Goal: Task Accomplishment & Management: Use online tool/utility

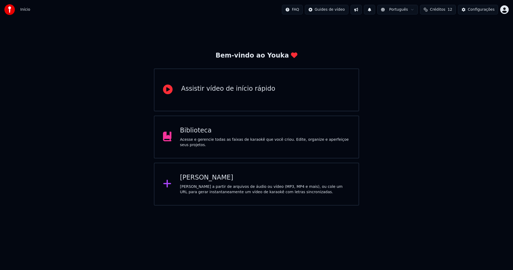
click at [211, 181] on div "[PERSON_NAME]" at bounding box center [265, 177] width 170 height 9
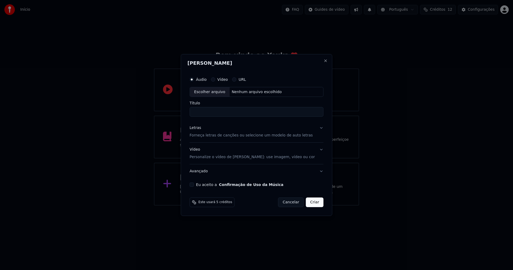
click at [210, 93] on div "Escolher arquivo" at bounding box center [210, 92] width 40 height 10
type input "**********"
click at [201, 129] on div "Letras" at bounding box center [195, 127] width 11 height 5
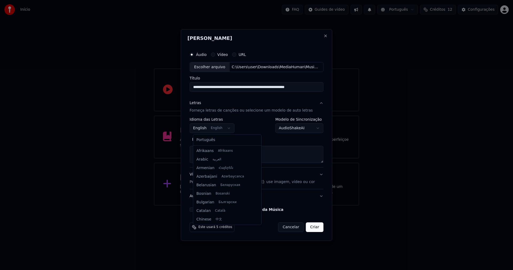
click at [204, 128] on body "**********" at bounding box center [256, 102] width 513 height 205
select select "**"
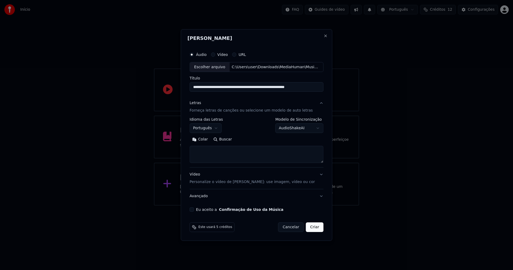
click at [207, 140] on button "Colar" at bounding box center [200, 139] width 21 height 9
click at [253, 138] on button "Expandir" at bounding box center [252, 139] width 28 height 9
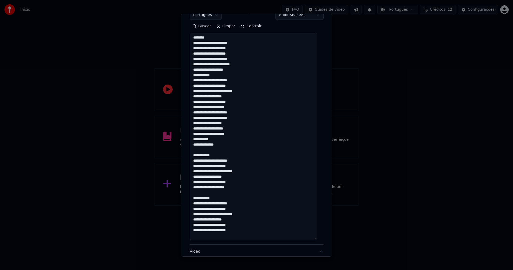
scroll to position [107, 0]
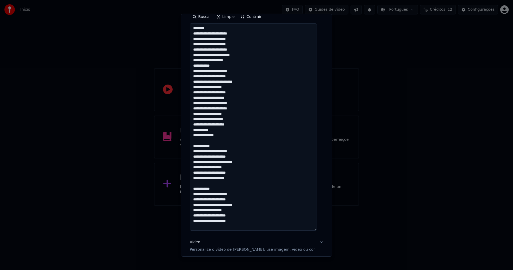
click at [223, 161] on textarea "**********" at bounding box center [253, 126] width 127 height 207
click at [223, 209] on textarea "**********" at bounding box center [253, 126] width 127 height 207
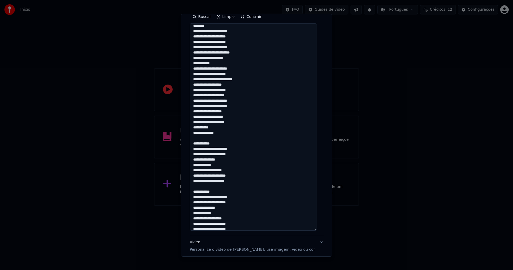
scroll to position [0, 0]
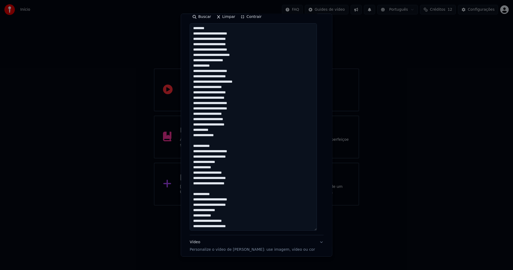
click at [223, 81] on textarea "**********" at bounding box center [253, 126] width 127 height 207
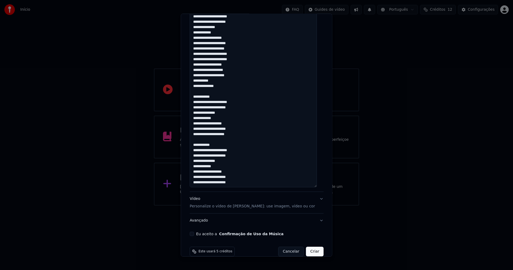
scroll to position [159, 0]
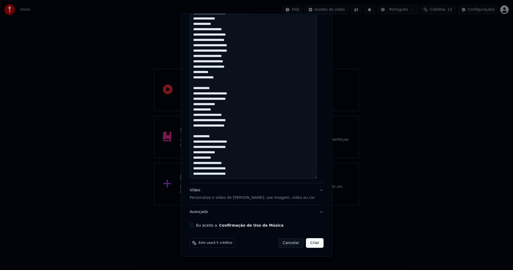
type textarea "**********"
click at [193, 225] on button "Eu aceito a Confirmação de Uso da Música" at bounding box center [192, 225] width 4 height 4
click at [308, 243] on button "Criar" at bounding box center [315, 243] width 18 height 10
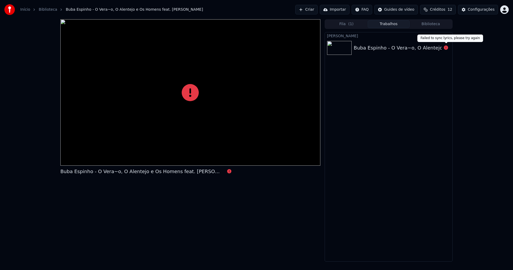
click at [444, 48] on icon at bounding box center [446, 47] width 4 height 4
click at [445, 48] on icon at bounding box center [446, 47] width 4 height 4
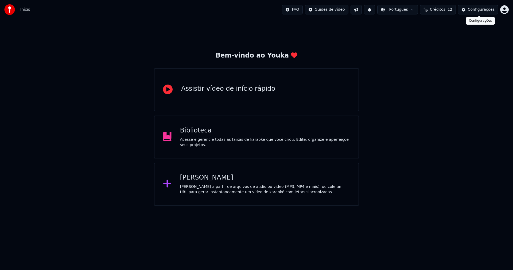
click at [482, 10] on div "Configurações" at bounding box center [481, 9] width 27 height 5
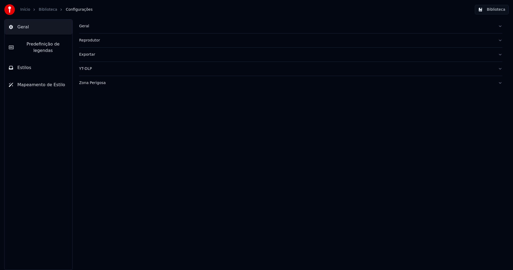
click at [499, 9] on button "Biblioteca" at bounding box center [492, 10] width 34 height 10
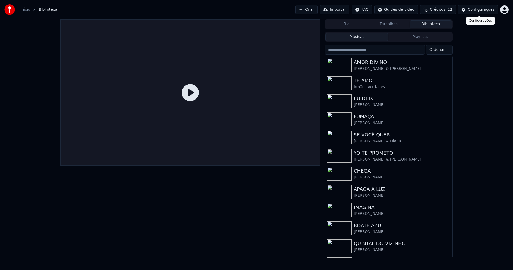
click at [486, 12] on div "Configurações" at bounding box center [481, 9] width 27 height 5
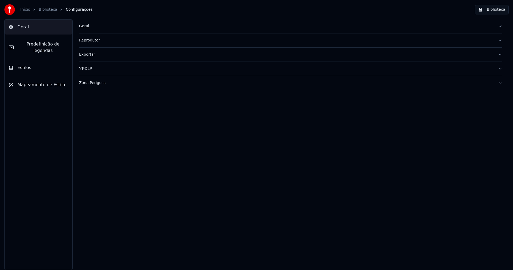
click at [87, 26] on div "Geral" at bounding box center [286, 26] width 415 height 5
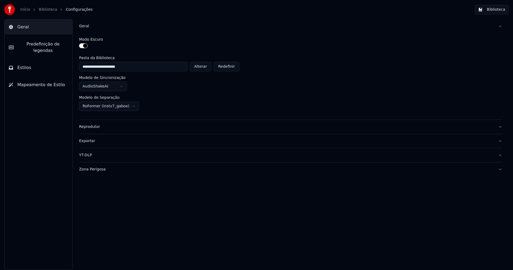
click at [206, 67] on button "Alterar" at bounding box center [201, 67] width 22 height 10
type input "**********"
click at [498, 14] on button "Biblioteca" at bounding box center [492, 10] width 34 height 10
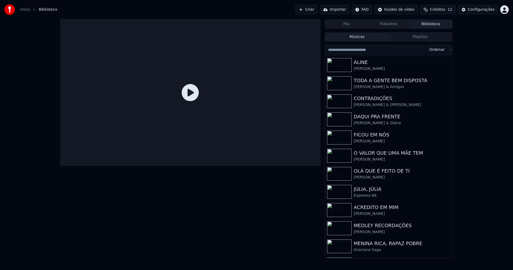
click at [26, 10] on link "Início" at bounding box center [25, 9] width 10 height 5
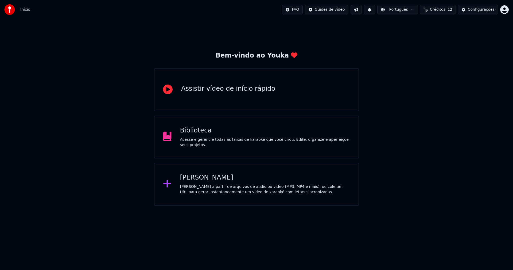
click at [197, 178] on div "[PERSON_NAME]" at bounding box center [265, 177] width 170 height 9
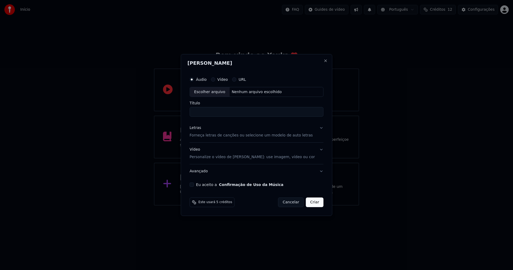
click at [216, 92] on div "Escolher arquivo" at bounding box center [210, 92] width 40 height 10
type input "**********"
drag, startPoint x: 322, startPoint y: 61, endPoint x: 231, endPoint y: 123, distance: 109.3
click at [323, 61] on button "Close" at bounding box center [325, 61] width 4 height 4
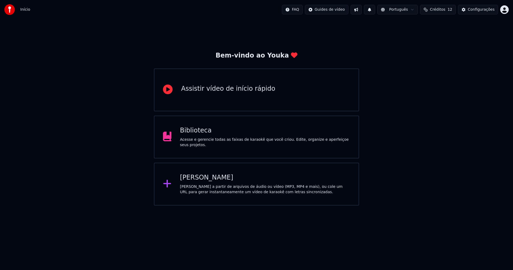
click at [206, 181] on div "[PERSON_NAME]" at bounding box center [265, 177] width 170 height 9
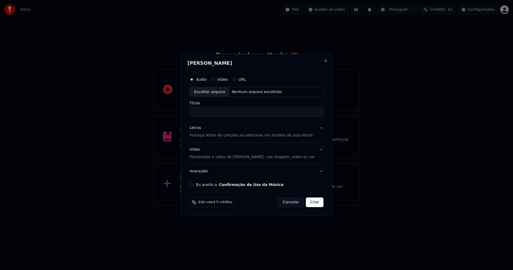
click at [222, 92] on div "Escolher arquivo" at bounding box center [210, 92] width 40 height 10
type input "**********"
click at [200, 129] on div "Letras" at bounding box center [195, 127] width 11 height 5
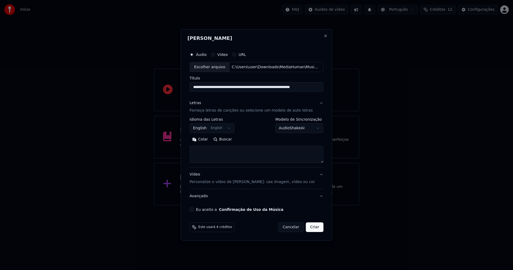
click at [207, 129] on body "**********" at bounding box center [256, 102] width 513 height 205
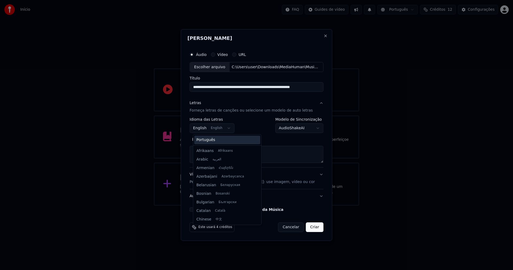
scroll to position [43, 0]
select select "**"
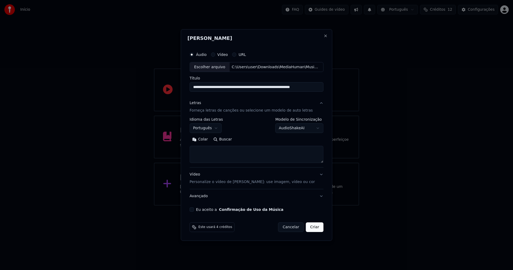
click at [208, 139] on button "Colar" at bounding box center [200, 139] width 21 height 9
click at [257, 140] on button "Expandir" at bounding box center [252, 139] width 28 height 9
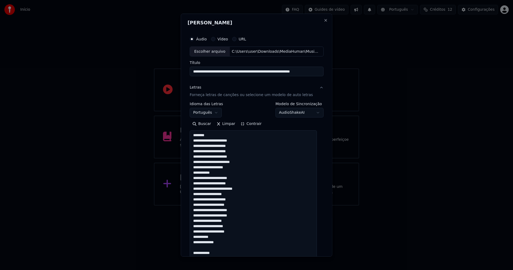
click at [223, 189] on textarea "**********" at bounding box center [253, 233] width 127 height 207
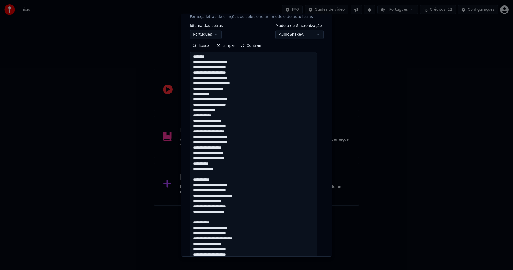
scroll to position [80, 0]
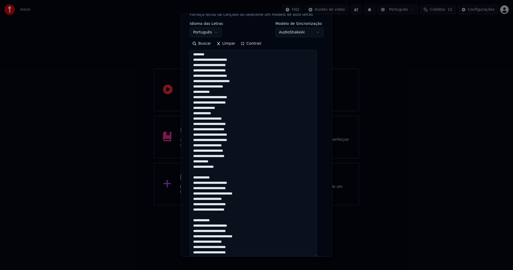
click at [223, 188] on textarea "**********" at bounding box center [253, 153] width 127 height 207
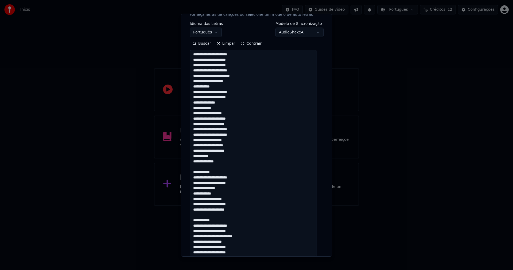
drag, startPoint x: 223, startPoint y: 237, endPoint x: 245, endPoint y: 237, distance: 21.9
click at [223, 237] on textarea "**********" at bounding box center [253, 153] width 127 height 207
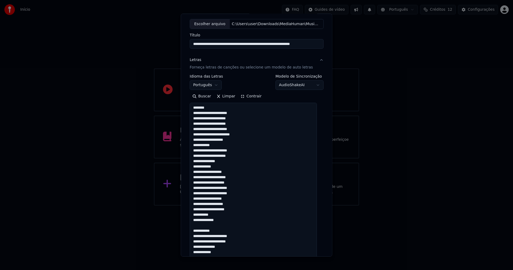
scroll to position [0, 0]
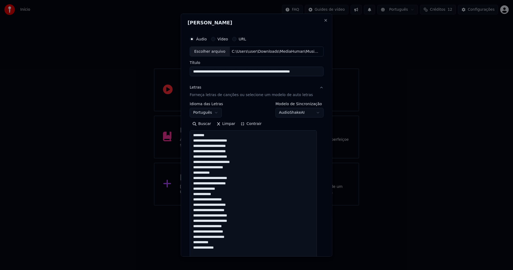
click at [226, 162] on textarea "**********" at bounding box center [253, 233] width 127 height 207
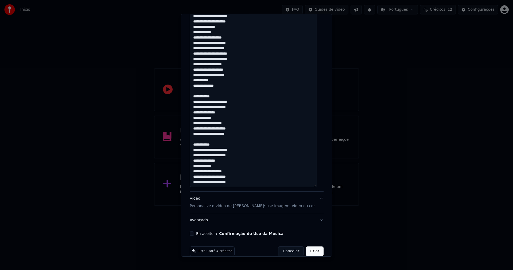
scroll to position [159, 0]
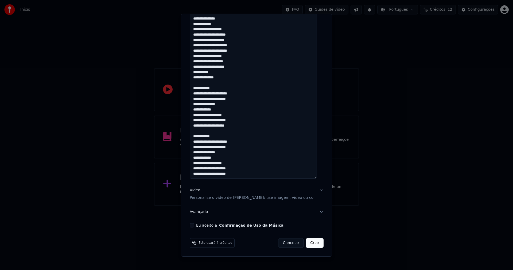
type textarea "**********"
click at [193, 226] on button "Eu aceito a Confirmação de Uso da Música" at bounding box center [192, 225] width 4 height 4
click at [306, 245] on button "Criar" at bounding box center [315, 243] width 18 height 10
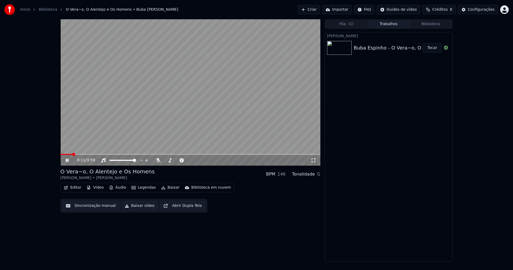
click at [119, 190] on button "Áudio" at bounding box center [117, 187] width 21 height 7
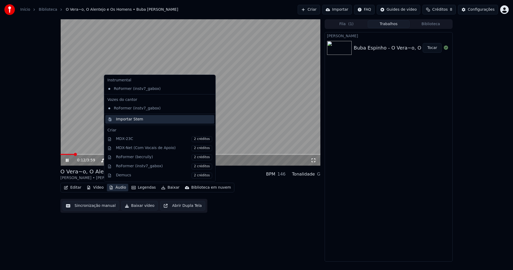
click at [123, 119] on div "Importar Stem" at bounding box center [129, 119] width 27 height 5
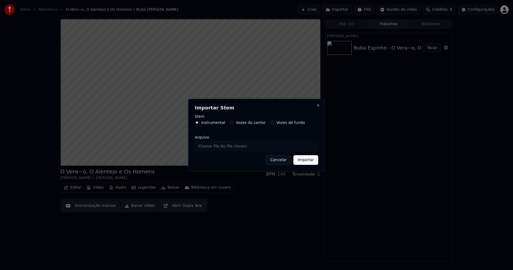
click at [212, 146] on input "Arquivo" at bounding box center [256, 146] width 123 height 10
type input "**********"
click at [308, 159] on button "Importar" at bounding box center [305, 160] width 25 height 10
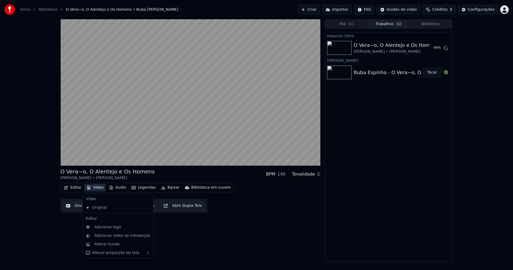
click at [100, 188] on button "Vídeo" at bounding box center [94, 187] width 21 height 7
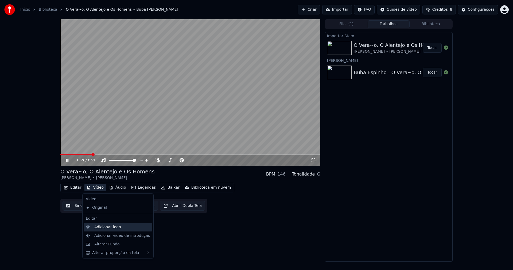
click at [105, 228] on div "Adicionar logo" at bounding box center [107, 226] width 27 height 5
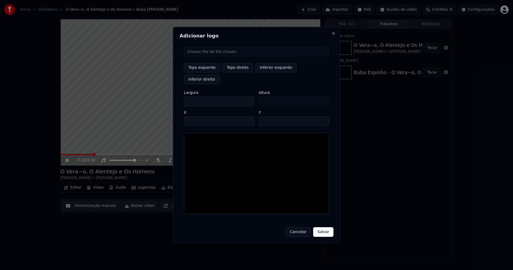
click at [208, 56] on input "file" at bounding box center [256, 52] width 145 height 10
type input "**********"
type input "***"
click at [240, 72] on button "Topo direito" at bounding box center [237, 68] width 31 height 10
type input "****"
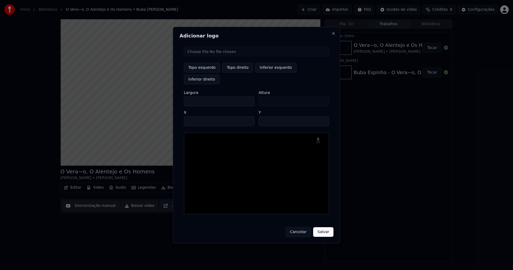
drag, startPoint x: 193, startPoint y: 95, endPoint x: 171, endPoint y: 98, distance: 22.3
click at [171, 98] on body "Início Biblioteca O Vera~o, O Alentejo e Os Homens • Buba Espinho • [PERSON_NAM…" at bounding box center [256, 135] width 513 height 270
type input "**"
type input "***"
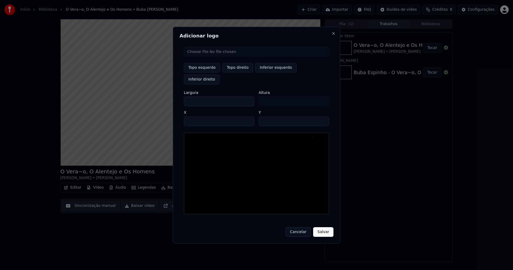
type input "***"
click at [195, 116] on input "****" at bounding box center [219, 121] width 71 height 10
type input "****"
click at [323, 116] on input "**" at bounding box center [294, 121] width 71 height 10
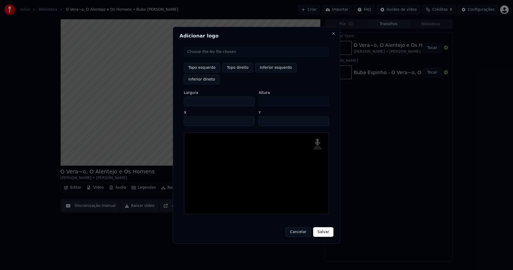
click at [323, 116] on input "**" at bounding box center [294, 121] width 71 height 10
type input "**"
click at [323, 116] on input "**" at bounding box center [294, 121] width 71 height 10
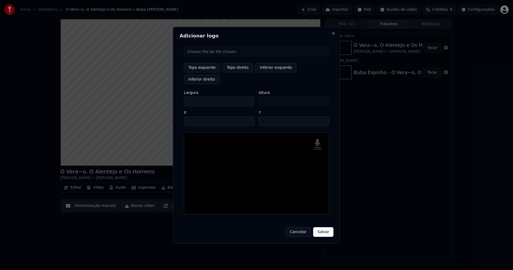
click at [323, 229] on button "Salvar" at bounding box center [323, 232] width 20 height 10
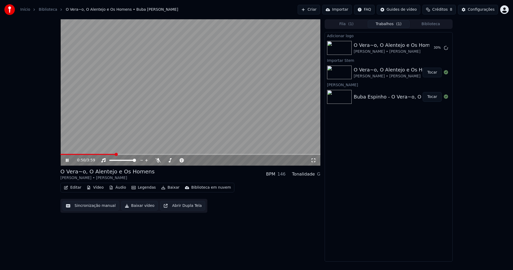
click at [122, 186] on button "Áudio" at bounding box center [117, 187] width 21 height 7
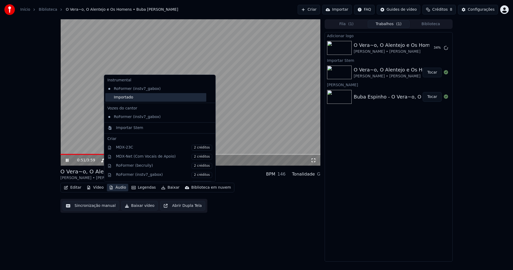
click at [121, 100] on div "Importado" at bounding box center [155, 97] width 101 height 9
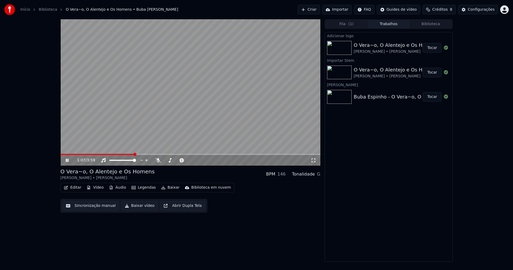
click at [431, 48] on button "Tocar" at bounding box center [432, 48] width 19 height 10
click at [68, 160] on icon at bounding box center [67, 159] width 3 height 3
click at [74, 187] on button "Editar" at bounding box center [73, 187] width 22 height 7
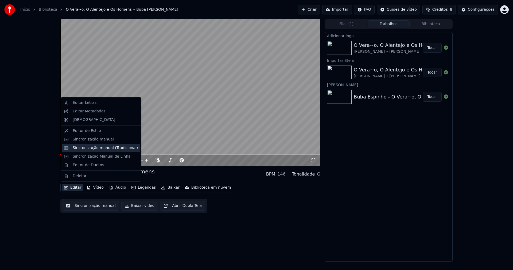
click at [91, 146] on div "Sincronização manual (Tradicional)" at bounding box center [105, 147] width 65 height 5
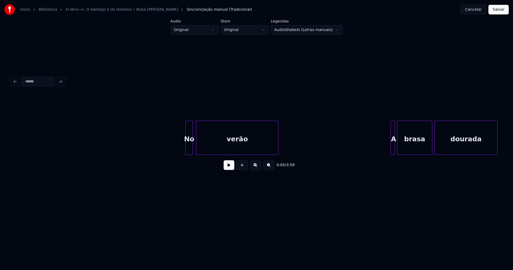
scroll to position [0, 198]
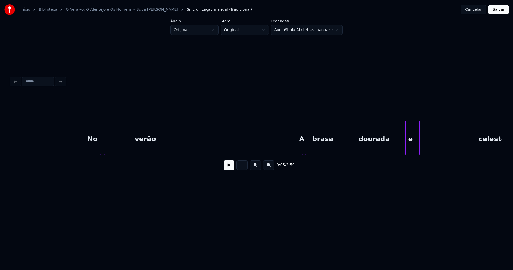
click at [85, 152] on div at bounding box center [85, 138] width 2 height 34
click at [230, 169] on button at bounding box center [229, 165] width 11 height 10
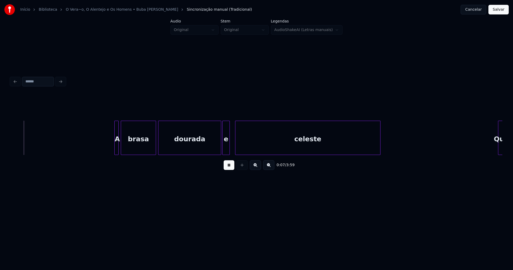
scroll to position [0, 397]
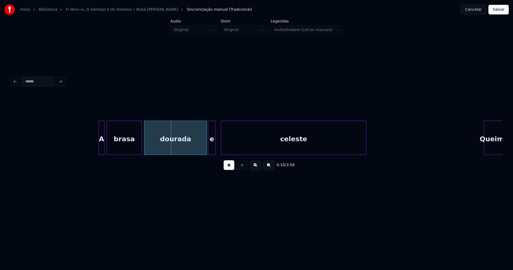
click at [99, 145] on div at bounding box center [100, 138] width 2 height 34
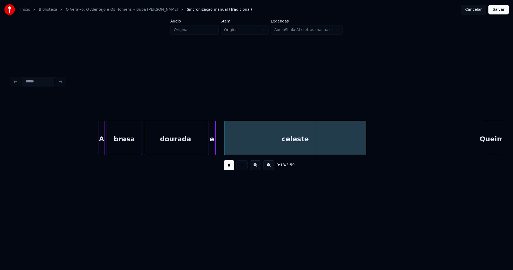
click at [225, 143] on div at bounding box center [226, 138] width 2 height 34
click at [222, 142] on div at bounding box center [222, 138] width 2 height 34
click at [229, 169] on button at bounding box center [229, 165] width 11 height 10
click at [230, 168] on button at bounding box center [229, 165] width 11 height 10
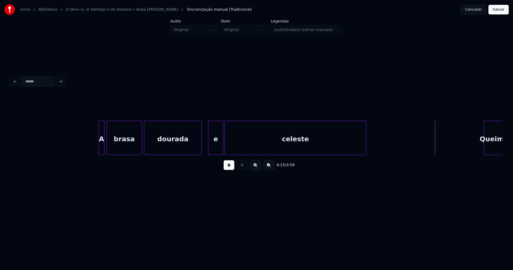
click at [201, 149] on div at bounding box center [201, 138] width 2 height 34
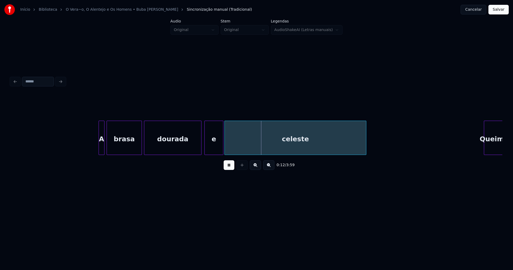
click at [205, 146] on div at bounding box center [206, 138] width 2 height 34
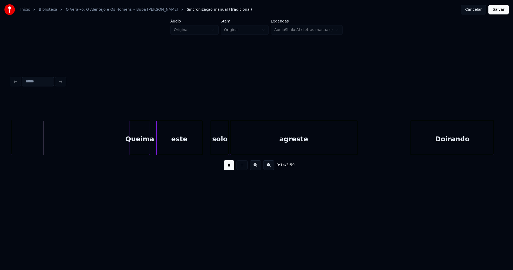
scroll to position [0, 787]
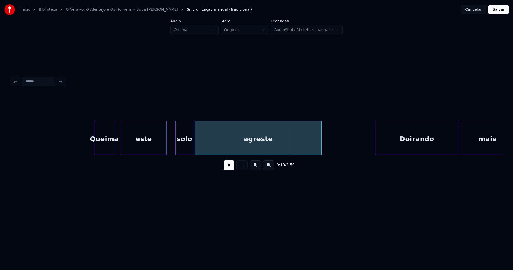
click at [232, 167] on button at bounding box center [229, 165] width 11 height 10
click at [162, 144] on div at bounding box center [162, 138] width 2 height 34
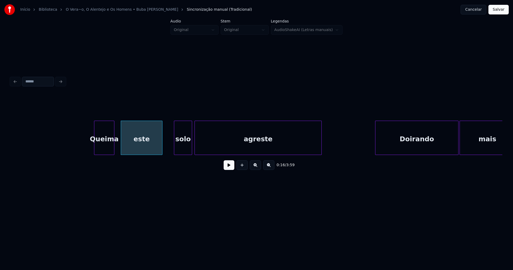
click at [182, 146] on div "solo" at bounding box center [183, 139] width 18 height 36
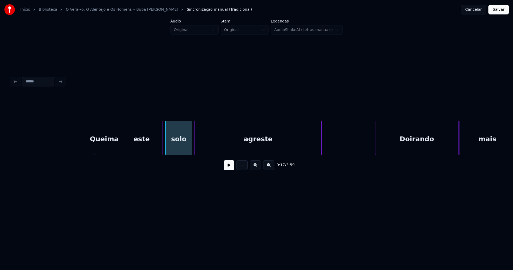
click at [167, 150] on div at bounding box center [167, 138] width 2 height 34
click at [183, 146] on div "solo" at bounding box center [179, 139] width 26 height 36
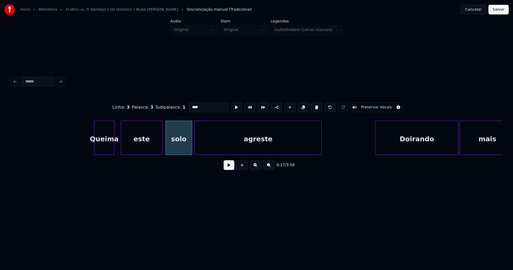
click at [200, 106] on input "****" at bounding box center [209, 107] width 40 height 10
type input "***"
click at [229, 168] on button at bounding box center [229, 165] width 11 height 10
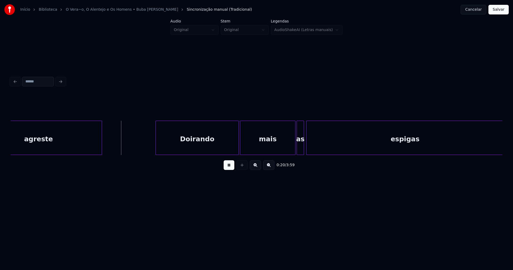
scroll to position [0, 1014]
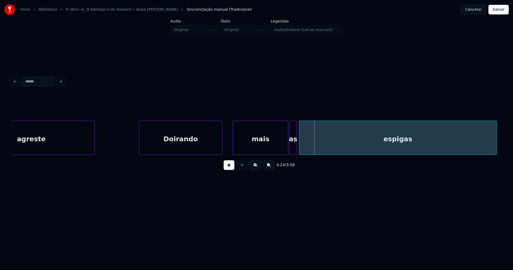
click at [174, 149] on div "Doirando" at bounding box center [180, 139] width 83 height 36
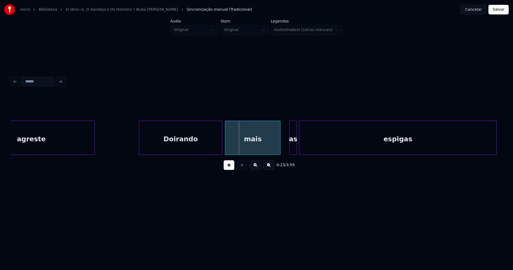
click at [239, 151] on div "mais" at bounding box center [252, 139] width 55 height 36
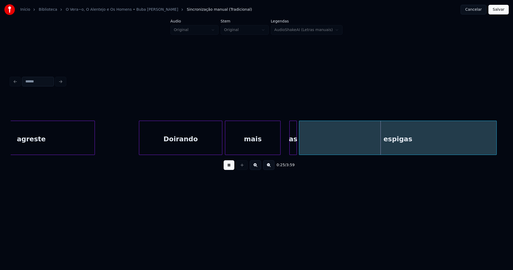
click at [289, 147] on div at bounding box center [289, 138] width 2 height 34
click at [314, 142] on div at bounding box center [313, 138] width 2 height 34
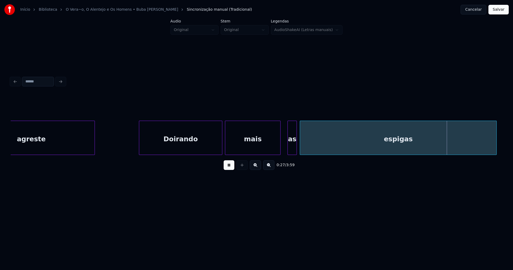
click at [301, 149] on div at bounding box center [301, 138] width 2 height 34
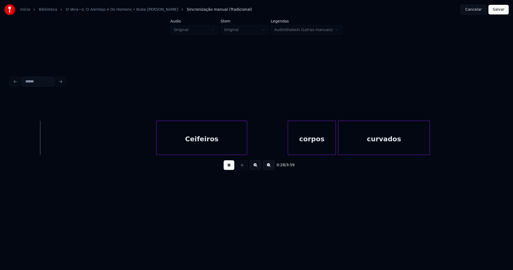
scroll to position [0, 1303]
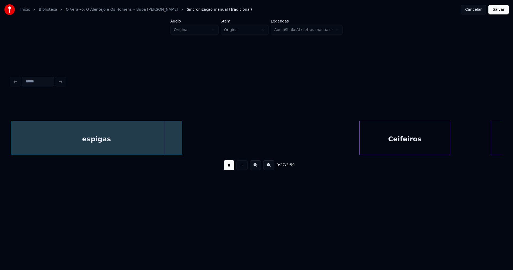
click at [181, 151] on div at bounding box center [181, 138] width 2 height 34
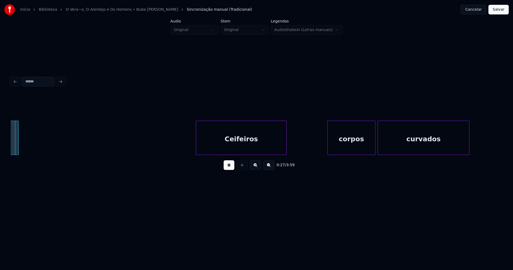
scroll to position [0, 1468]
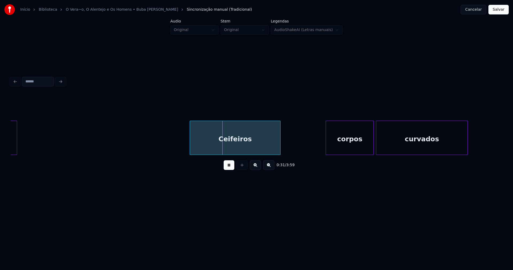
click at [206, 146] on div "Ceifeiros" at bounding box center [235, 139] width 90 height 36
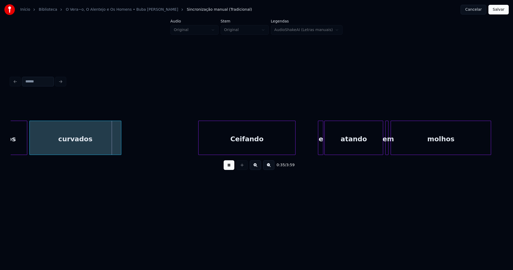
scroll to position [0, 1829]
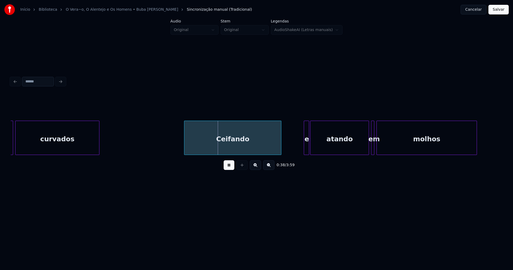
click at [98, 149] on div at bounding box center [99, 138] width 2 height 34
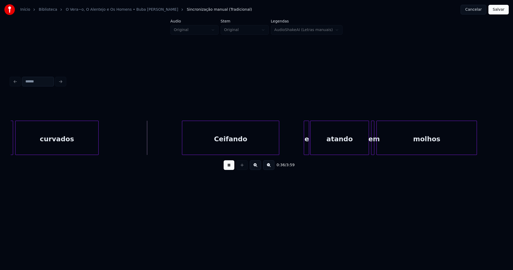
click at [211, 145] on div "Ceifando" at bounding box center [230, 139] width 97 height 36
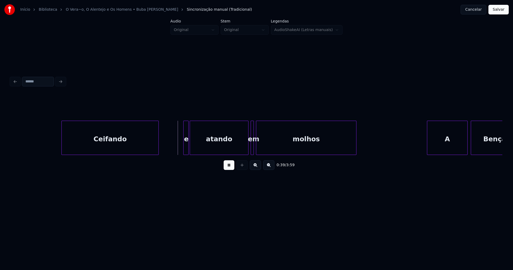
scroll to position [0, 1964]
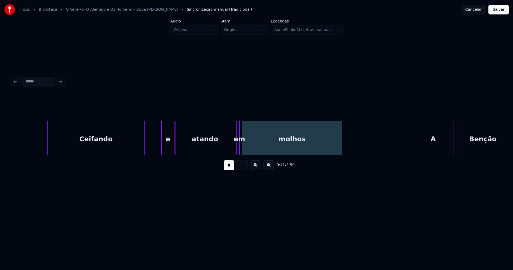
click at [162, 148] on div at bounding box center [163, 138] width 2 height 34
click at [230, 149] on div at bounding box center [230, 138] width 2 height 34
click at [232, 147] on div at bounding box center [233, 138] width 2 height 34
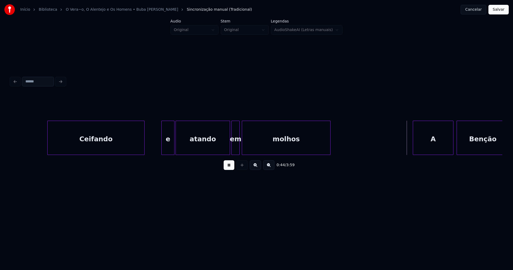
click at [330, 146] on div at bounding box center [330, 138] width 2 height 34
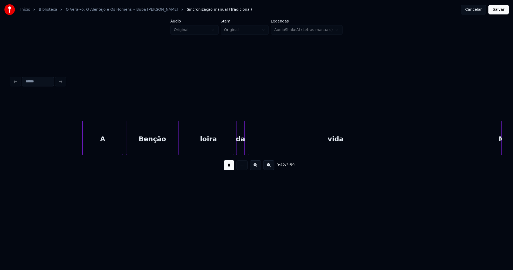
scroll to position [0, 2294]
click at [99, 146] on div "A" at bounding box center [101, 139] width 40 height 36
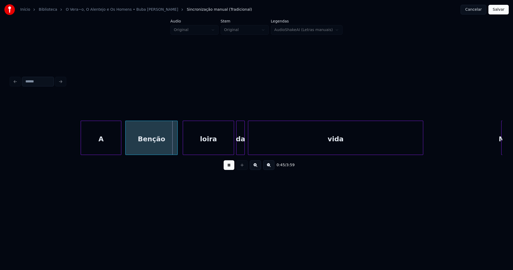
click at [157, 145] on div "Benção" at bounding box center [152, 139] width 52 height 36
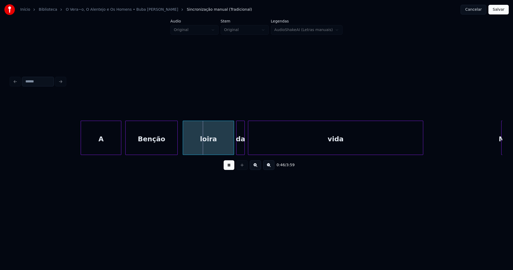
click at [211, 144] on div "loira" at bounding box center [208, 139] width 51 height 36
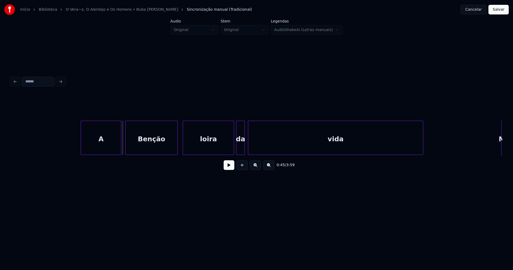
click at [230, 167] on button at bounding box center [229, 165] width 11 height 10
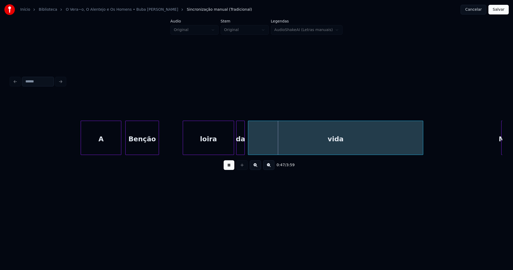
click at [158, 153] on div "A Benção loira da vida Meu" at bounding box center [257, 138] width 492 height 34
click at [161, 152] on div at bounding box center [162, 138] width 2 height 34
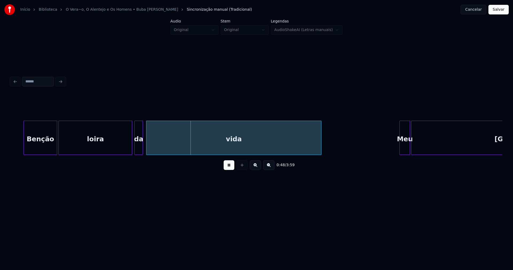
scroll to position [0, 2488]
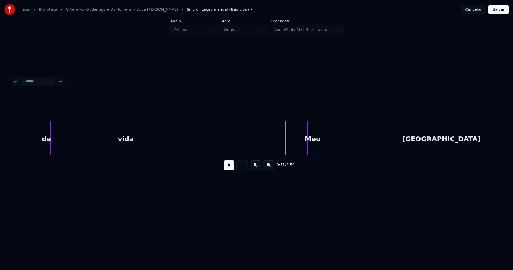
click at [196, 153] on div "loira da vida Meu Alentejo" at bounding box center [257, 138] width 492 height 34
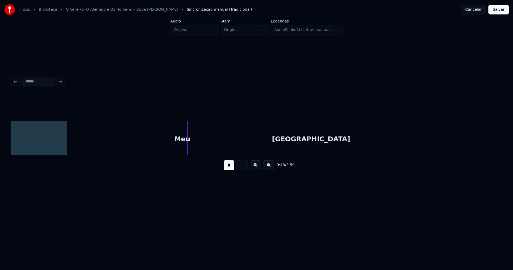
scroll to position [0, 2620]
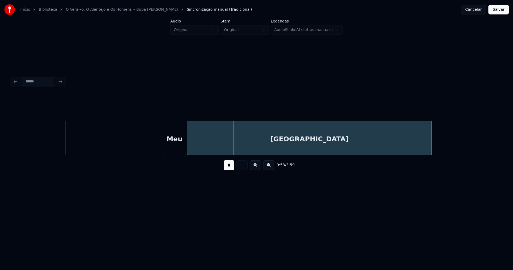
click at [164, 150] on div at bounding box center [164, 138] width 2 height 34
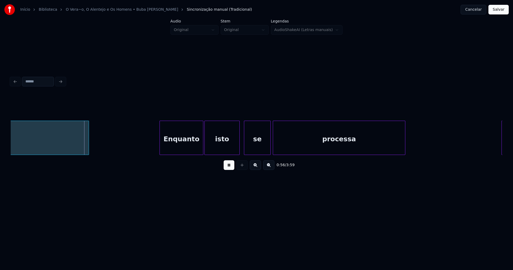
scroll to position [0, 2978]
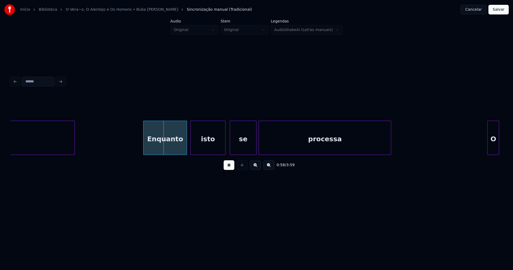
click at [163, 147] on div "Enquanto" at bounding box center [165, 139] width 43 height 36
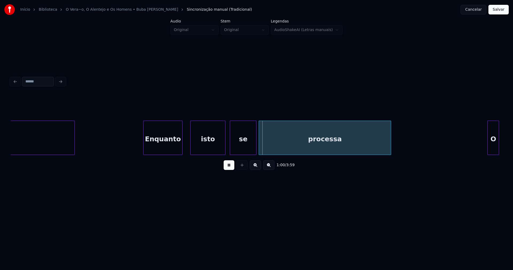
click at [181, 149] on div at bounding box center [182, 138] width 2 height 34
click at [194, 146] on div "isto" at bounding box center [204, 139] width 35 height 36
click at [237, 146] on div "se" at bounding box center [242, 139] width 26 height 36
click at [228, 169] on button at bounding box center [229, 165] width 11 height 10
click at [230, 168] on button at bounding box center [229, 165] width 11 height 10
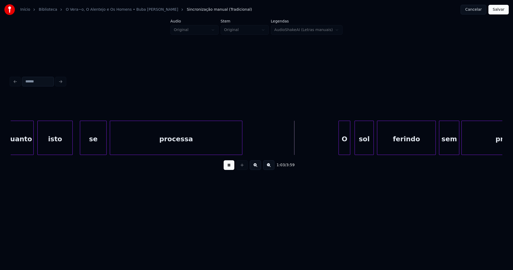
scroll to position [0, 3197]
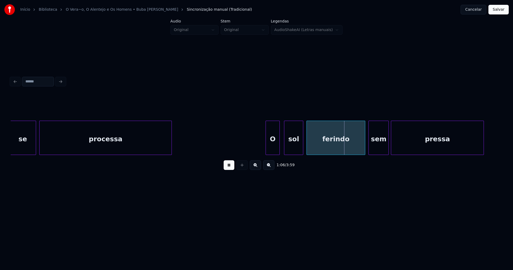
click at [267, 147] on div at bounding box center [267, 138] width 2 height 34
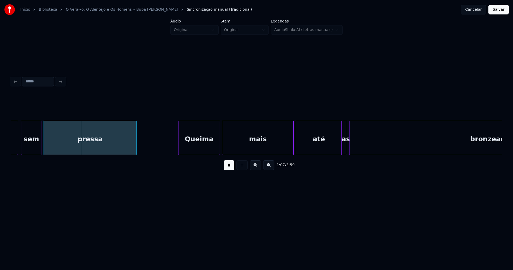
scroll to position [0, 3594]
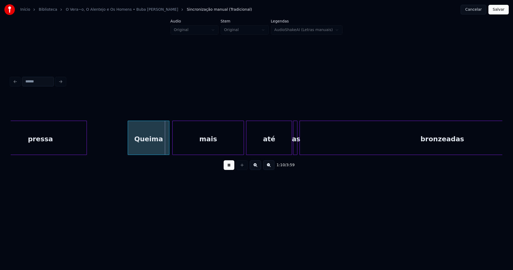
click at [159, 143] on div "Queima" at bounding box center [148, 139] width 41 height 36
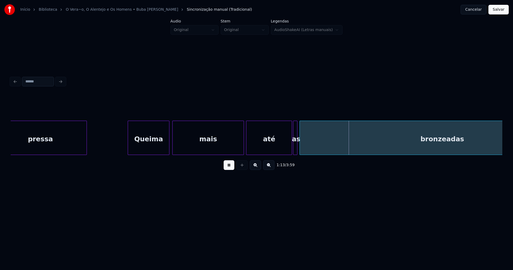
click at [237, 110] on div at bounding box center [257, 107] width 492 height 27
click at [226, 133] on div "mais" at bounding box center [208, 139] width 71 height 36
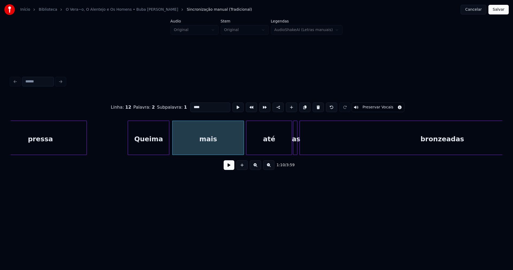
click at [231, 169] on button at bounding box center [229, 165] width 11 height 10
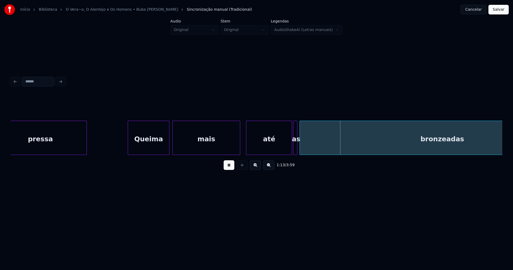
click at [239, 149] on div at bounding box center [239, 138] width 2 height 34
click at [254, 148] on div "até" at bounding box center [265, 139] width 45 height 36
click at [283, 151] on div at bounding box center [282, 138] width 2 height 34
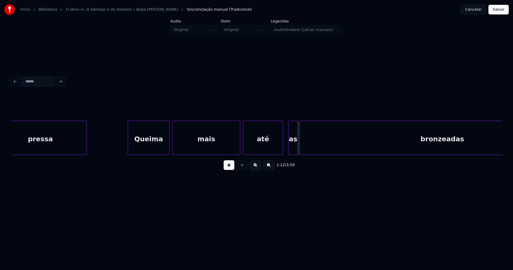
click at [289, 148] on div at bounding box center [290, 138] width 2 height 34
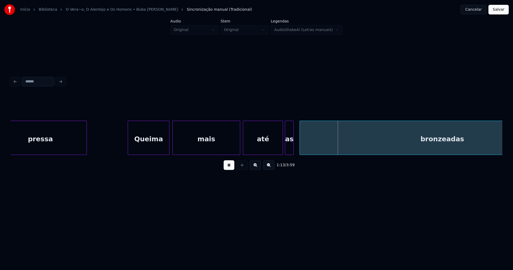
click at [290, 150] on div "as" at bounding box center [289, 139] width 8 height 36
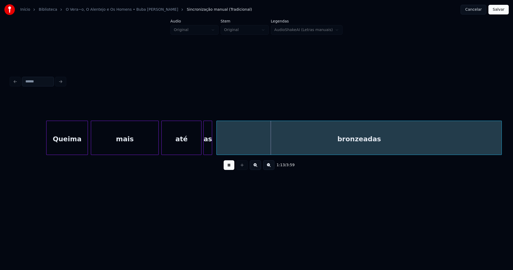
click at [310, 145] on div "bronzeadas" at bounding box center [359, 139] width 285 height 36
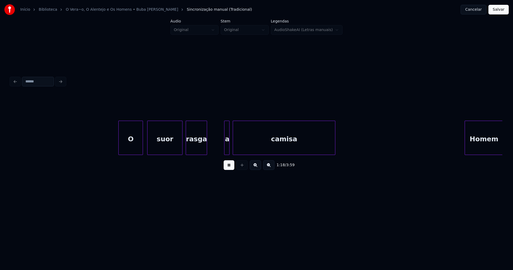
scroll to position [0, 4215]
click at [126, 145] on div "O" at bounding box center [127, 139] width 24 height 36
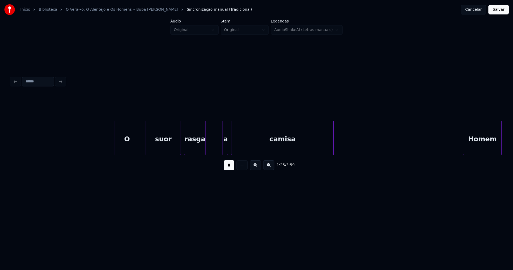
click at [176, 148] on div "suor" at bounding box center [163, 139] width 35 height 36
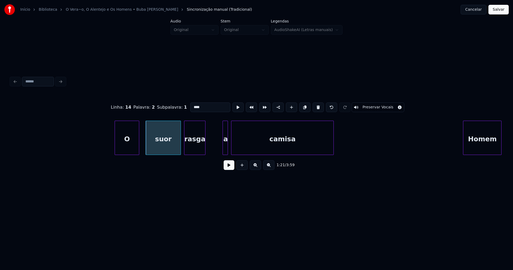
click at [232, 167] on button at bounding box center [229, 165] width 11 height 10
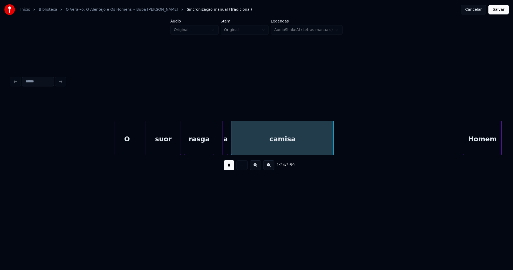
click at [214, 141] on div at bounding box center [213, 138] width 2 height 34
click at [218, 147] on div "a" at bounding box center [218, 139] width 5 height 36
click at [225, 145] on div at bounding box center [225, 138] width 2 height 34
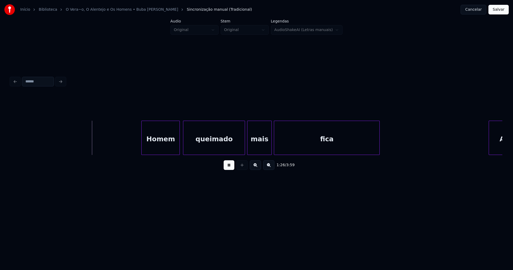
scroll to position [0, 4565]
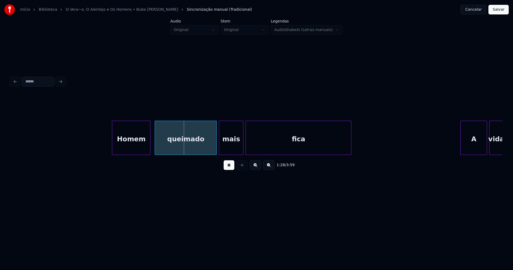
click at [140, 152] on div "Homem" at bounding box center [131, 139] width 38 height 36
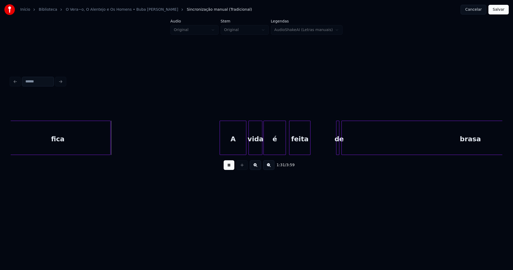
scroll to position [0, 4898]
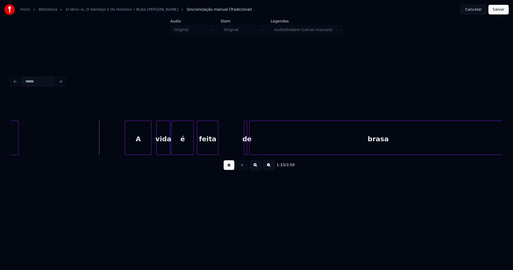
click at [145, 148] on div "A" at bounding box center [138, 139] width 26 height 36
click at [165, 152] on div "vida" at bounding box center [161, 139] width 13 height 36
click at [165, 151] on div at bounding box center [164, 138] width 2 height 34
click at [175, 149] on div "é" at bounding box center [179, 139] width 22 height 36
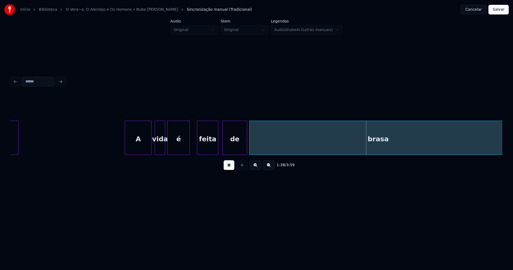
click at [223, 152] on div "de" at bounding box center [234, 138] width 25 height 34
click at [125, 146] on div "A" at bounding box center [138, 138] width 27 height 34
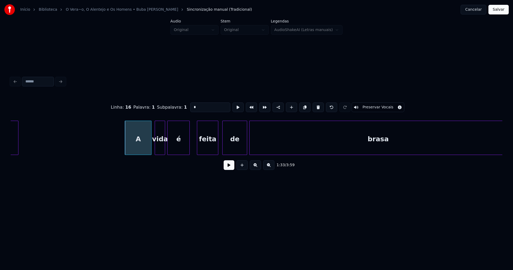
click at [229, 169] on button at bounding box center [229, 165] width 11 height 10
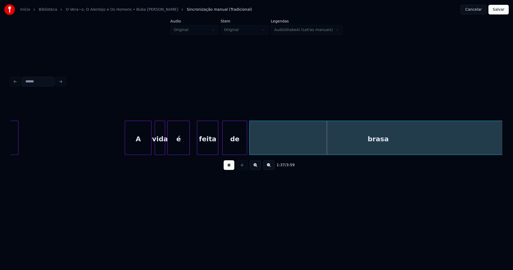
drag, startPoint x: 113, startPoint y: 142, endPoint x: 134, endPoint y: 142, distance: 20.3
click at [240, 144] on div at bounding box center [240, 138] width 2 height 34
click at [234, 140] on div at bounding box center [234, 138] width 2 height 34
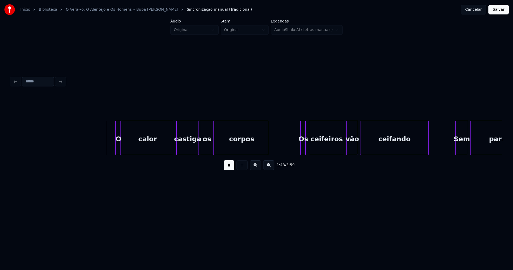
scroll to position [0, 5473]
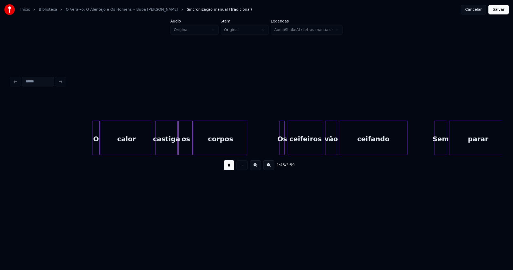
click at [93, 148] on div at bounding box center [93, 138] width 2 height 34
click at [172, 150] on div at bounding box center [173, 138] width 2 height 34
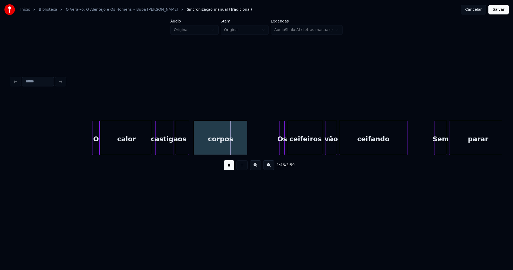
click at [181, 150] on div "os" at bounding box center [181, 139] width 13 height 36
click at [188, 145] on div "os" at bounding box center [181, 139] width 13 height 36
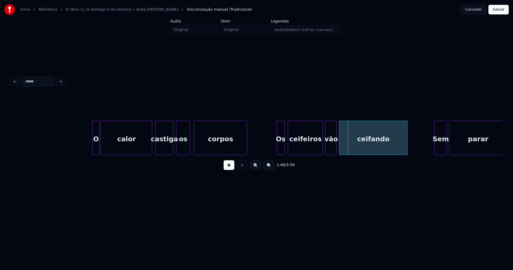
click at [277, 148] on div at bounding box center [278, 138] width 2 height 34
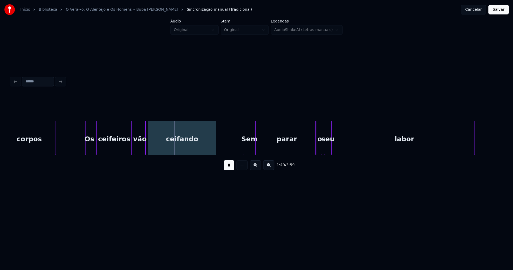
scroll to position [0, 5700]
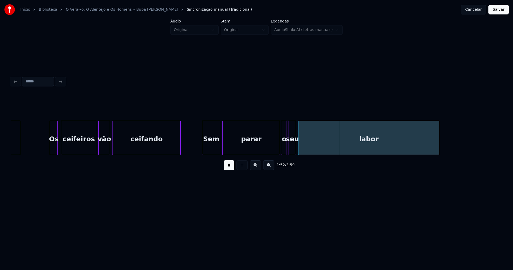
click at [202, 150] on div at bounding box center [203, 138] width 2 height 34
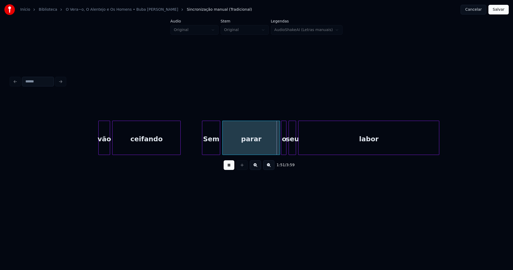
scroll to position [0, 5877]
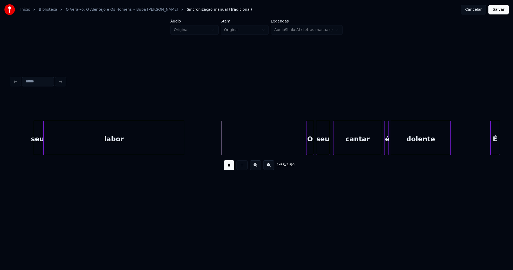
scroll to position [0, 5976]
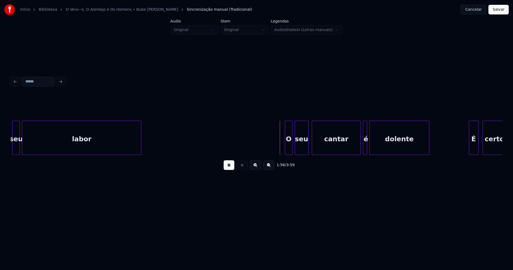
click at [140, 148] on div at bounding box center [141, 138] width 2 height 34
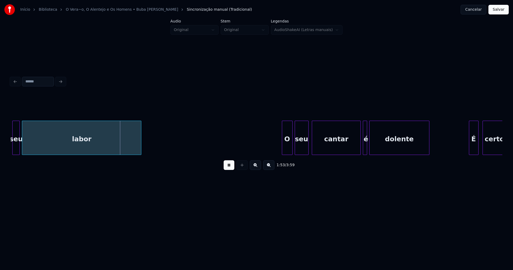
click at [283, 147] on div at bounding box center [283, 138] width 2 height 34
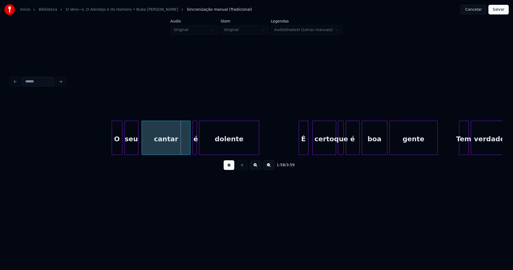
scroll to position [0, 6153]
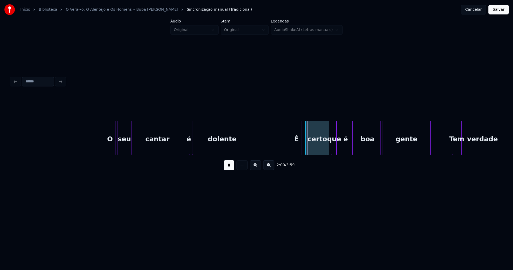
click at [180, 150] on div at bounding box center [180, 138] width 2 height 34
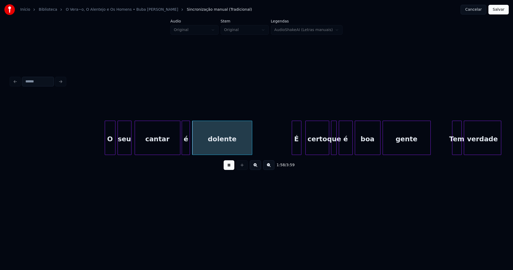
click at [183, 149] on div at bounding box center [183, 138] width 2 height 34
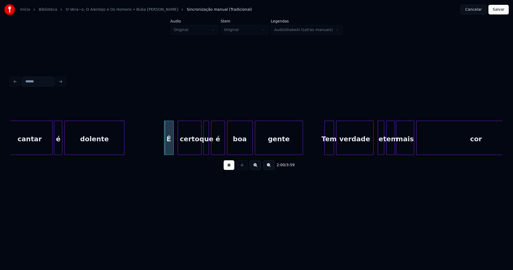
scroll to position [0, 6288]
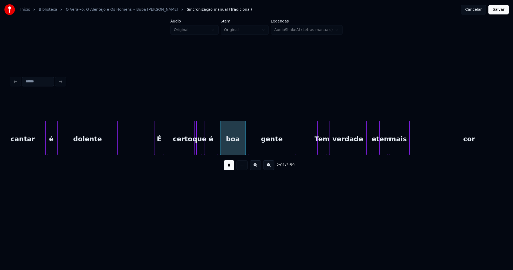
click at [159, 151] on div "É" at bounding box center [158, 139] width 9 height 36
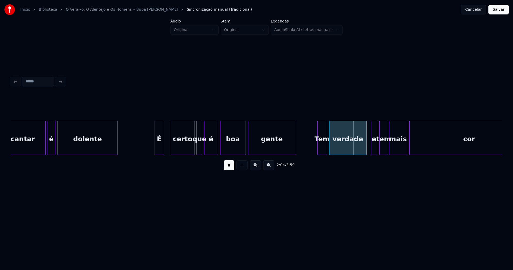
click at [148, 144] on div "cantar é dolente É certo que é boa gente Tem verdade e tem mais cor" at bounding box center [125, 138] width 12805 height 34
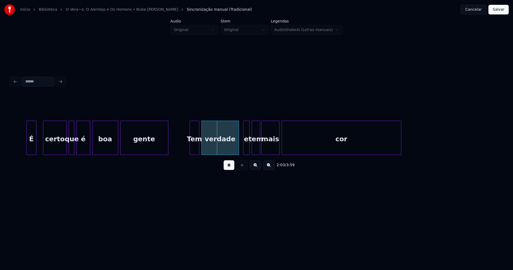
scroll to position [0, 6444]
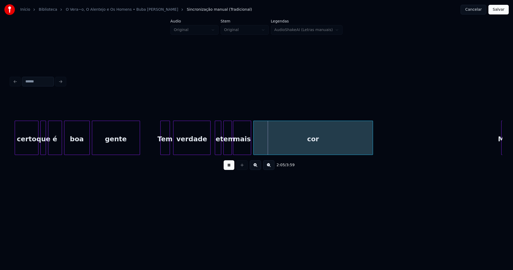
click at [165, 148] on div "Tem" at bounding box center [165, 139] width 9 height 36
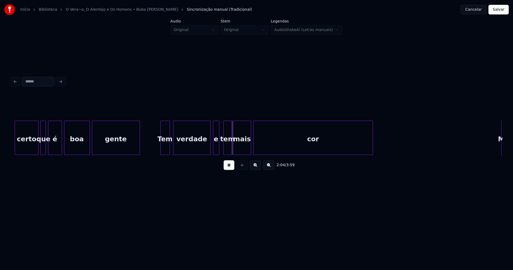
click at [217, 150] on div "e" at bounding box center [216, 139] width 6 height 36
click at [321, 155] on div "certo que é boa gente Tem verdade e tem mais cor Meu" at bounding box center [257, 138] width 492 height 34
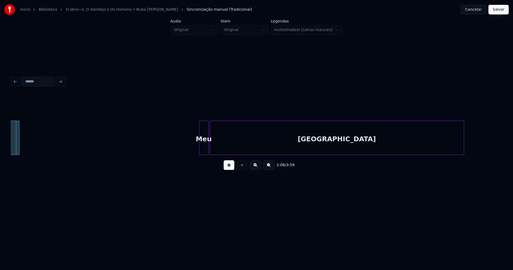
scroll to position [0, 6752]
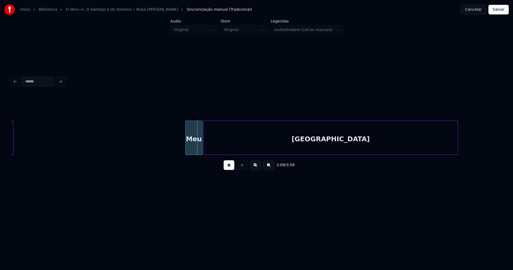
click at [187, 149] on div at bounding box center [187, 138] width 2 height 34
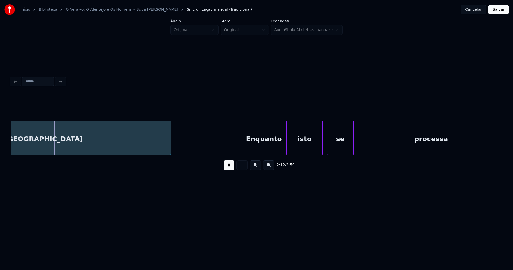
scroll to position [0, 7046]
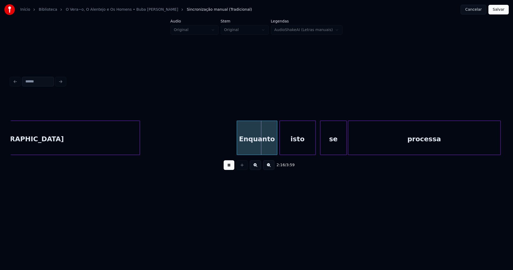
click at [140, 148] on div at bounding box center [139, 138] width 2 height 34
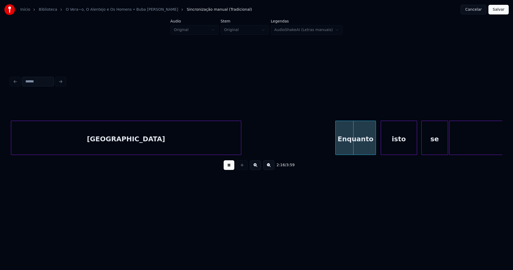
click at [361, 148] on div "Enquanto" at bounding box center [356, 139] width 40 height 36
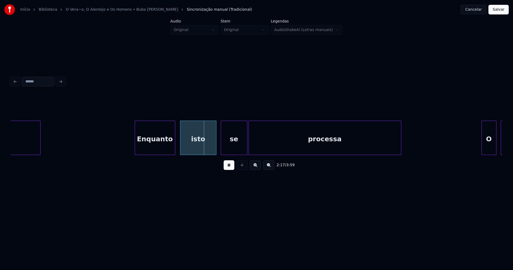
scroll to position [0, 7153]
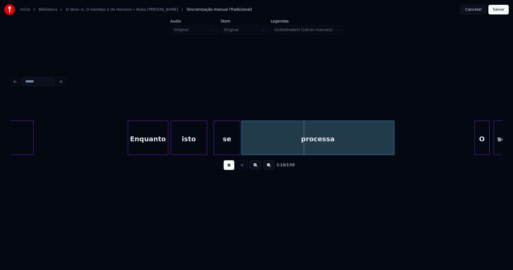
click at [190, 146] on div "isto" at bounding box center [189, 139] width 36 height 36
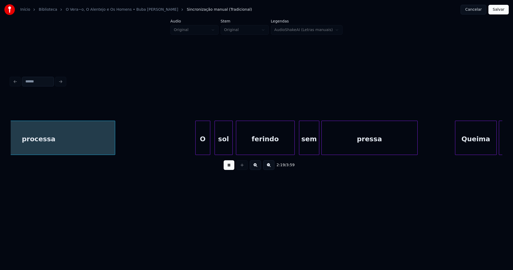
scroll to position [0, 7436]
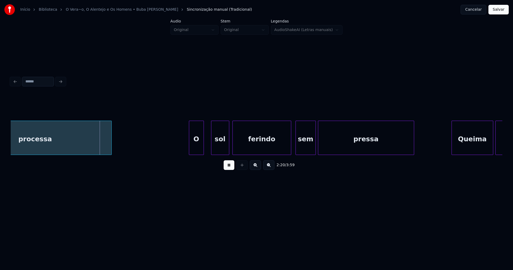
click at [199, 150] on div "O" at bounding box center [196, 139] width 14 height 36
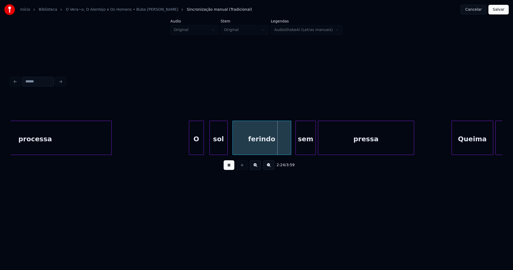
click at [219, 152] on div "sol" at bounding box center [219, 139] width 18 height 36
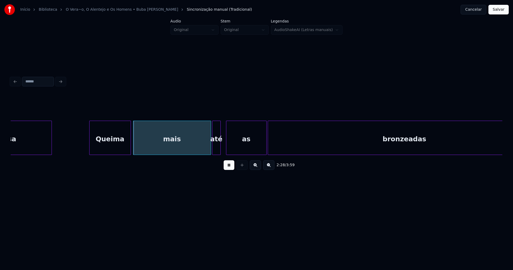
scroll to position [0, 7847]
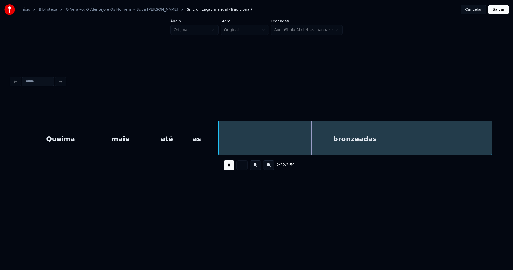
click at [156, 148] on div at bounding box center [156, 138] width 2 height 34
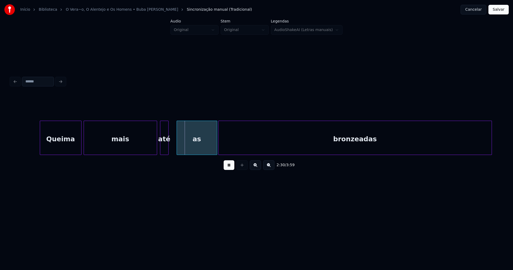
click at [165, 149] on div "até" at bounding box center [164, 139] width 8 height 36
click at [187, 146] on div "as" at bounding box center [194, 139] width 40 height 36
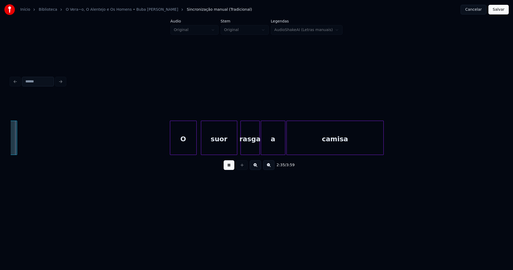
scroll to position [0, 8324]
click at [187, 145] on div "O" at bounding box center [180, 139] width 26 height 36
click at [251, 150] on div "rasga" at bounding box center [246, 139] width 19 height 36
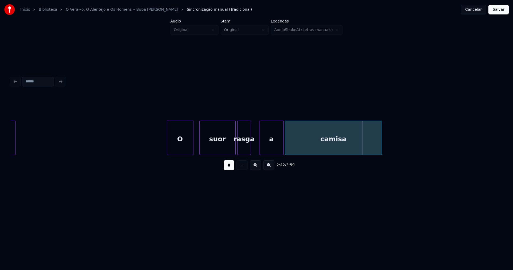
click at [250, 149] on div at bounding box center [250, 138] width 2 height 34
click at [252, 146] on div at bounding box center [253, 138] width 2 height 34
click at [269, 146] on div "a" at bounding box center [268, 139] width 24 height 36
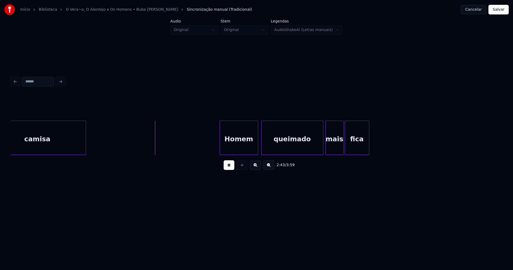
scroll to position [0, 8648]
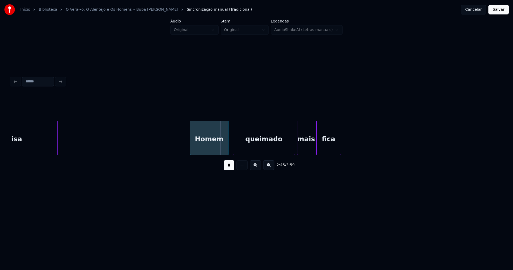
click at [211, 147] on div "Homem" at bounding box center [209, 139] width 38 height 36
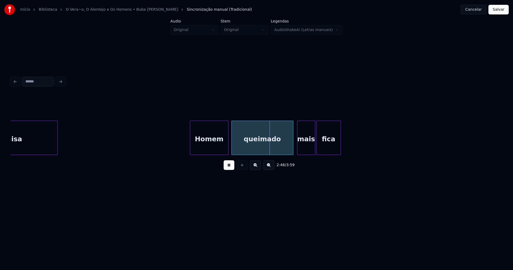
click at [269, 148] on div "queimado" at bounding box center [262, 139] width 61 height 36
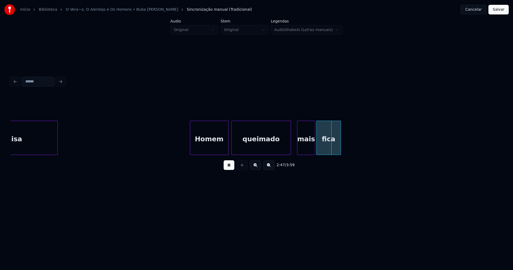
click at [290, 147] on div at bounding box center [290, 138] width 2 height 34
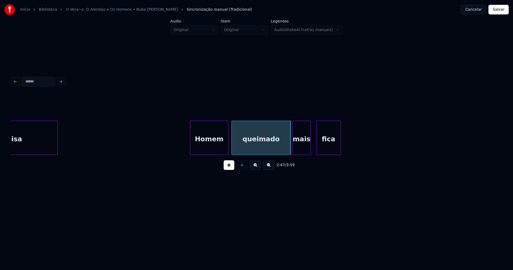
click at [297, 148] on div "mais" at bounding box center [302, 139] width 18 height 36
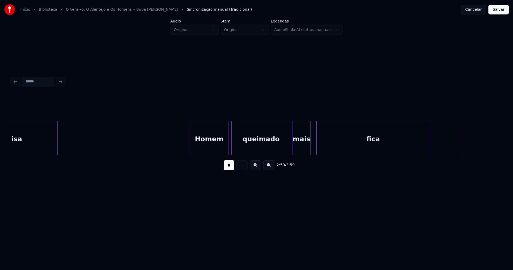
click at [429, 142] on div at bounding box center [429, 138] width 2 height 34
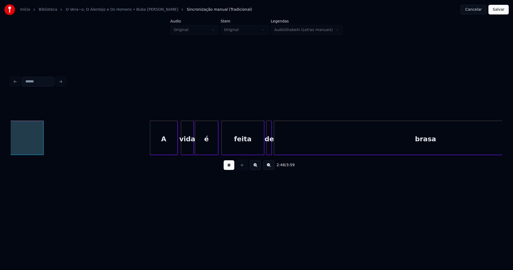
scroll to position [0, 9040]
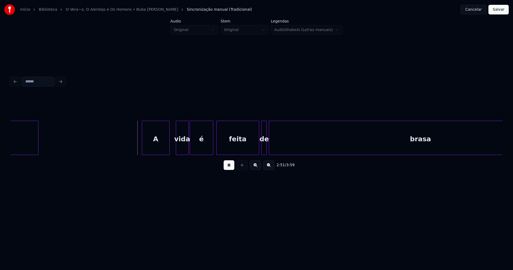
click at [158, 144] on div "A" at bounding box center [155, 139] width 27 height 36
click at [180, 145] on div "vida" at bounding box center [180, 139] width 12 height 36
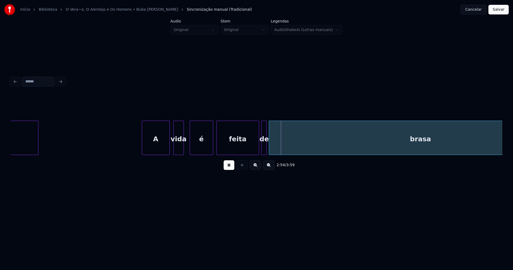
click at [183, 146] on div at bounding box center [183, 138] width 2 height 34
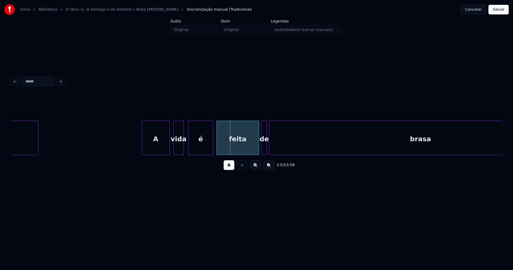
click at [189, 144] on div at bounding box center [190, 138] width 2 height 34
click at [194, 144] on div "é" at bounding box center [198, 139] width 24 height 36
click at [234, 149] on div "feita" at bounding box center [236, 139] width 42 height 36
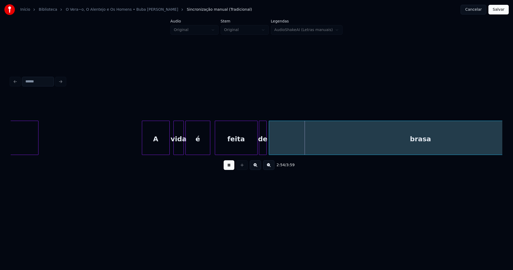
click at [260, 147] on div at bounding box center [260, 138] width 2 height 34
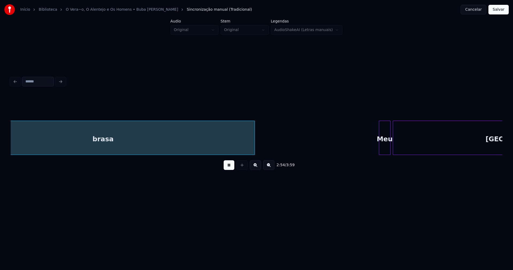
scroll to position [0, 9363]
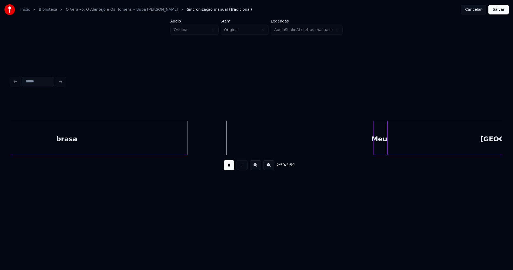
click at [186, 146] on div at bounding box center [187, 138] width 2 height 34
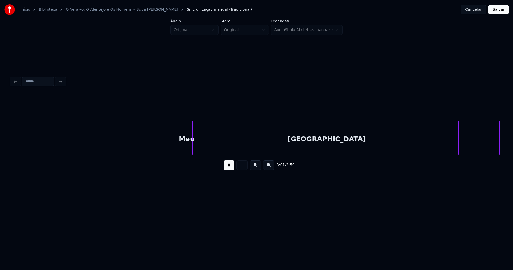
scroll to position [0, 9563]
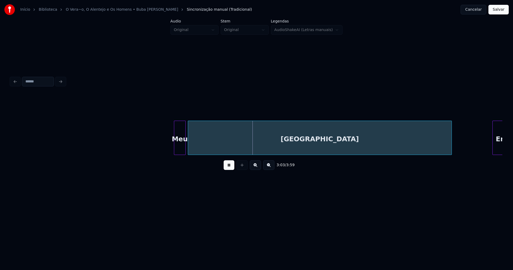
click at [175, 145] on div at bounding box center [175, 138] width 2 height 34
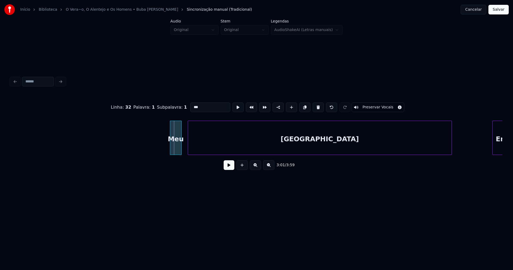
click at [175, 148] on div "Meu" at bounding box center [175, 139] width 11 height 36
click at [165, 151] on div at bounding box center [165, 138] width 2 height 34
click at [207, 148] on div "[GEOGRAPHIC_DATA]" at bounding box center [316, 139] width 264 height 36
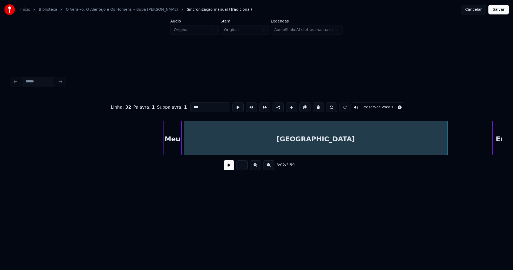
click at [229, 170] on button at bounding box center [229, 165] width 11 height 10
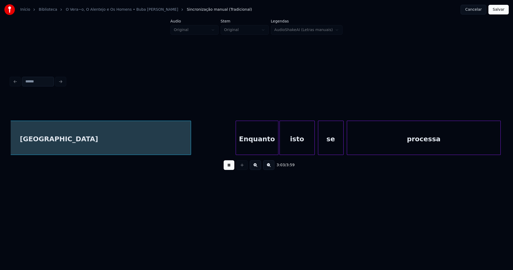
scroll to position [0, 9822]
click at [258, 148] on div "Enquanto" at bounding box center [252, 139] width 42 height 36
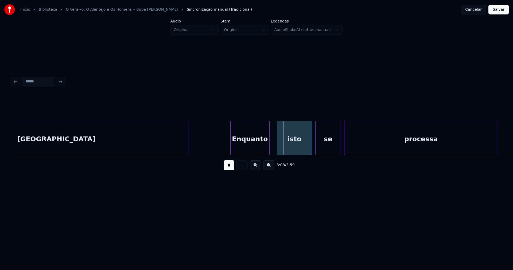
click at [269, 149] on div at bounding box center [269, 138] width 2 height 34
click at [286, 148] on div "isto" at bounding box center [290, 139] width 35 height 36
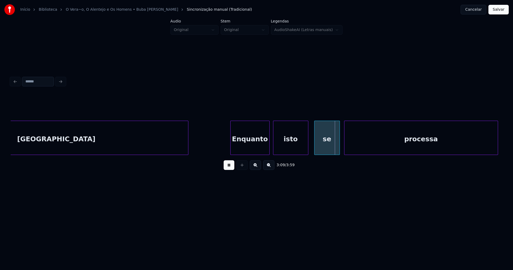
click at [334, 147] on div "se" at bounding box center [327, 139] width 25 height 36
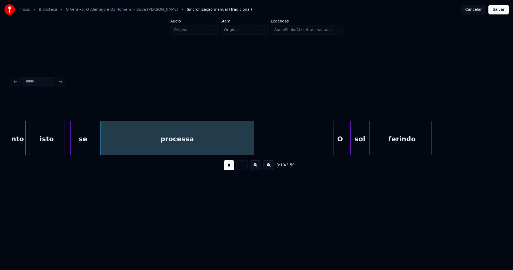
scroll to position [0, 10109]
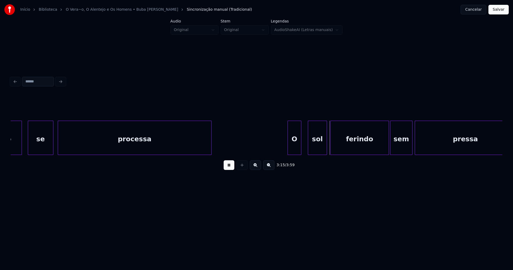
click at [296, 150] on div "O" at bounding box center [294, 139] width 13 height 36
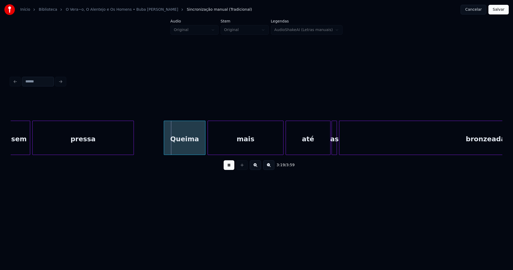
scroll to position [0, 10499]
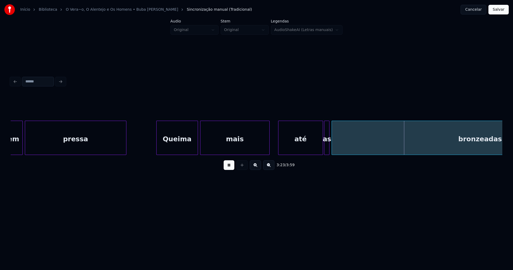
click at [269, 150] on div at bounding box center [269, 138] width 2 height 34
click at [295, 155] on div "sem pressa Queima mais até as bronzeadas" at bounding box center [257, 138] width 492 height 34
click at [330, 150] on div at bounding box center [330, 138] width 2 height 34
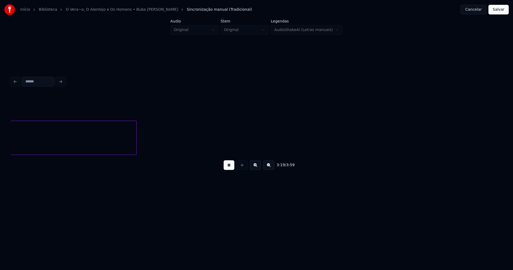
scroll to position [0, 10643]
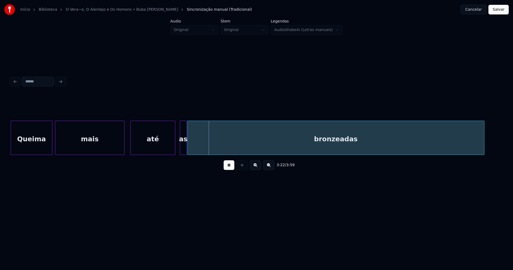
click at [100, 148] on div "mais" at bounding box center [89, 139] width 69 height 36
click at [172, 148] on div at bounding box center [173, 138] width 2 height 34
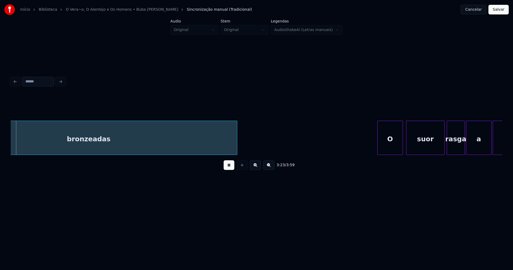
scroll to position [0, 10894]
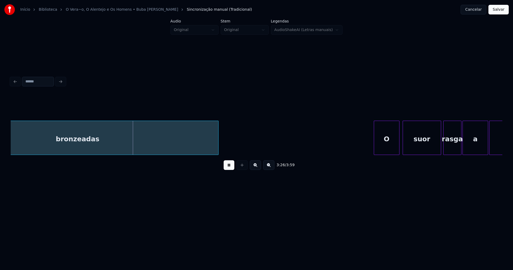
click at [217, 148] on div at bounding box center [218, 138] width 2 height 34
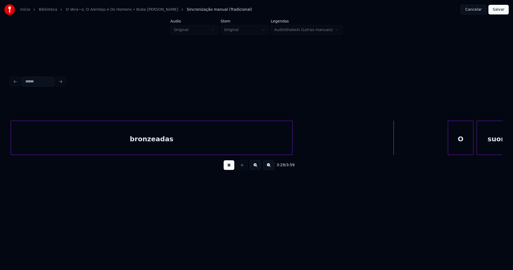
drag, startPoint x: 430, startPoint y: 157, endPoint x: 439, endPoint y: 157, distance: 9.1
click at [439, 157] on div "3:29 / 3:59" at bounding box center [257, 165] width 492 height 20
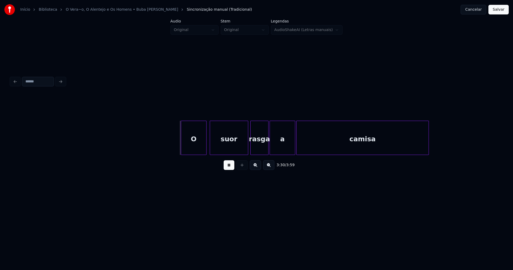
scroll to position [0, 11137]
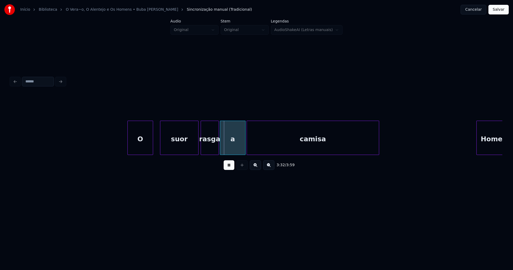
click at [141, 150] on div "O" at bounding box center [140, 139] width 25 height 36
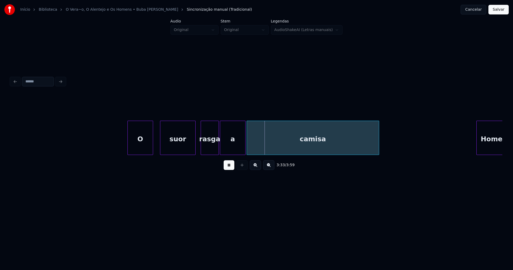
click at [194, 149] on div at bounding box center [195, 138] width 2 height 34
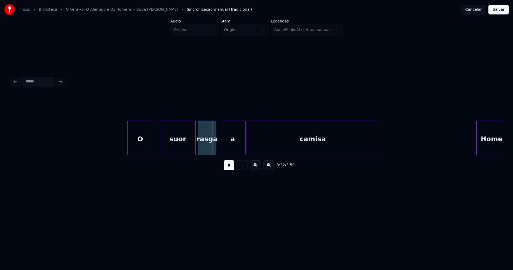
click at [207, 149] on div "rasga" at bounding box center [207, 139] width 18 height 36
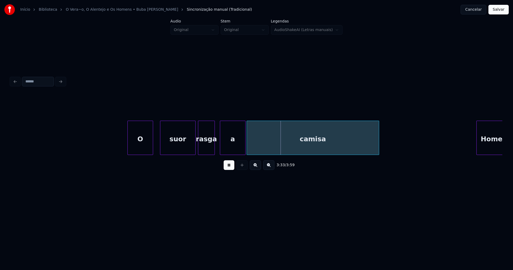
click at [213, 148] on div at bounding box center [214, 138] width 2 height 34
click at [221, 148] on div "a" at bounding box center [228, 139] width 25 height 36
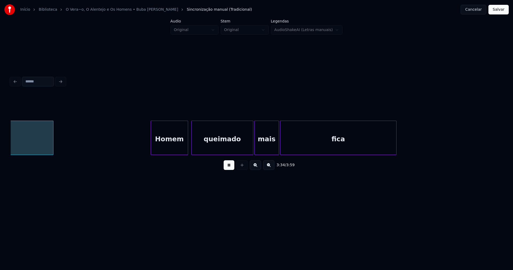
scroll to position [0, 11463]
click at [165, 149] on div "Homem" at bounding box center [166, 139] width 37 height 36
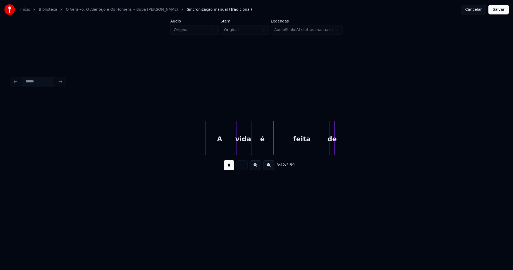
scroll to position [0, 11878]
click at [223, 148] on div "A" at bounding box center [216, 139] width 28 height 36
click at [244, 150] on div "vida" at bounding box center [240, 139] width 13 height 36
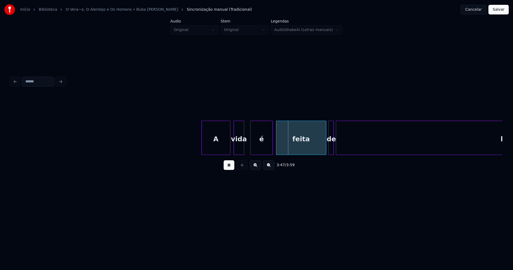
click at [244, 149] on div at bounding box center [243, 138] width 2 height 34
click at [258, 148] on div "é" at bounding box center [259, 139] width 22 height 36
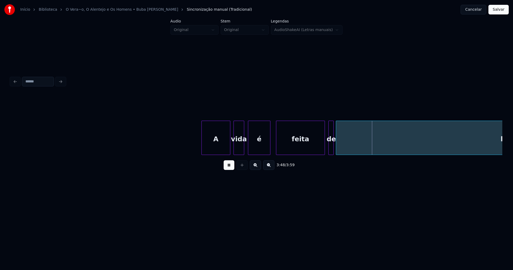
click at [324, 149] on div at bounding box center [324, 138] width 2 height 34
click at [327, 151] on div at bounding box center [327, 138] width 2 height 34
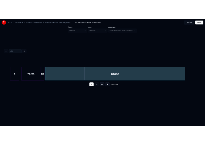
scroll to position [0, 12172]
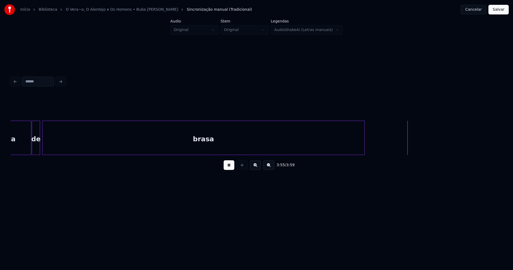
click at [364, 152] on div at bounding box center [364, 138] width 2 height 34
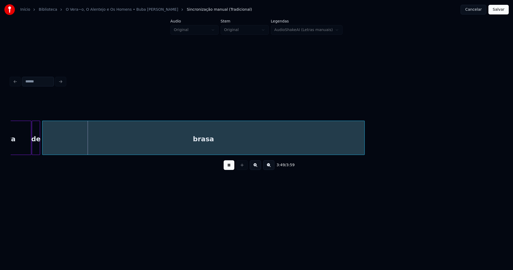
click at [495, 10] on button "Salvar" at bounding box center [499, 10] width 20 height 10
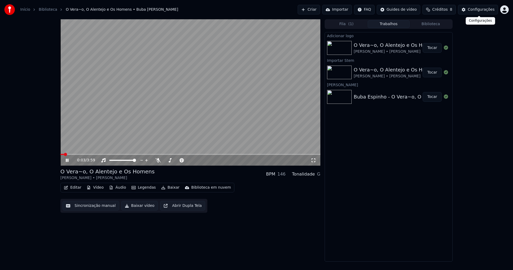
click at [483, 11] on div "Configurações" at bounding box center [481, 9] width 27 height 5
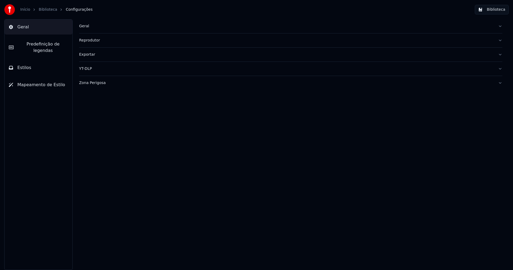
click at [40, 60] on button "Estilos" at bounding box center [39, 67] width 68 height 15
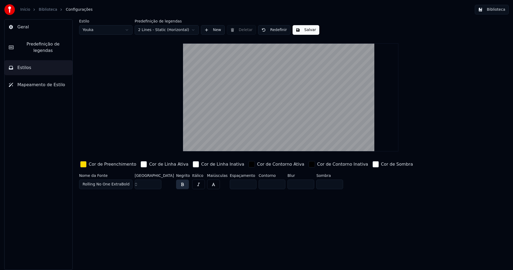
click at [83, 166] on div "button" at bounding box center [83, 164] width 6 height 6
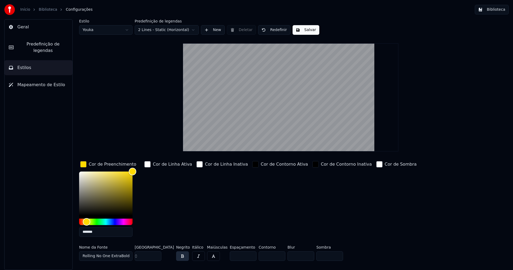
click at [102, 231] on input "*******" at bounding box center [105, 232] width 53 height 10
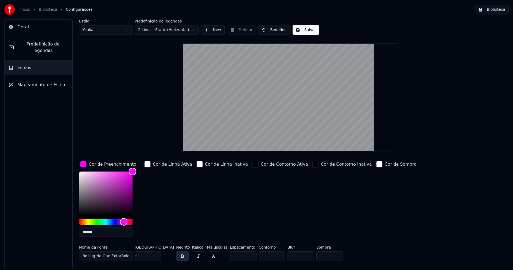
type input "*******"
click at [84, 165] on div "button" at bounding box center [83, 164] width 6 height 6
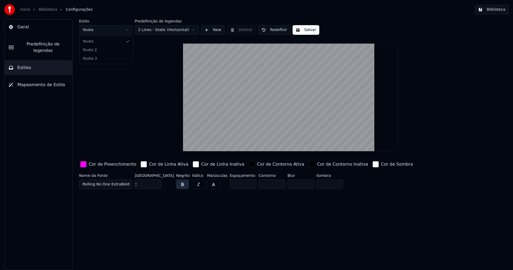
click at [105, 32] on html "Início Biblioteca Configurações Biblioteca Geral Predefinição de legendas Estil…" at bounding box center [256, 135] width 513 height 270
click at [85, 165] on div "button" at bounding box center [83, 164] width 6 height 6
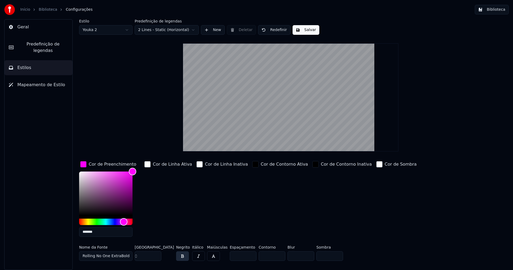
click at [98, 231] on input "*******" at bounding box center [105, 232] width 53 height 10
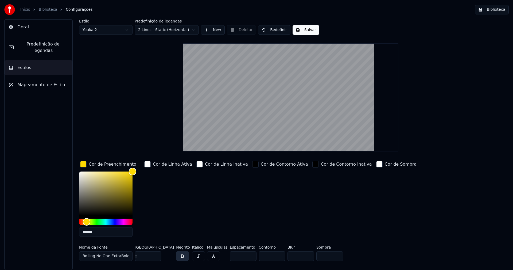
type input "*******"
click at [306, 28] on button "Salvar" at bounding box center [306, 30] width 27 height 10
click at [497, 9] on button "Biblioteca" at bounding box center [492, 10] width 34 height 10
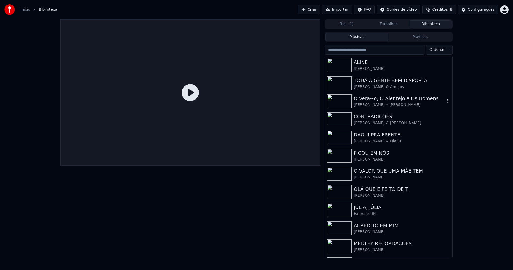
drag, startPoint x: 397, startPoint y: 101, endPoint x: 362, endPoint y: 88, distance: 36.9
click at [397, 100] on div "O Vera~o, O Alentejo e Os Homens" at bounding box center [399, 98] width 91 height 7
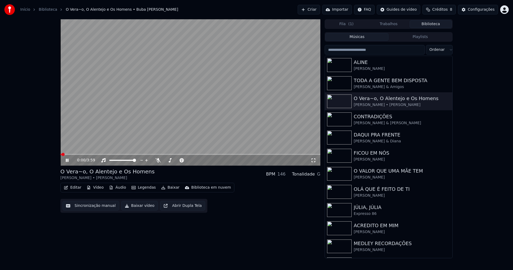
click at [67, 159] on icon at bounding box center [67, 159] width 3 height 3
click at [78, 188] on button "Editar" at bounding box center [73, 187] width 22 height 7
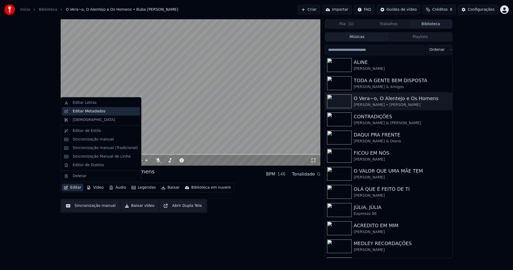
click at [91, 111] on div "Editar Metadados" at bounding box center [89, 111] width 33 height 5
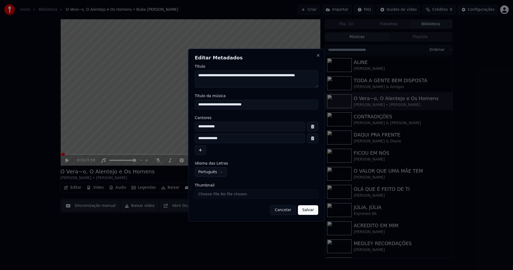
drag, startPoint x: 261, startPoint y: 104, endPoint x: 176, endPoint y: 105, distance: 85.5
click at [176, 105] on body "**********" at bounding box center [256, 135] width 513 height 270
type input "**********"
click at [231, 127] on input "**********" at bounding box center [250, 127] width 110 height 10
type input "**********"
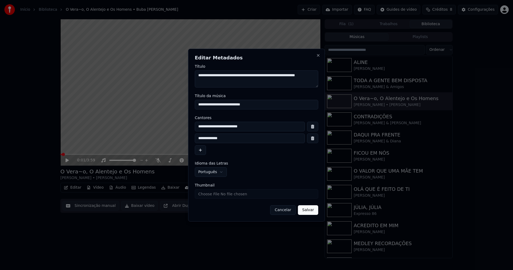
click at [316, 137] on button "button" at bounding box center [312, 138] width 11 height 10
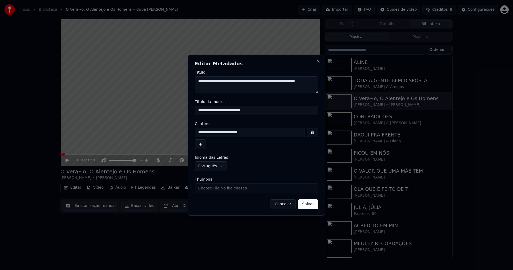
click at [310, 205] on button "Salvar" at bounding box center [308, 204] width 20 height 10
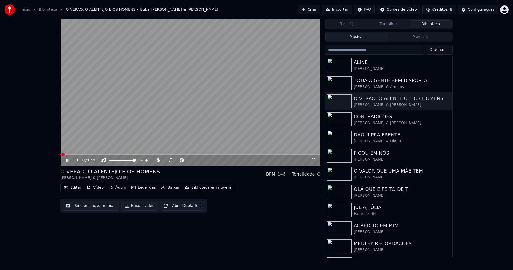
click at [61, 154] on span at bounding box center [60, 154] width 1 height 1
click at [68, 161] on icon at bounding box center [67, 159] width 3 height 3
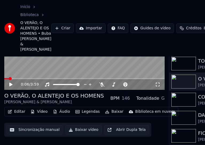
scroll to position [65, 0]
click at [20, 110] on button "Editar" at bounding box center [17, 111] width 22 height 7
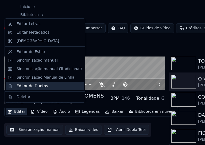
click at [34, 85] on div "Editor de Duetos" at bounding box center [32, 86] width 31 height 5
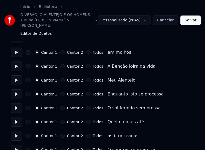
scroll to position [134, 0]
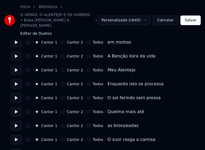
click at [86, 82] on button "Todos" at bounding box center [88, 84] width 4 height 4
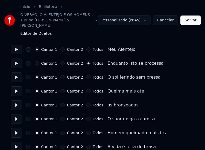
scroll to position [160, 0]
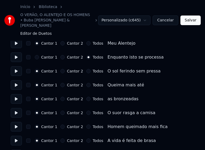
click at [86, 69] on button "Todos" at bounding box center [88, 71] width 4 height 4
click at [86, 83] on button "Todos" at bounding box center [88, 85] width 4 height 4
click at [86, 97] on button "Todos" at bounding box center [88, 99] width 4 height 4
click at [86, 111] on button "Todos" at bounding box center [88, 113] width 4 height 4
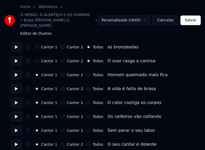
scroll to position [214, 0]
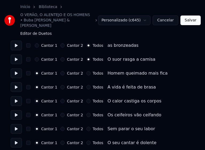
click at [86, 71] on button "Todos" at bounding box center [88, 73] width 4 height 4
click at [86, 85] on button "Todos" at bounding box center [88, 87] width 4 height 4
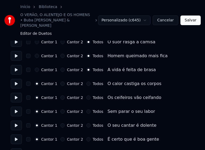
scroll to position [241, 0]
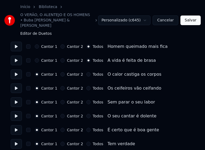
click at [61, 72] on button "Cantor 2" at bounding box center [62, 74] width 4 height 4
click at [61, 86] on button "Cantor 2" at bounding box center [62, 88] width 4 height 4
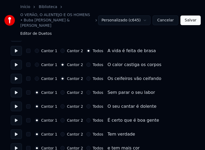
scroll to position [267, 0]
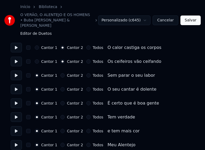
click at [61, 73] on button "Cantor 2" at bounding box center [62, 75] width 4 height 4
click at [61, 87] on button "Cantor 2" at bounding box center [62, 89] width 4 height 4
click at [61, 101] on button "Cantor 2" at bounding box center [62, 103] width 4 height 4
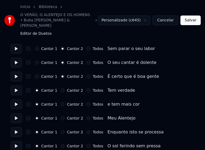
click at [61, 88] on button "Cantor 2" at bounding box center [62, 90] width 4 height 4
click at [61, 102] on button "Cantor 2" at bounding box center [62, 104] width 4 height 4
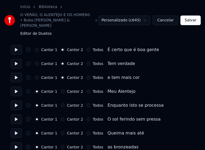
click at [86, 103] on button "Todos" at bounding box center [88, 105] width 4 height 4
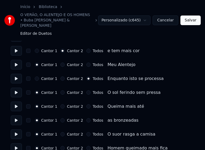
click at [86, 90] on button "Todos" at bounding box center [88, 92] width 4 height 4
click at [86, 104] on button "Todos" at bounding box center [88, 106] width 4 height 4
click at [86, 118] on button "Todos" at bounding box center [88, 120] width 4 height 4
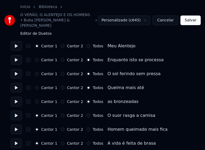
scroll to position [401, 0]
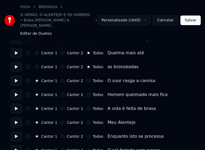
click at [86, 79] on button "Todos" at bounding box center [88, 81] width 4 height 4
click at [86, 92] on button "Todos" at bounding box center [88, 94] width 4 height 4
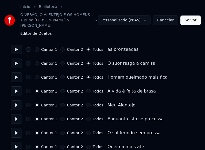
scroll to position [428, 0]
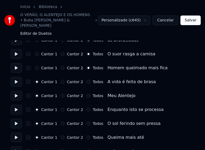
click at [86, 80] on button "Todos" at bounding box center [88, 82] width 4 height 4
click at [61, 94] on button "Cantor 2" at bounding box center [62, 96] width 4 height 4
click at [86, 107] on button "Todos" at bounding box center [88, 109] width 4 height 4
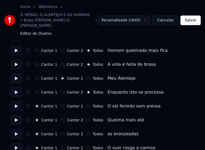
scroll to position [454, 0]
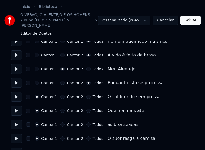
click at [86, 95] on button "Todos" at bounding box center [88, 97] width 4 height 4
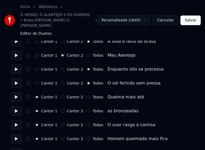
scroll to position [475, 0]
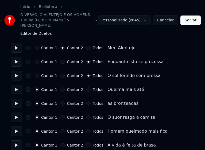
click at [86, 87] on button "Todos" at bounding box center [88, 89] width 4 height 4
click at [86, 101] on button "Todos" at bounding box center [88, 103] width 4 height 4
click at [86, 115] on button "Todos" at bounding box center [88, 117] width 4 height 4
click at [86, 129] on button "Todos" at bounding box center [88, 131] width 4 height 4
click at [86, 143] on button "Todos" at bounding box center [88, 145] width 4 height 4
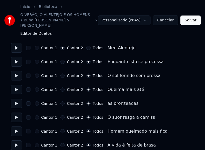
click at [192, 20] on button "Salvar" at bounding box center [190, 21] width 20 height 10
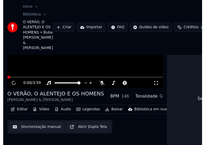
scroll to position [65, 0]
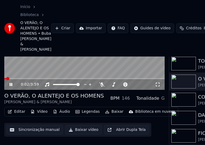
click at [20, 108] on button "Editar" at bounding box center [17, 111] width 22 height 7
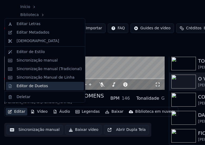
click at [27, 87] on div "Editor de Duetos" at bounding box center [32, 86] width 31 height 5
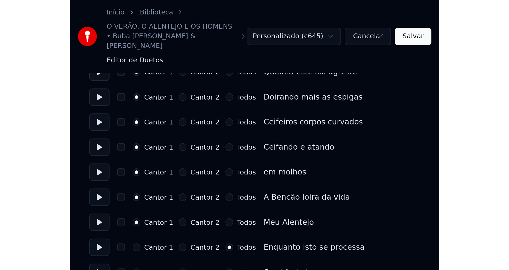
scroll to position [64, 0]
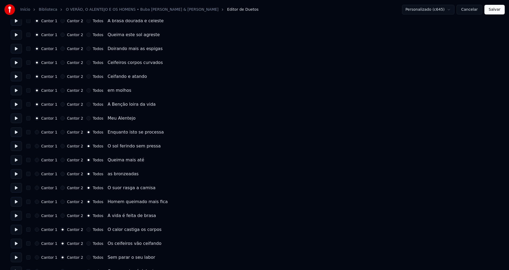
click at [489, 11] on button "Salvar" at bounding box center [494, 10] width 20 height 10
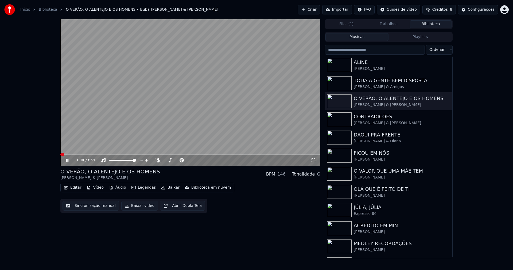
click at [77, 189] on button "Editar" at bounding box center [73, 187] width 22 height 7
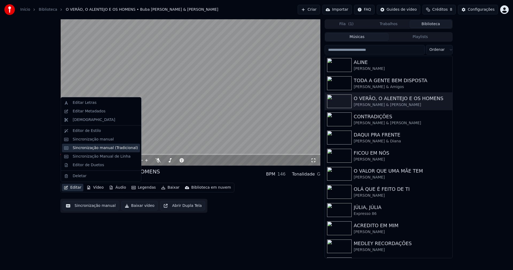
click at [100, 149] on div "Sincronização manual (Tradicional)" at bounding box center [105, 147] width 65 height 5
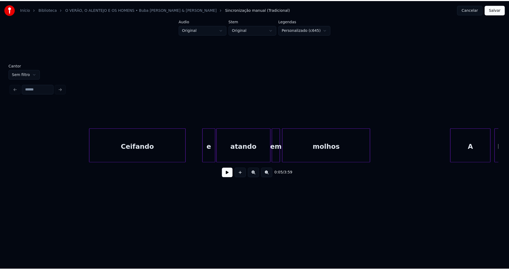
scroll to position [0, 1914]
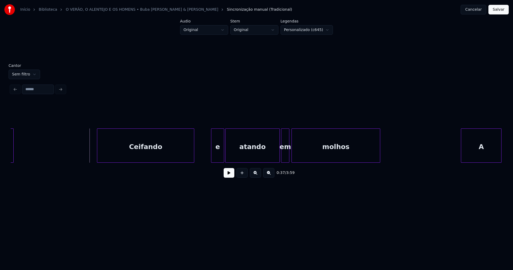
click at [228, 177] on button at bounding box center [229, 173] width 11 height 10
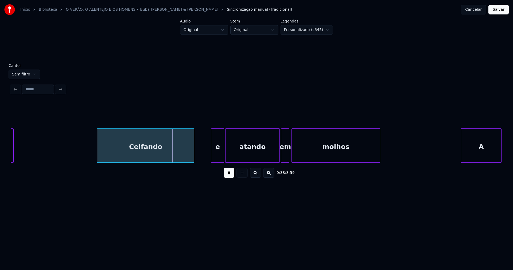
click at [93, 152] on div at bounding box center [94, 146] width 2 height 34
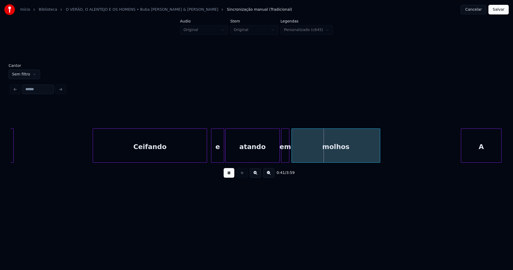
click at [207, 153] on div at bounding box center [206, 146] width 2 height 34
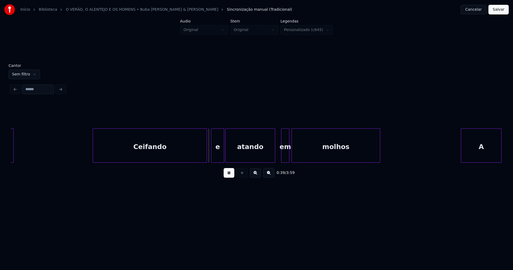
click at [274, 159] on div at bounding box center [274, 146] width 2 height 34
click at [501, 10] on button "Salvar" at bounding box center [499, 10] width 20 height 10
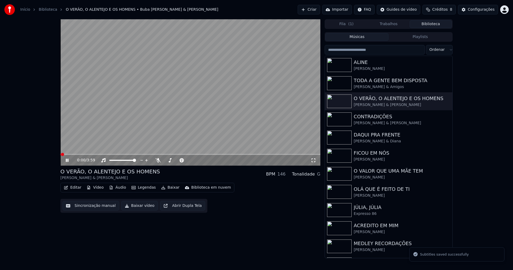
click at [75, 188] on button "Editar" at bounding box center [73, 187] width 22 height 7
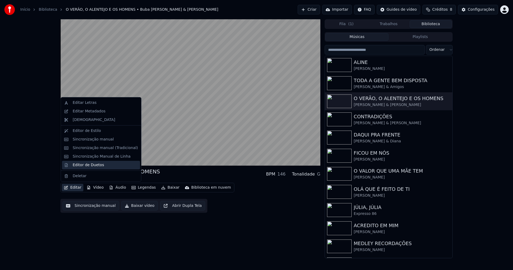
click at [88, 165] on div "Editor de Duetos" at bounding box center [88, 164] width 31 height 5
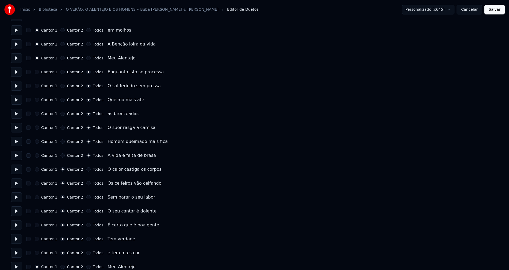
scroll to position [134, 0]
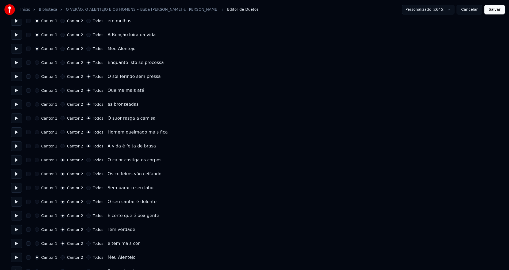
click at [469, 11] on button "Cancelar" at bounding box center [469, 10] width 26 height 10
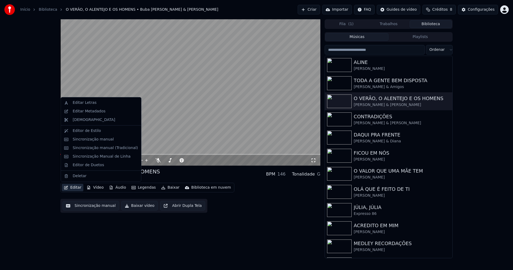
click at [78, 187] on button "Editar" at bounding box center [73, 187] width 22 height 7
click at [113, 149] on div "Sincronização manual (Tradicional)" at bounding box center [105, 147] width 65 height 5
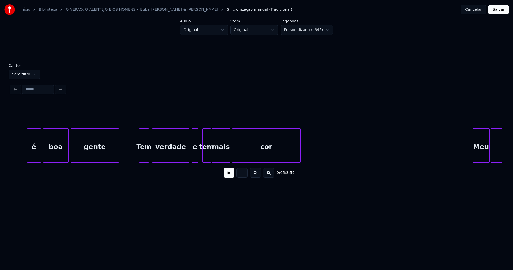
scroll to position [0, 6493]
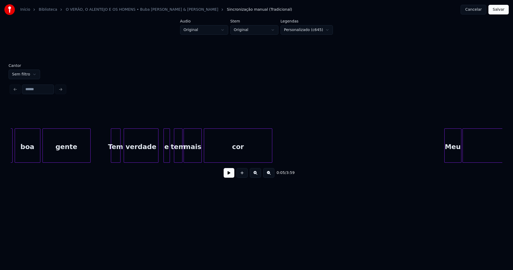
click at [158, 158] on div at bounding box center [158, 146] width 2 height 34
click at [498, 11] on button "Salvar" at bounding box center [499, 10] width 20 height 10
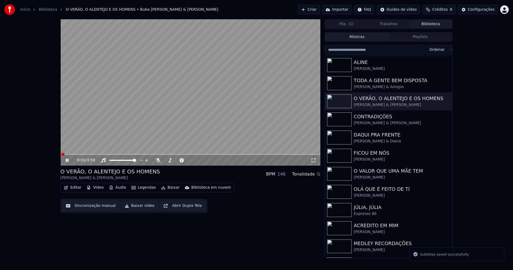
click at [314, 160] on icon at bounding box center [313, 160] width 5 height 4
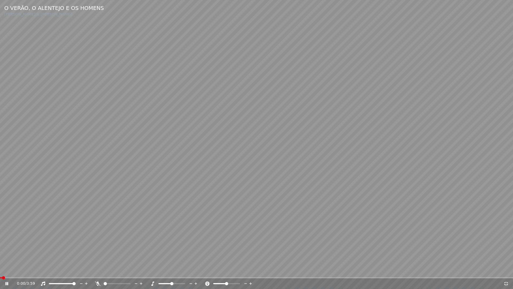
click at [5, 269] on icon at bounding box center [10, 283] width 13 height 4
drag, startPoint x: 4, startPoint y: 283, endPoint x: 42, endPoint y: 268, distance: 40.6
click at [5, 269] on icon at bounding box center [10, 283] width 13 height 4
click at [504, 269] on icon at bounding box center [506, 283] width 5 height 4
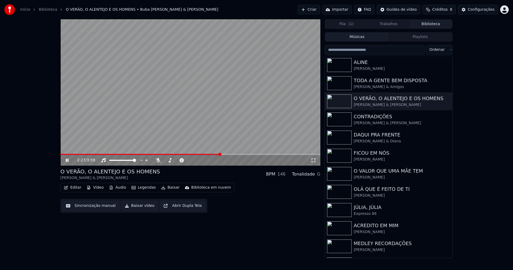
drag, startPoint x: 65, startPoint y: 159, endPoint x: 73, endPoint y: 154, distance: 8.7
click at [67, 159] on icon at bounding box center [71, 160] width 13 height 4
click at [74, 189] on button "Editar" at bounding box center [73, 187] width 22 height 7
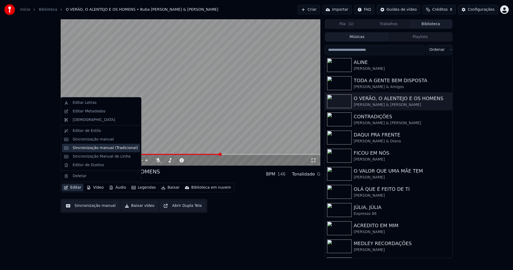
click at [95, 148] on div "Sincronização manual (Tradicional)" at bounding box center [105, 147] width 65 height 5
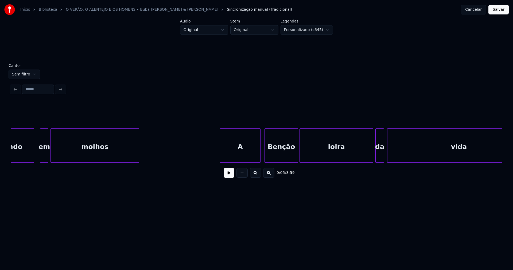
scroll to position [0, 2183]
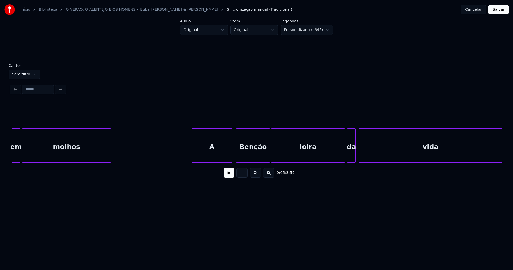
click at [256, 158] on div "Benção" at bounding box center [253, 147] width 33 height 36
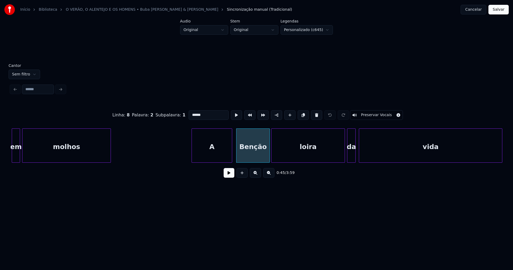
click at [193, 112] on input "******" at bounding box center [209, 115] width 40 height 10
type input "******"
click at [506, 11] on button "Salvar" at bounding box center [499, 10] width 20 height 10
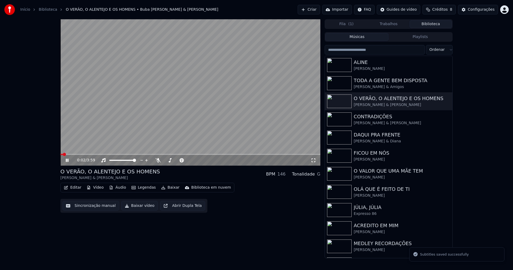
click at [67, 160] on icon at bounding box center [67, 159] width 3 height 3
click at [143, 207] on button "Baixar vídeo" at bounding box center [139, 206] width 37 height 10
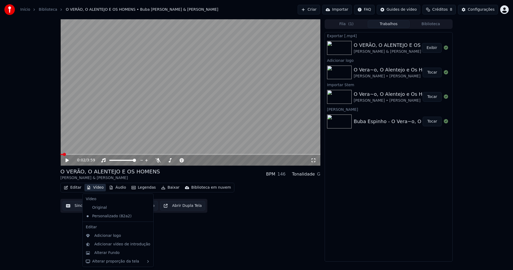
click at [94, 188] on button "Vídeo" at bounding box center [94, 187] width 21 height 7
click at [110, 252] on div "Alterar Fundo" at bounding box center [106, 252] width 25 height 5
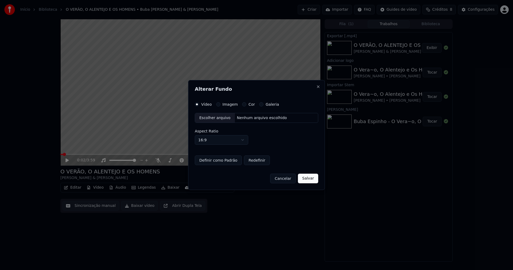
click at [211, 120] on div "Escolher arquivo" at bounding box center [215, 118] width 40 height 10
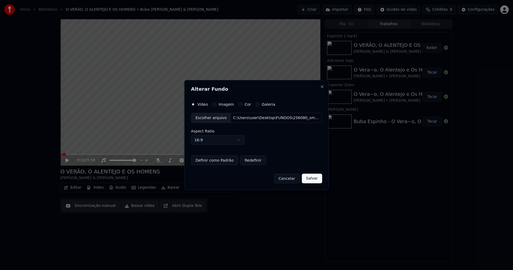
click at [312, 179] on button "Salvar" at bounding box center [312, 178] width 20 height 10
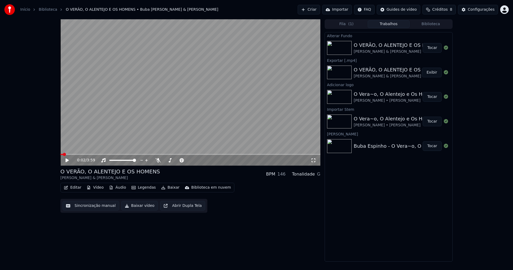
click at [433, 50] on button "Tocar" at bounding box center [432, 48] width 19 height 10
click at [67, 161] on icon at bounding box center [67, 159] width 3 height 3
click at [137, 207] on button "Baixar vídeo" at bounding box center [139, 206] width 37 height 10
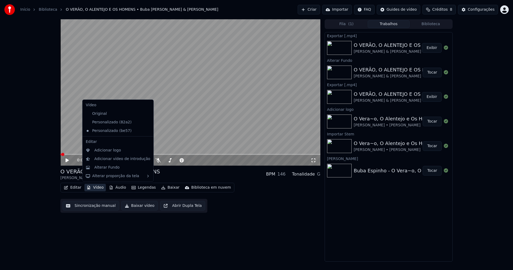
click at [94, 189] on button "Vídeo" at bounding box center [94, 187] width 21 height 7
click at [99, 122] on div "Personalizado (82a2)" at bounding box center [114, 122] width 61 height 9
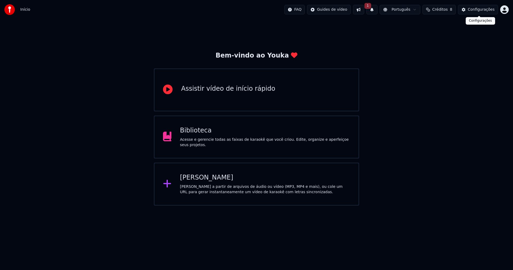
click at [486, 10] on div "Configurações" at bounding box center [481, 9] width 27 height 5
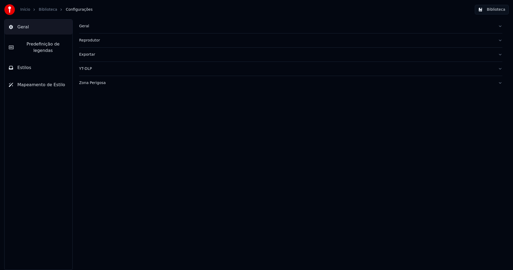
click at [82, 26] on div "Geral" at bounding box center [286, 26] width 415 height 5
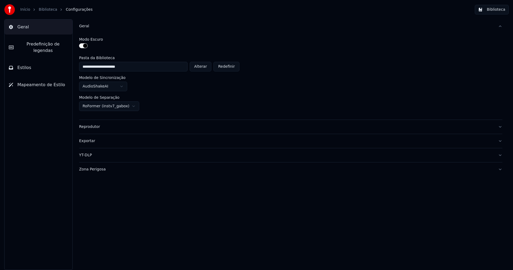
click at [205, 67] on button "Alterar" at bounding box center [201, 67] width 22 height 10
type input "**********"
click at [497, 10] on button "Biblioteca" at bounding box center [492, 10] width 34 height 10
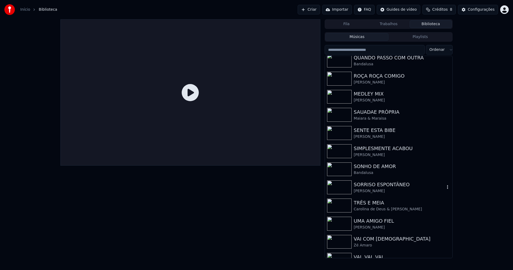
scroll to position [1443, 0]
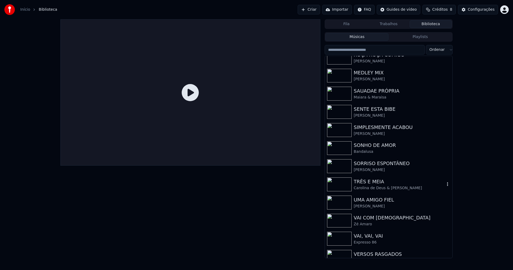
click at [376, 185] on div "Carolina de Deus & Ricardo Liz" at bounding box center [399, 187] width 91 height 5
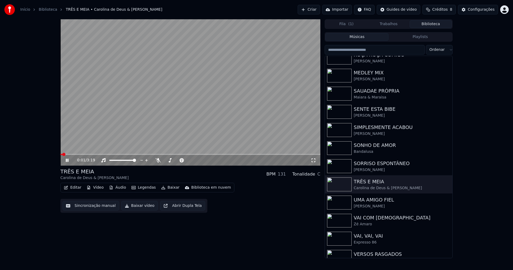
drag, startPoint x: 66, startPoint y: 162, endPoint x: 84, endPoint y: 148, distance: 22.6
click at [67, 162] on icon at bounding box center [71, 160] width 13 height 4
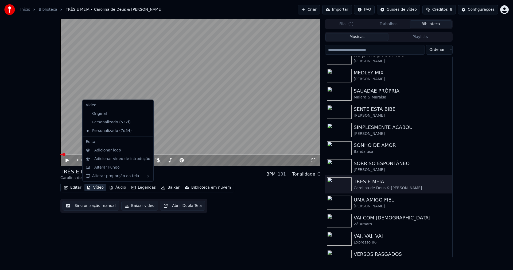
click at [93, 188] on button "Vídeo" at bounding box center [94, 187] width 21 height 7
click at [146, 122] on icon at bounding box center [148, 122] width 4 height 4
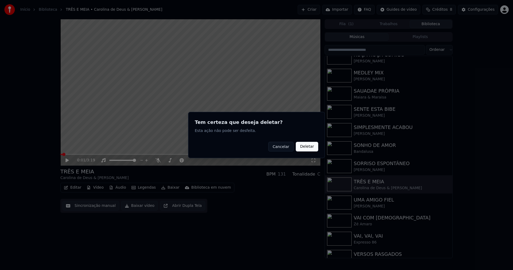
click at [307, 148] on button "Deletar" at bounding box center [307, 147] width 22 height 10
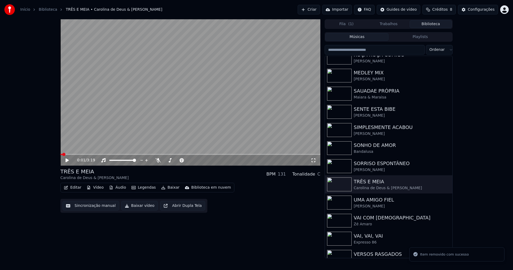
click at [97, 188] on button "Vídeo" at bounding box center [94, 187] width 21 height 7
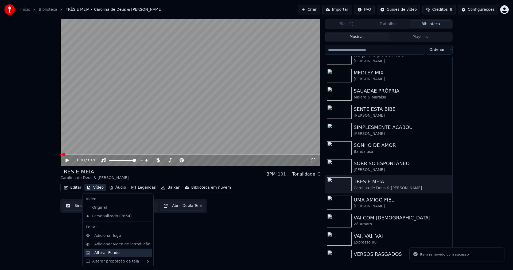
click at [109, 252] on div "Alterar Fundo" at bounding box center [106, 252] width 25 height 5
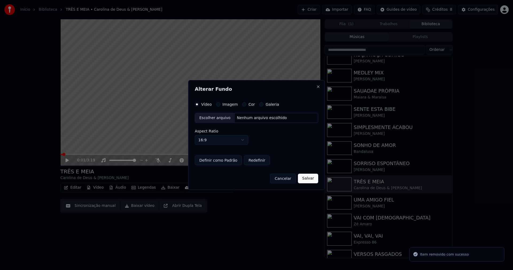
click at [218, 104] on button "Imagem" at bounding box center [218, 104] width 4 height 4
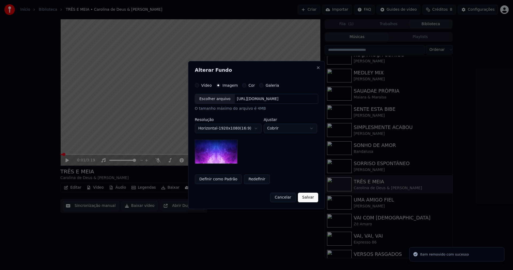
click at [212, 101] on div "Escolher arquivo" at bounding box center [215, 99] width 40 height 10
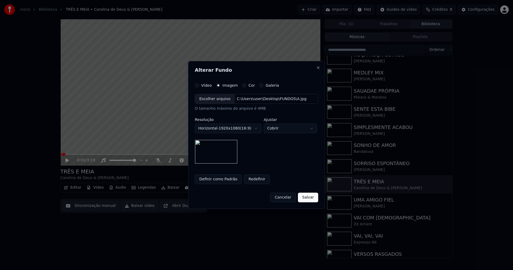
click at [309, 196] on button "Salvar" at bounding box center [308, 197] width 20 height 10
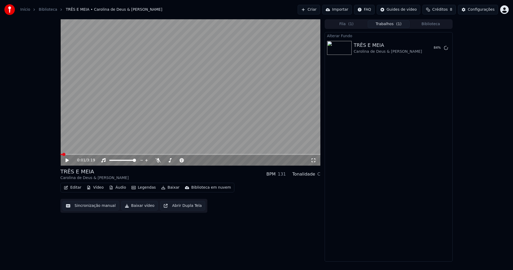
click at [68, 161] on icon at bounding box center [71, 160] width 13 height 4
click at [433, 46] on button "Tocar" at bounding box center [432, 48] width 19 height 10
click at [313, 161] on icon at bounding box center [313, 160] width 5 height 4
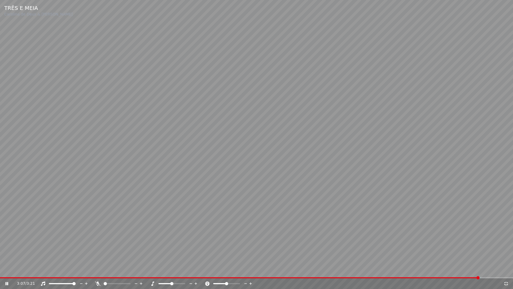
drag, startPoint x: 506, startPoint y: 282, endPoint x: 508, endPoint y: 279, distance: 3.6
click at [506, 269] on div "3:07 / 3:21" at bounding box center [256, 283] width 509 height 5
click at [507, 269] on icon at bounding box center [506, 283] width 4 height 4
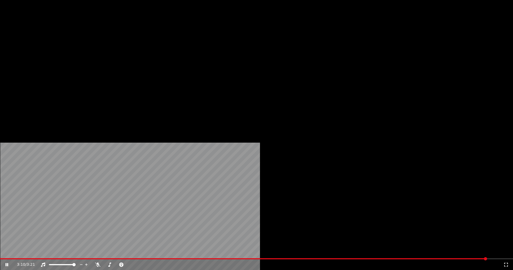
click at [113, 45] on button "Áudio" at bounding box center [117, 40] width 21 height 7
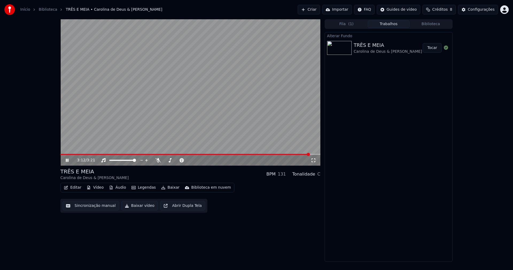
click at [68, 160] on icon at bounding box center [67, 159] width 3 height 3
click at [118, 188] on button "Áudio" at bounding box center [117, 187] width 21 height 7
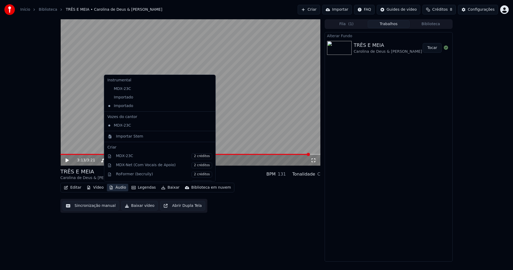
click at [208, 96] on icon at bounding box center [211, 97] width 6 height 4
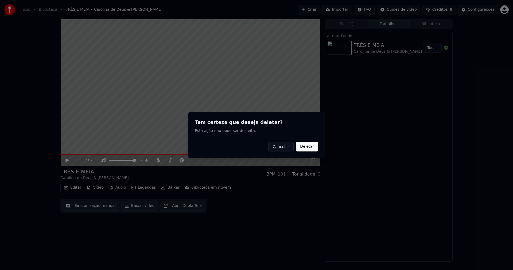
click at [306, 149] on button "Deletar" at bounding box center [307, 147] width 22 height 10
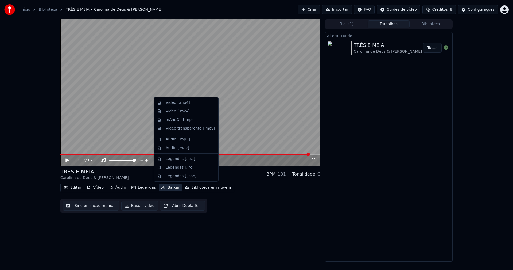
click at [169, 187] on button "Baixar" at bounding box center [170, 187] width 23 height 7
click at [181, 140] on div "Áudio [.mp3]" at bounding box center [178, 139] width 24 height 5
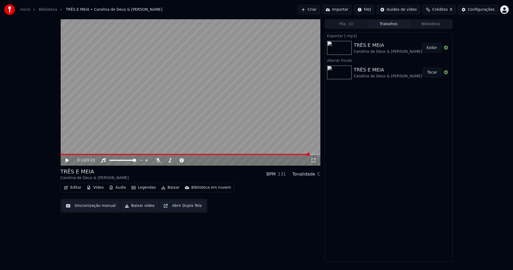
click at [118, 188] on button "Áudio" at bounding box center [117, 187] width 21 height 7
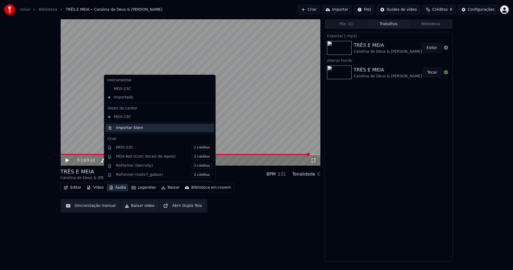
click at [124, 128] on div "Importar Stem" at bounding box center [129, 127] width 27 height 5
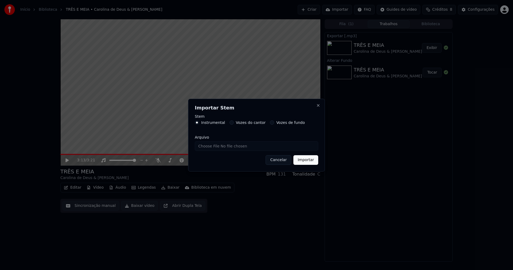
click at [213, 146] on input "Arquivo" at bounding box center [256, 146] width 123 height 10
type input "**********"
click at [308, 161] on button "Importar" at bounding box center [305, 160] width 25 height 10
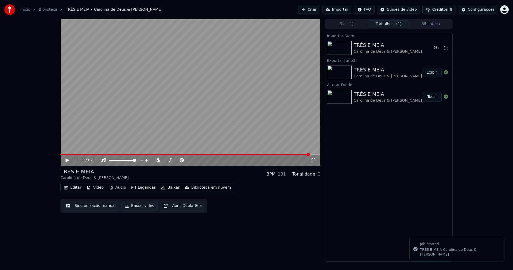
click at [97, 188] on button "Vídeo" at bounding box center [94, 187] width 21 height 7
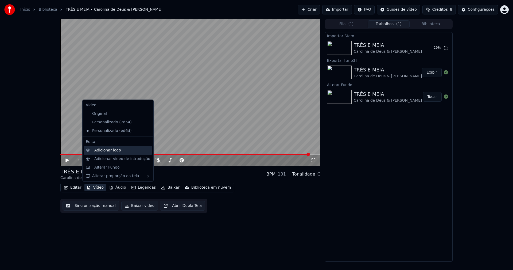
click at [99, 149] on div "Adicionar logo" at bounding box center [107, 150] width 27 height 5
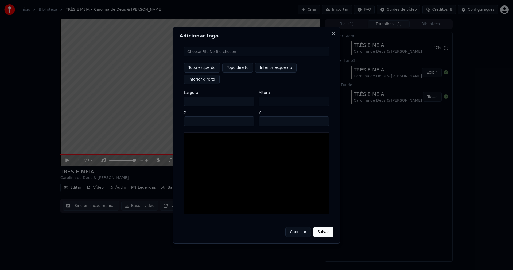
click at [206, 56] on input "file" at bounding box center [256, 52] width 145 height 10
type input "**********"
type input "***"
click at [239, 72] on button "Topo direito" at bounding box center [237, 68] width 31 height 10
type input "****"
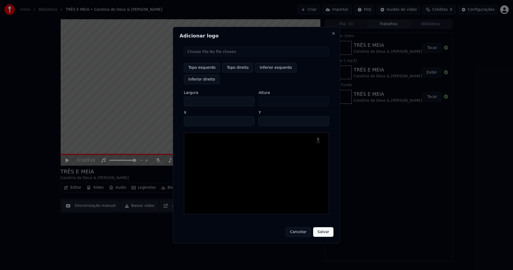
drag, startPoint x: 193, startPoint y: 96, endPoint x: 169, endPoint y: 96, distance: 23.3
click at [169, 96] on body "Início Biblioteca TRÊS E MEIA • Carolina de Deus & Ricardo Liz Criar Importar F…" at bounding box center [256, 135] width 513 height 270
type input "**"
type input "***"
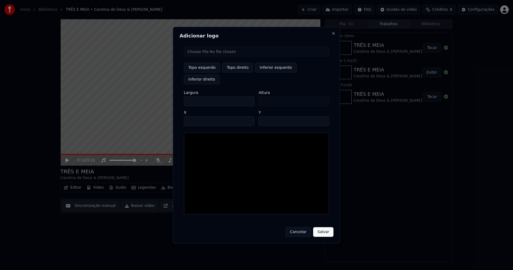
type input "***"
click at [195, 116] on input "****" at bounding box center [219, 121] width 71 height 10
type input "****"
click at [323, 116] on input "**" at bounding box center [294, 121] width 71 height 10
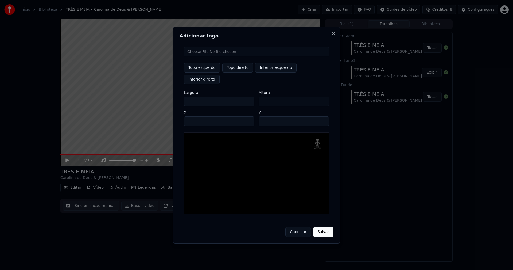
click at [323, 116] on input "**" at bounding box center [294, 121] width 71 height 10
click at [322, 116] on input "**" at bounding box center [294, 121] width 71 height 10
type input "**"
click at [322, 116] on input "**" at bounding box center [294, 121] width 71 height 10
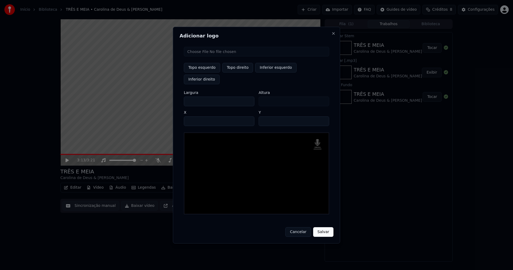
click at [323, 227] on button "Salvar" at bounding box center [323, 232] width 20 height 10
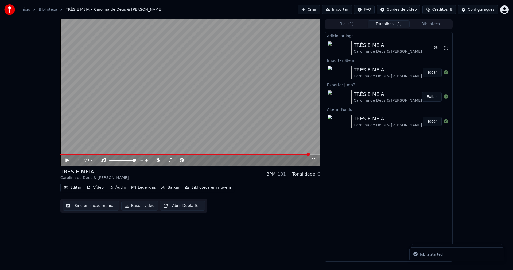
click at [116, 187] on button "Áudio" at bounding box center [117, 187] width 21 height 7
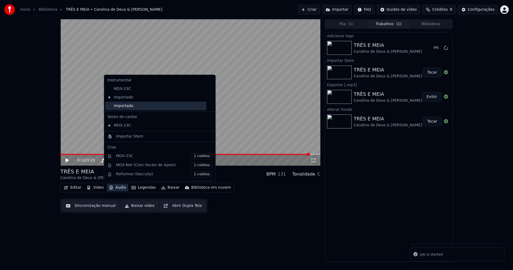
click at [130, 105] on div "Importado" at bounding box center [155, 106] width 101 height 9
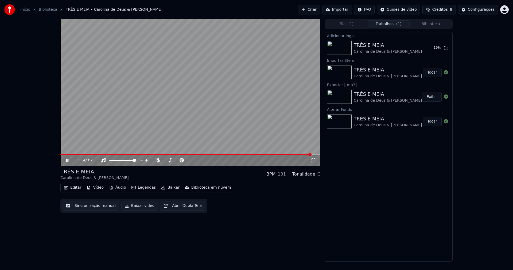
click at [119, 186] on button "Áudio" at bounding box center [117, 187] width 21 height 7
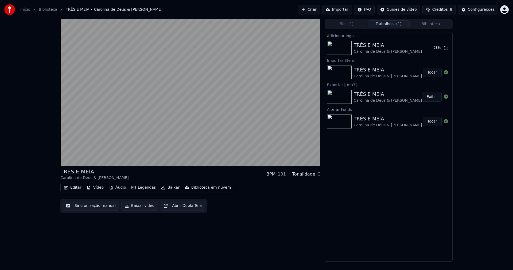
click at [238, 231] on div "TRÊS E MEIA Carolina de Deus & Ricardo Liz BPM 131 Tonalidade C Editar Vídeo Áu…" at bounding box center [190, 140] width 260 height 242
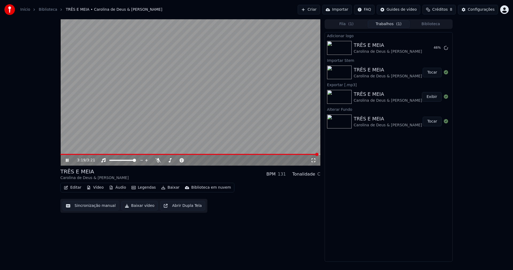
click at [65, 154] on span at bounding box center [189, 154] width 258 height 1
click at [315, 159] on icon at bounding box center [313, 160] width 5 height 4
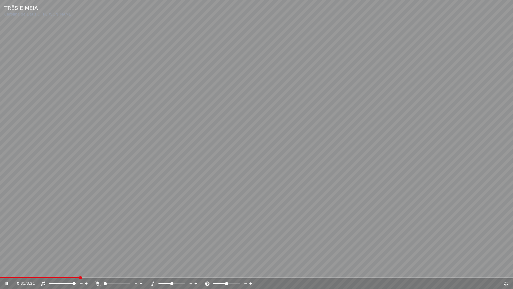
click at [507, 269] on icon at bounding box center [506, 283] width 4 height 4
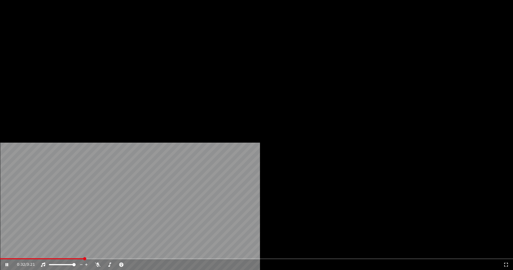
click at [435, 48] on button "Tocar" at bounding box center [432, 48] width 19 height 10
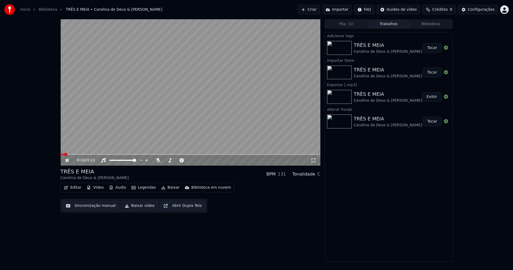
click at [78, 187] on button "Editar" at bounding box center [73, 187] width 22 height 7
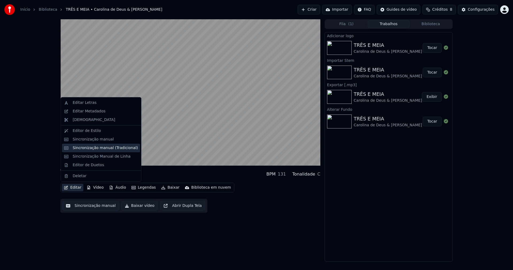
click at [92, 150] on div "Sincronização manual (Tradicional)" at bounding box center [105, 147] width 65 height 5
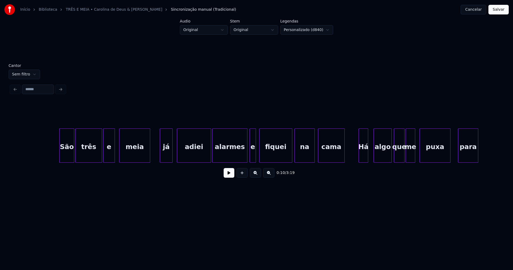
scroll to position [0, 495]
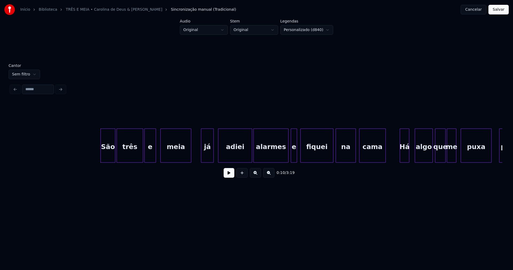
click at [227, 176] on button at bounding box center [229, 173] width 11 height 10
click at [98, 156] on div at bounding box center [98, 146] width 2 height 34
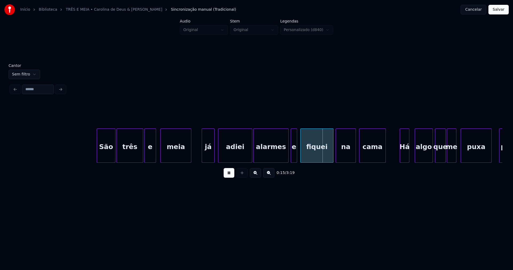
click at [208, 158] on div "já" at bounding box center [208, 147] width 12 height 36
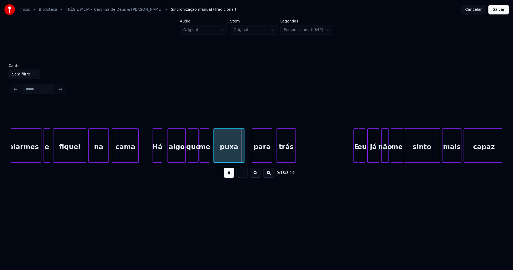
scroll to position [0, 748]
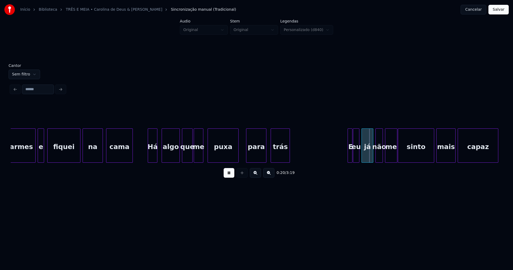
click at [152, 159] on div "Há" at bounding box center [152, 147] width 9 height 36
click at [217, 156] on div "puxa" at bounding box center [221, 147] width 30 height 36
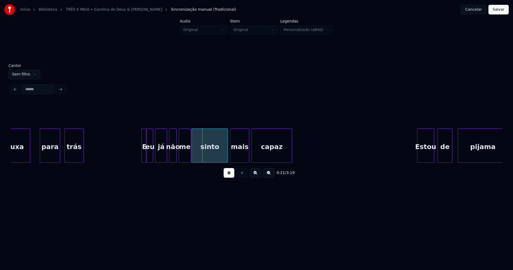
scroll to position [0, 972]
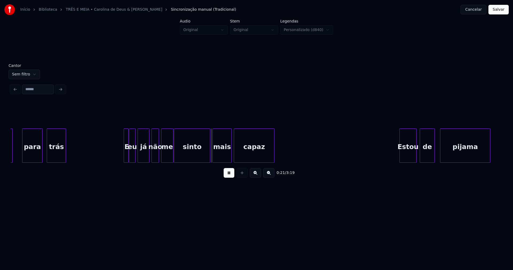
click at [123, 154] on div at bounding box center [123, 146] width 2 height 34
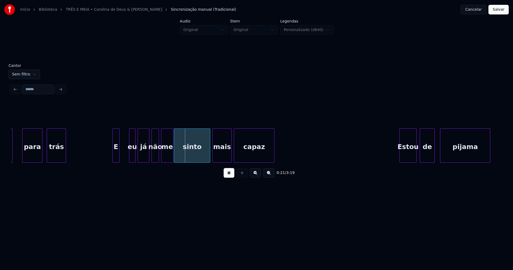
click at [116, 158] on div "E" at bounding box center [116, 147] width 6 height 36
click at [123, 152] on div at bounding box center [123, 146] width 2 height 34
click at [118, 156] on div at bounding box center [119, 146] width 2 height 34
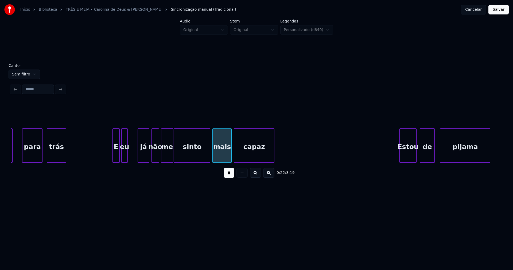
click at [125, 157] on div "eu" at bounding box center [125, 147] width 6 height 36
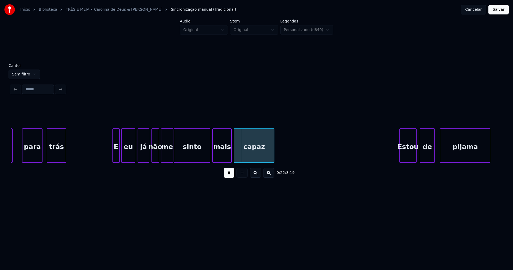
click at [134, 151] on div at bounding box center [134, 146] width 2 height 34
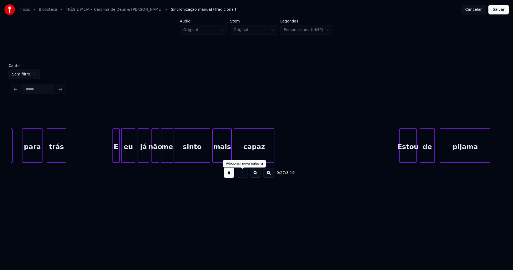
scroll to position [0, 1464]
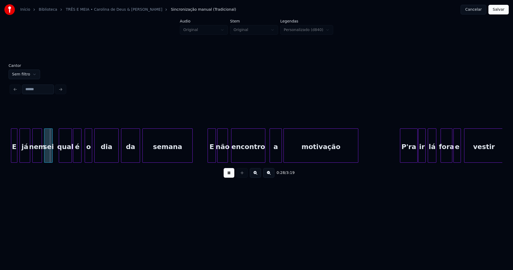
click at [230, 175] on button at bounding box center [229, 173] width 11 height 10
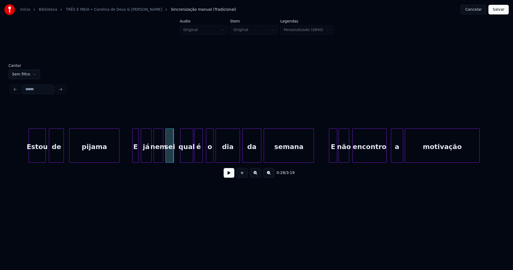
scroll to position [0, 1284]
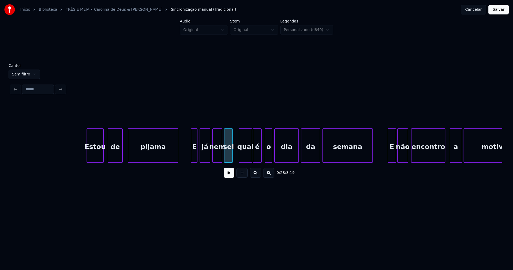
click at [98, 153] on div "Estou" at bounding box center [95, 147] width 17 height 36
click at [190, 159] on div at bounding box center [190, 146] width 2 height 34
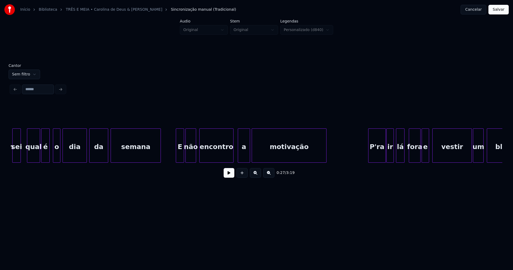
scroll to position [0, 1520]
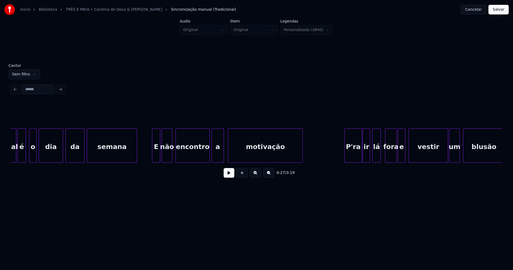
click at [217, 156] on div "a" at bounding box center [217, 147] width 11 height 36
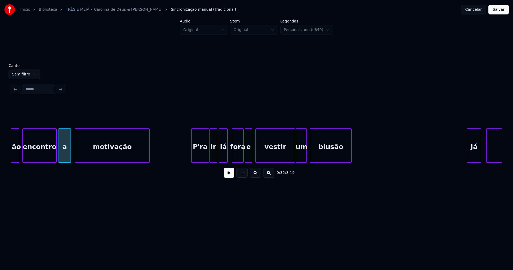
scroll to position [0, 1703]
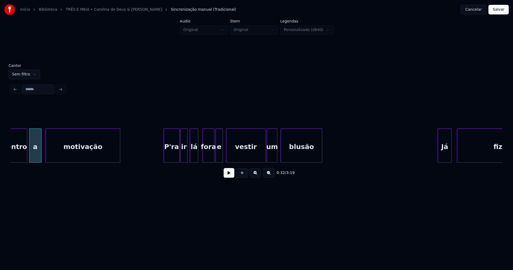
click at [164, 154] on div at bounding box center [165, 146] width 2 height 34
click at [185, 159] on div at bounding box center [185, 146] width 2 height 34
click at [192, 158] on div "lá" at bounding box center [192, 147] width 8 height 36
click at [260, 163] on div "encontro a motivação P'ra ir lá fora e vestir um blusão Já fiz," at bounding box center [257, 145] width 492 height 34
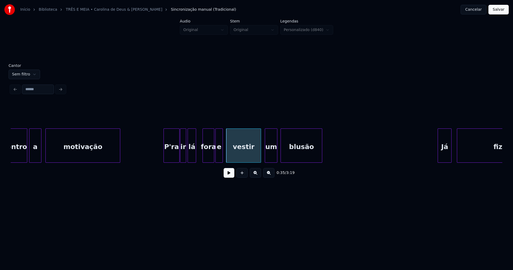
click at [266, 156] on div at bounding box center [266, 146] width 2 height 34
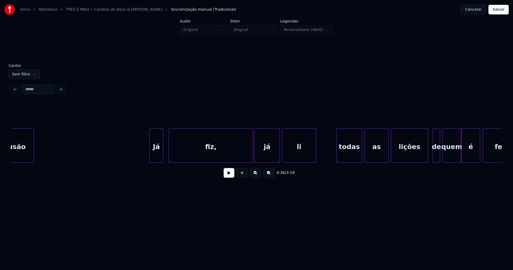
scroll to position [0, 1997]
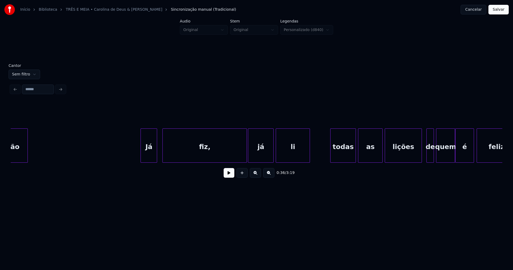
click at [142, 158] on div at bounding box center [142, 146] width 2 height 34
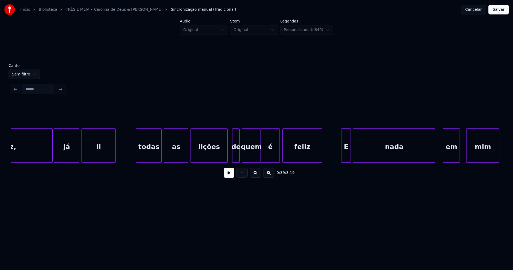
scroll to position [0, 2197]
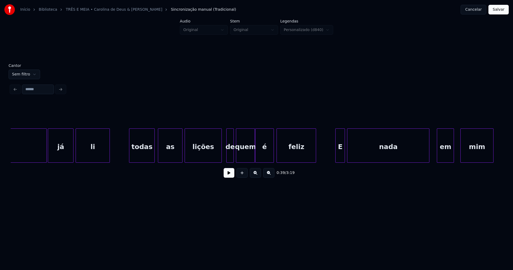
click at [138, 154] on div "todas" at bounding box center [141, 147] width 25 height 36
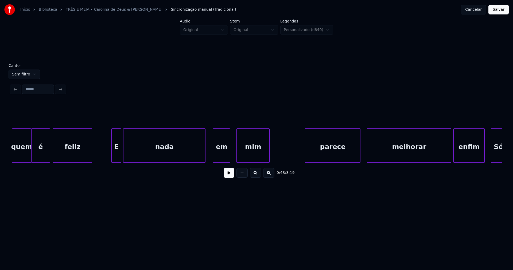
scroll to position [0, 2433]
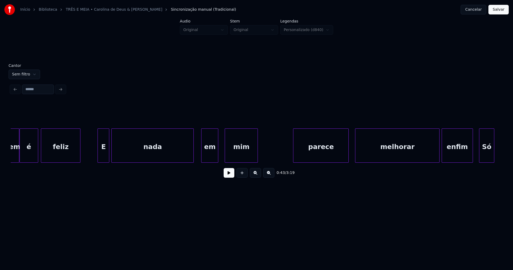
click at [99, 157] on div at bounding box center [99, 146] width 2 height 34
click at [198, 158] on div at bounding box center [199, 146] width 2 height 34
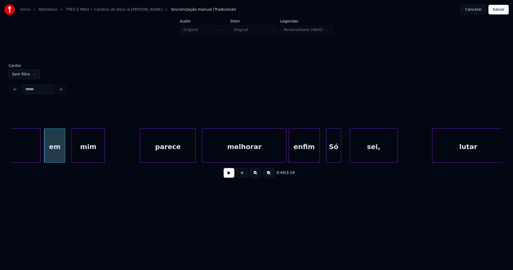
scroll to position [0, 2592]
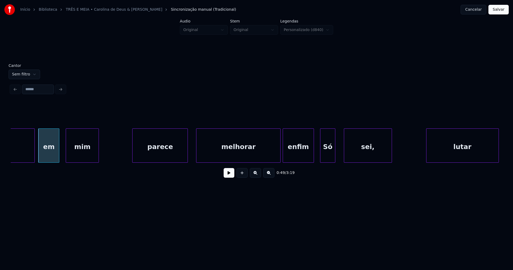
click at [159, 156] on div "parece" at bounding box center [160, 147] width 55 height 36
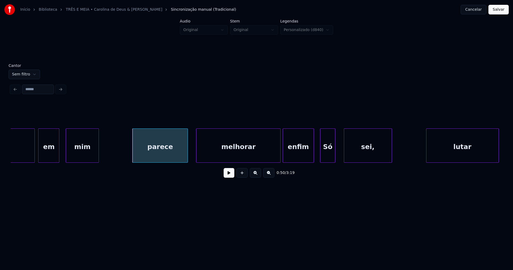
click at [154, 156] on div "parece" at bounding box center [160, 147] width 55 height 36
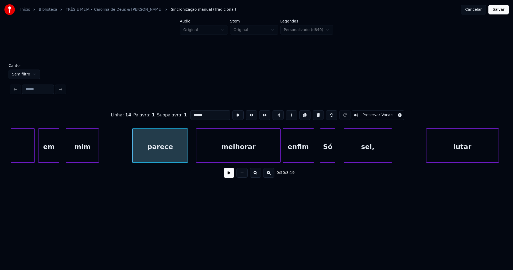
click at [192, 112] on input "******" at bounding box center [210, 115] width 40 height 10
type input "******"
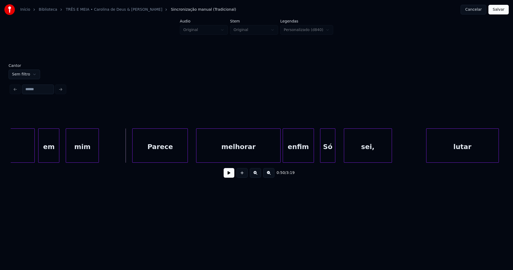
click at [230, 177] on button at bounding box center [229, 173] width 11 height 10
click at [192, 154] on div at bounding box center [192, 146] width 2 height 34
click at [327, 159] on div "Só" at bounding box center [330, 147] width 14 height 36
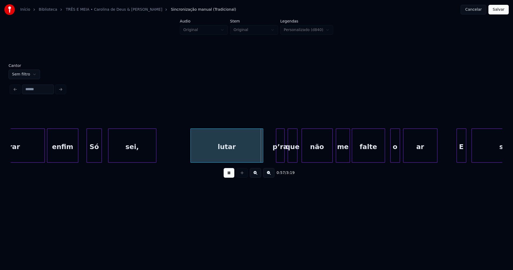
scroll to position [0, 2834]
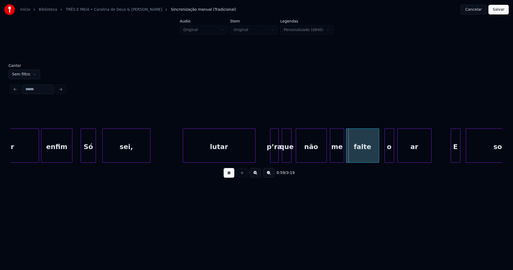
click at [206, 151] on div "lutar" at bounding box center [219, 147] width 72 height 36
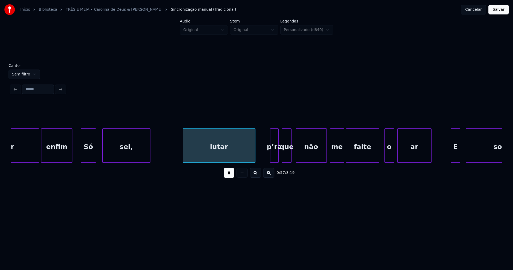
drag, startPoint x: 77, startPoint y: 156, endPoint x: 84, endPoint y: 157, distance: 7.5
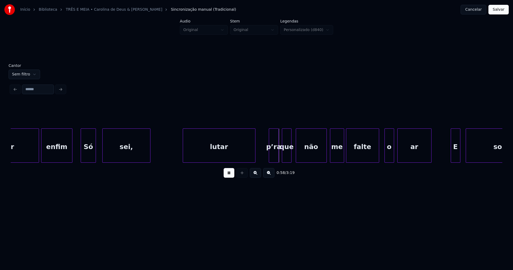
click at [270, 158] on div at bounding box center [270, 146] width 2 height 34
click at [387, 159] on div "o" at bounding box center [386, 147] width 9 height 36
click at [409, 157] on div "ar" at bounding box center [412, 147] width 34 height 36
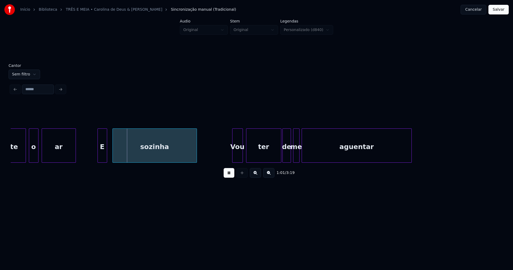
scroll to position [0, 3199]
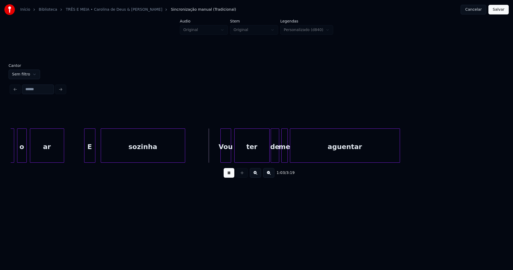
click at [85, 157] on div at bounding box center [85, 146] width 2 height 34
click at [225, 159] on div "Vou" at bounding box center [224, 147] width 10 height 36
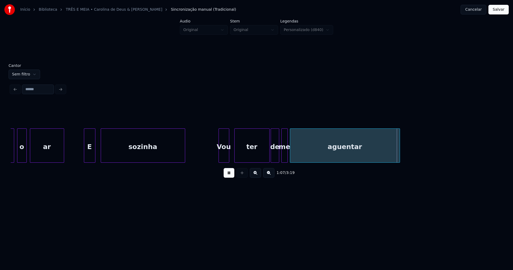
click at [292, 155] on div at bounding box center [292, 146] width 2 height 34
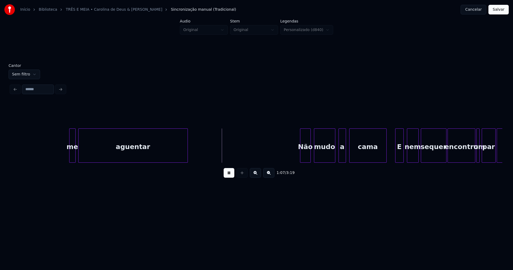
scroll to position [0, 3529]
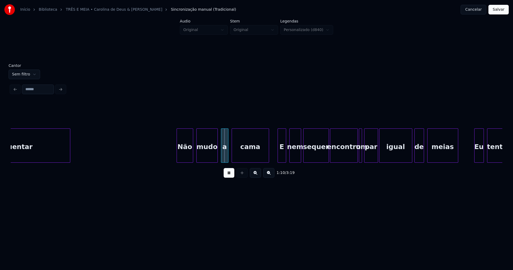
click at [177, 158] on div at bounding box center [178, 146] width 2 height 34
click at [214, 157] on div at bounding box center [214, 146] width 2 height 34
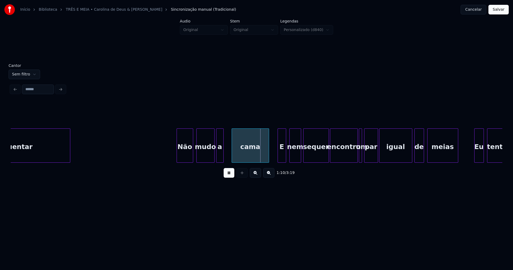
click at [221, 158] on div "a" at bounding box center [219, 147] width 7 height 36
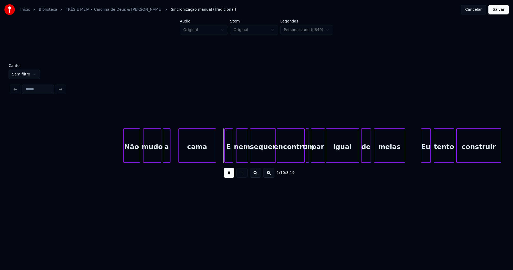
scroll to position [0, 3611]
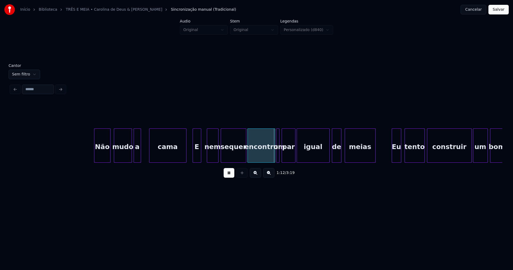
click at [196, 161] on div "Não mudo a cama E nem sequer encontro um par igual de meias Eu tento construir …" at bounding box center [257, 145] width 492 height 34
click at [266, 162] on div "Não mudo a cama E nem sequer encontro um par igual de meias Eu tento construir …" at bounding box center [257, 145] width 492 height 34
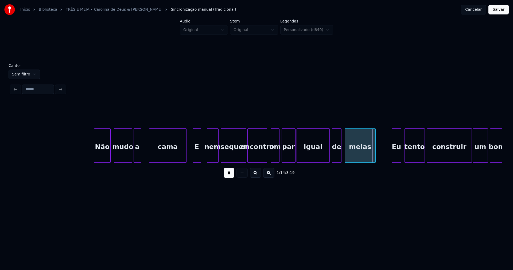
click at [271, 158] on div at bounding box center [272, 146] width 2 height 34
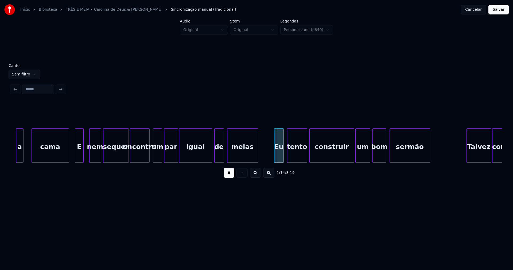
scroll to position [0, 3806]
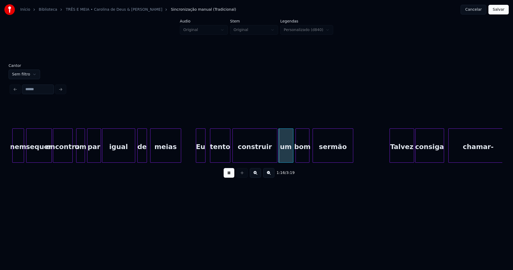
click at [201, 160] on div "Eu" at bounding box center [200, 147] width 9 height 36
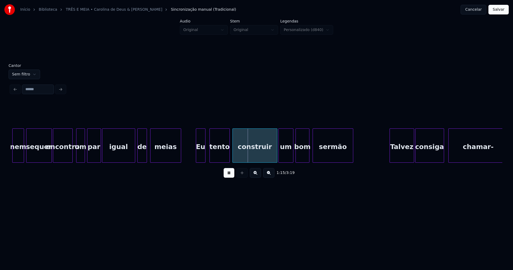
click at [219, 157] on div "tento" at bounding box center [220, 147] width 20 height 36
click at [272, 161] on div "nem sequer encontro um par igual de meias Eu tento construir um bom sermão Talv…" at bounding box center [257, 145] width 492 height 34
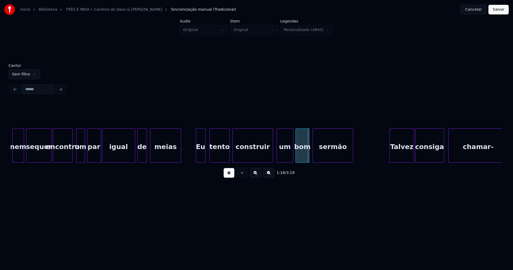
click at [277, 154] on div at bounding box center [278, 146] width 2 height 34
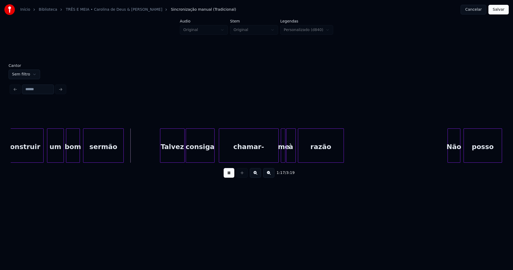
scroll to position [0, 4041]
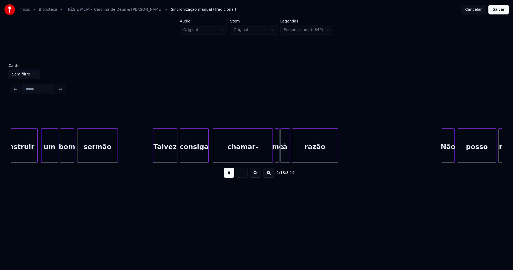
click at [165, 157] on div "Talvez" at bounding box center [165, 147] width 24 height 36
click at [268, 157] on div at bounding box center [269, 146] width 2 height 34
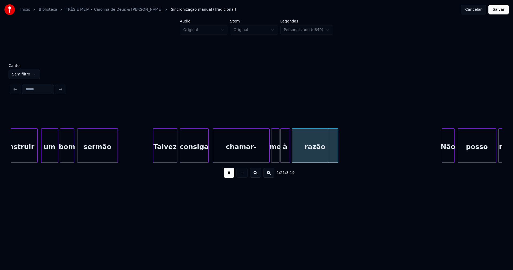
click at [272, 158] on div at bounding box center [273, 146] width 2 height 34
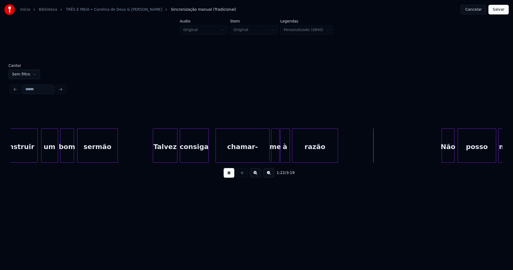
click at [216, 154] on div at bounding box center [217, 146] width 2 height 34
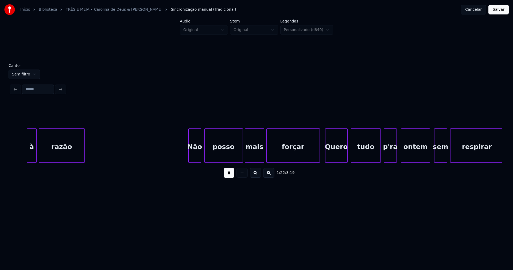
scroll to position [0, 4318]
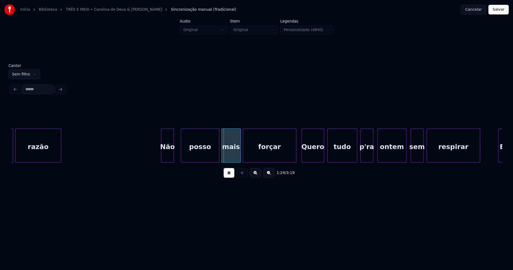
click at [170, 160] on div "Não" at bounding box center [167, 147] width 12 height 36
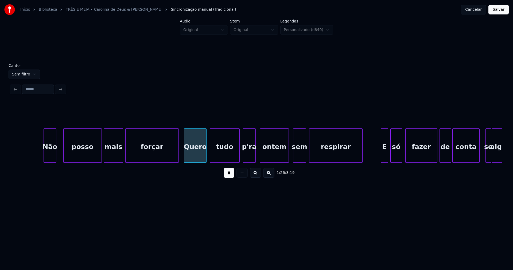
scroll to position [0, 4436]
drag, startPoint x: 231, startPoint y: 176, endPoint x: 224, endPoint y: 169, distance: 10.1
click at [231, 176] on button at bounding box center [229, 173] width 11 height 10
click at [195, 156] on div "Quero" at bounding box center [195, 147] width 22 height 36
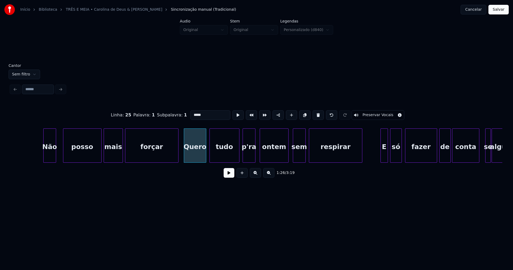
click at [192, 112] on input "*****" at bounding box center [210, 115] width 40 height 10
type input "*****"
click at [230, 177] on button at bounding box center [229, 173] width 11 height 10
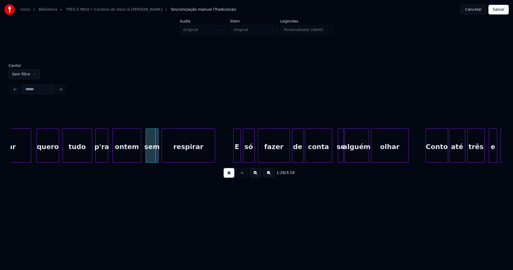
scroll to position [0, 4601]
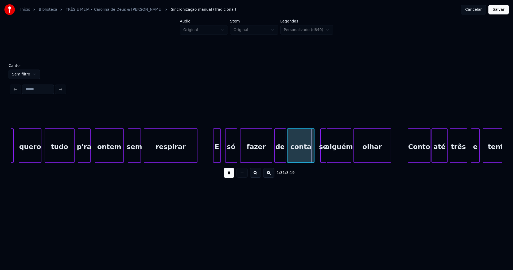
click at [218, 157] on div "E" at bounding box center [217, 147] width 7 height 36
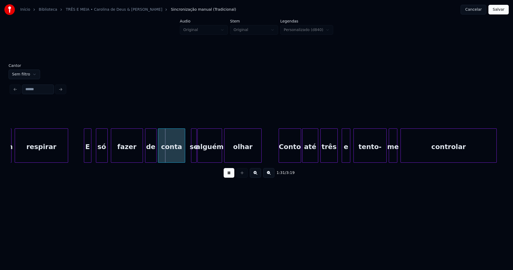
scroll to position [0, 4731]
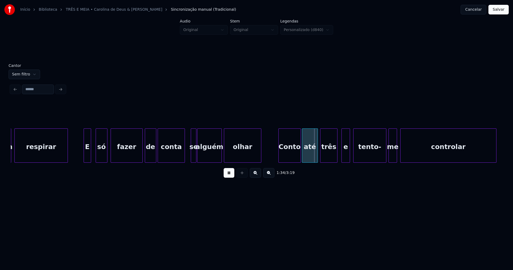
click at [206, 154] on div at bounding box center [207, 146] width 2 height 34
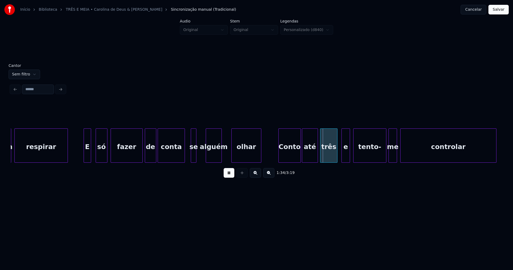
click at [233, 152] on div at bounding box center [233, 146] width 2 height 34
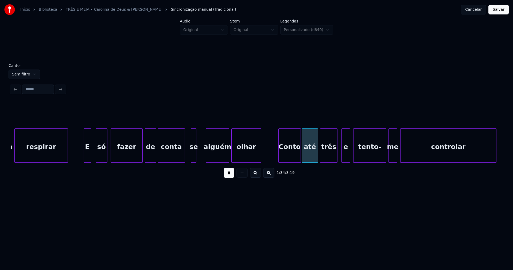
click at [228, 152] on div at bounding box center [228, 146] width 2 height 34
click at [200, 154] on div at bounding box center [201, 146] width 2 height 34
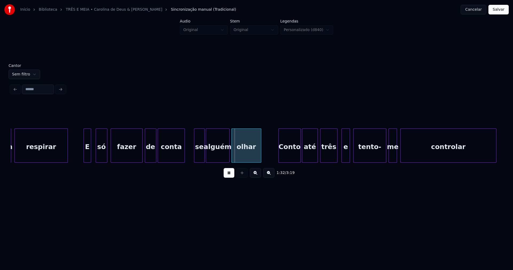
click at [199, 159] on div "se" at bounding box center [199, 147] width 10 height 36
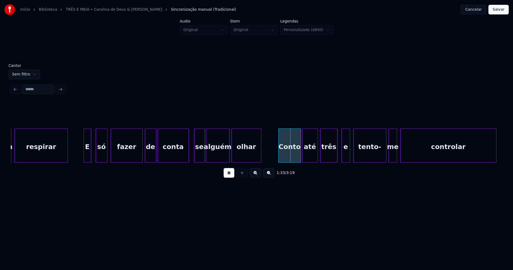
click at [188, 154] on div at bounding box center [188, 146] width 2 height 34
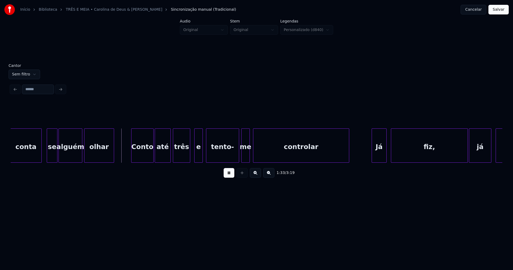
scroll to position [0, 4901]
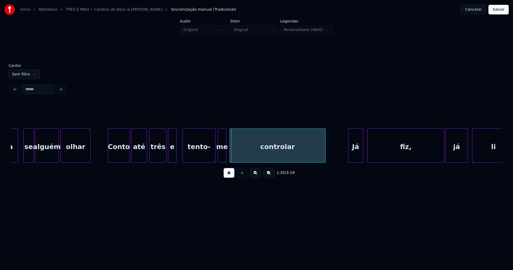
click at [172, 157] on div "e" at bounding box center [172, 147] width 8 height 36
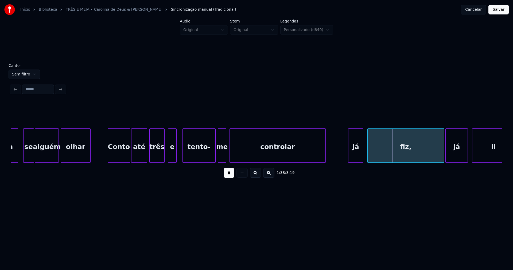
click at [164, 157] on div at bounding box center [164, 146] width 2 height 34
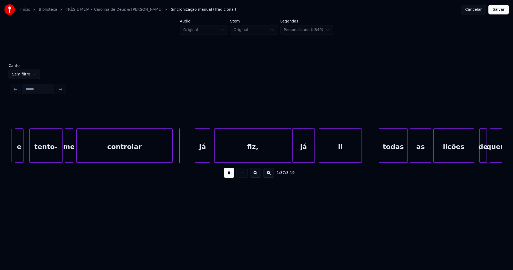
scroll to position [0, 5060]
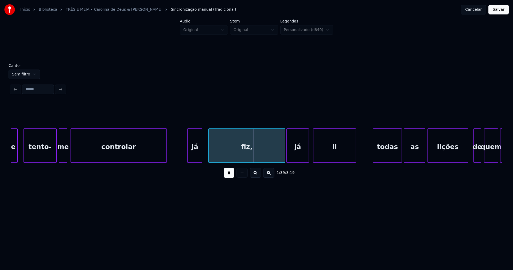
click at [194, 158] on div "Já" at bounding box center [195, 147] width 14 height 36
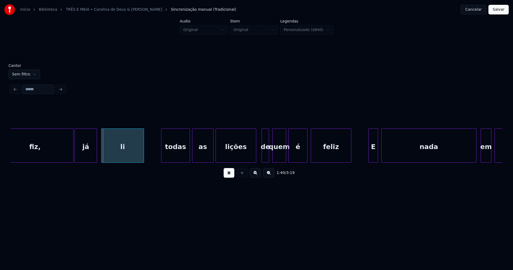
scroll to position [0, 5290]
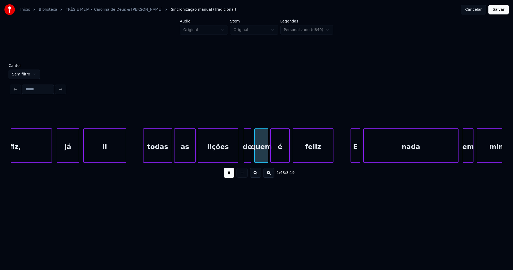
click at [51, 159] on div at bounding box center [51, 146] width 2 height 34
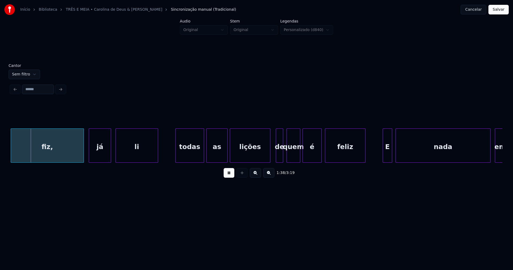
click at [67, 153] on div "fiz," at bounding box center [47, 147] width 73 height 36
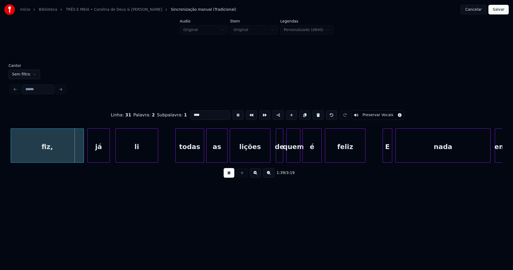
click at [95, 154] on div "já" at bounding box center [99, 147] width 22 height 36
click at [226, 176] on button at bounding box center [229, 173] width 11 height 10
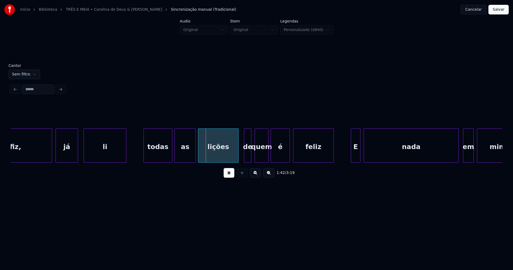
scroll to position [0, 5290]
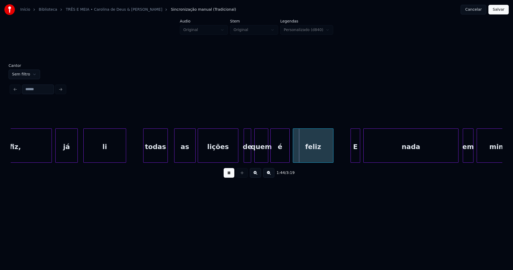
click at [167, 161] on div "fiz, já li todas as lições de quem é feliz E nada em mim" at bounding box center [257, 145] width 492 height 34
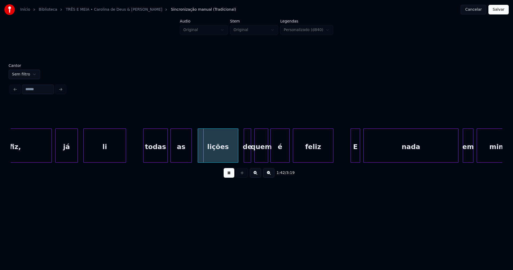
click at [179, 159] on div "as" at bounding box center [181, 147] width 21 height 36
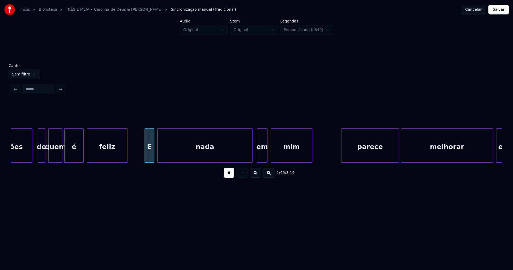
scroll to position [0, 5502]
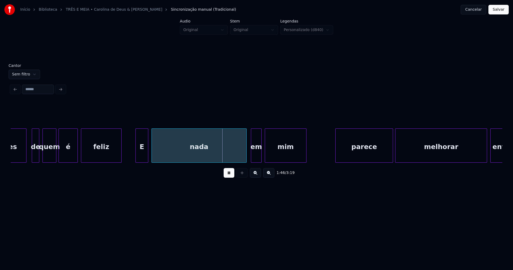
click at [136, 156] on div at bounding box center [137, 146] width 2 height 34
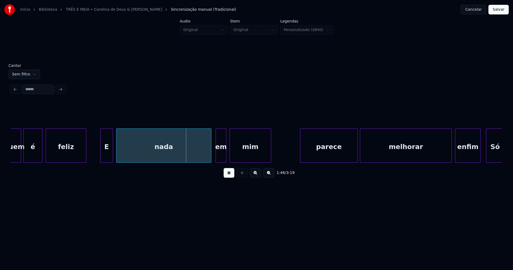
scroll to position [0, 5544]
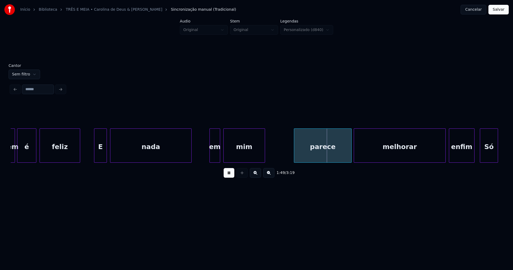
click at [190, 160] on div "nada" at bounding box center [151, 145] width 82 height 34
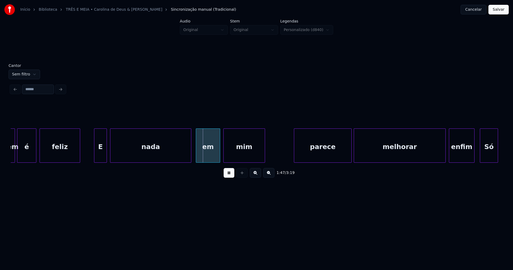
click at [196, 160] on div "em" at bounding box center [208, 145] width 24 height 34
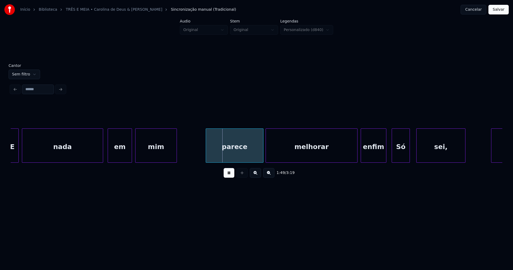
scroll to position [0, 5644]
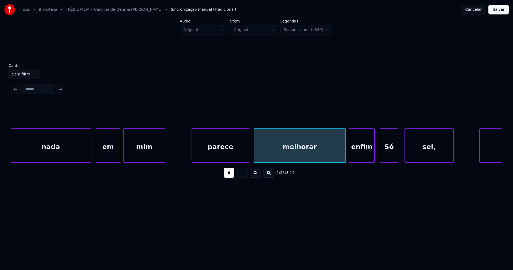
click at [219, 152] on div "parece" at bounding box center [220, 147] width 57 height 36
click at [225, 155] on div "parece" at bounding box center [220, 147] width 57 height 36
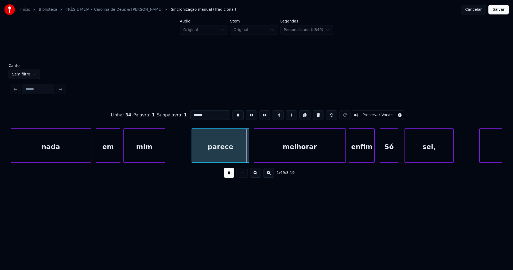
click at [192, 112] on input "******" at bounding box center [210, 115] width 40 height 10
type input "******"
click at [231, 176] on button at bounding box center [229, 173] width 11 height 10
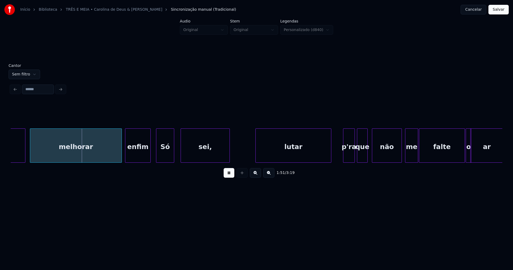
scroll to position [0, 5874]
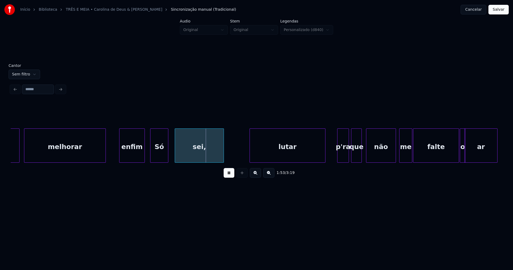
click at [105, 162] on div "Parece melhorar enfim Só sei, lutar p'ra que não me falte o ar" at bounding box center [257, 145] width 492 height 34
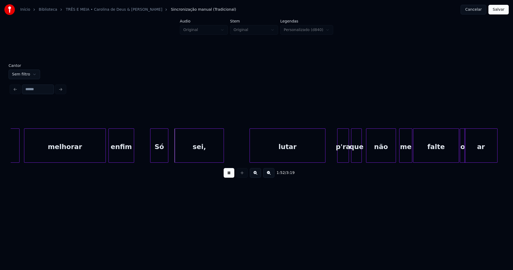
click at [111, 163] on div "Parece melhorar enfim Só sei, lutar p'ra que não me falte o ar" at bounding box center [257, 145] width 492 height 34
click at [137, 153] on div at bounding box center [137, 146] width 2 height 34
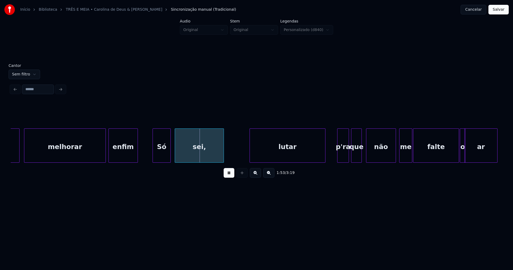
click at [164, 159] on div "Só" at bounding box center [162, 147] width 18 height 36
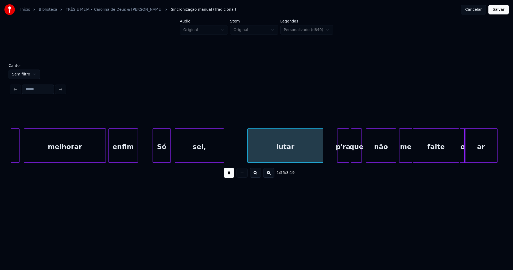
click at [265, 158] on div "lutar" at bounding box center [285, 147] width 75 height 36
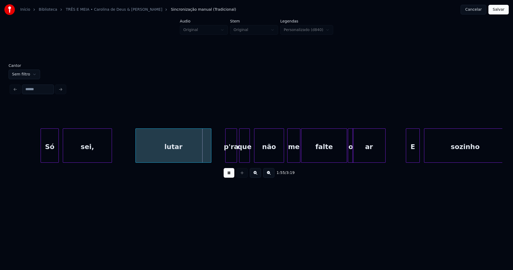
scroll to position [0, 6044]
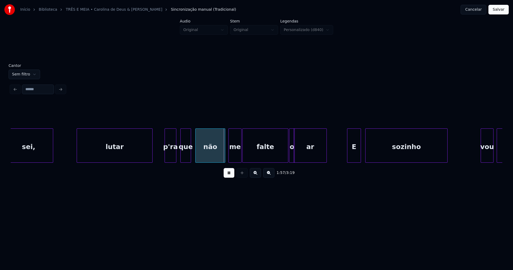
click at [170, 160] on div "p'ra" at bounding box center [170, 147] width 11 height 36
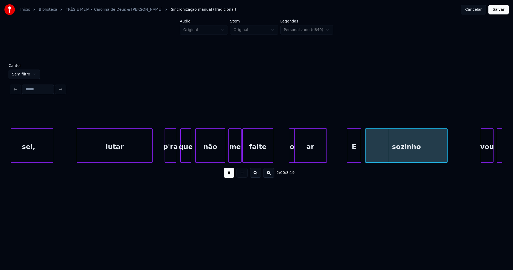
click at [272, 163] on div "sei, lutar p'ra que não me falte o ar E sozinho vou ter" at bounding box center [257, 145] width 492 height 34
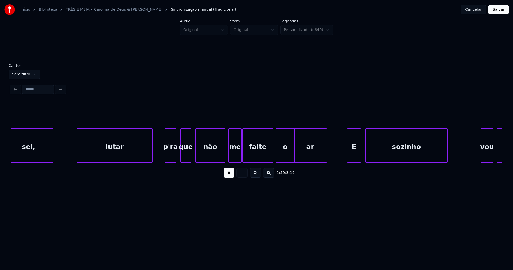
click at [276, 162] on div "sei, lutar p'ra que não me falte o ar E sozinho vou ter" at bounding box center [257, 145] width 492 height 34
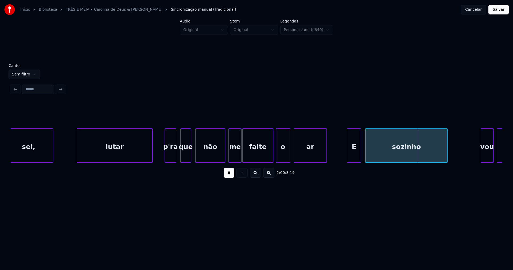
click at [288, 159] on div at bounding box center [289, 146] width 2 height 34
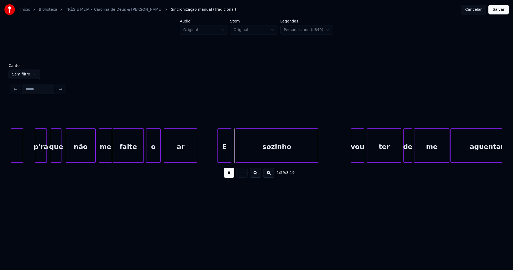
scroll to position [0, 6186]
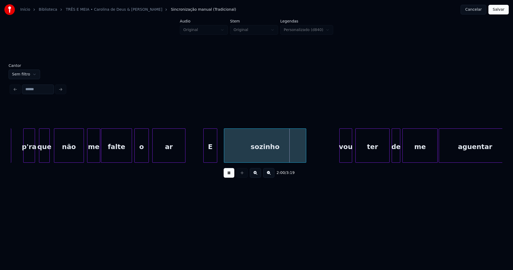
click at [209, 158] on div "E" at bounding box center [210, 147] width 13 height 36
click at [221, 153] on div at bounding box center [221, 146] width 2 height 34
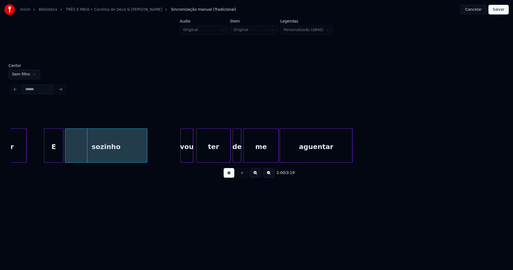
scroll to position [0, 6374]
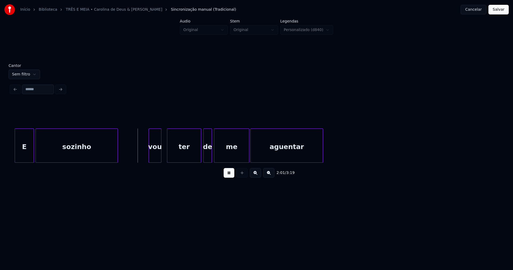
click at [155, 159] on div "vou" at bounding box center [155, 147] width 12 height 36
click at [154, 158] on div "vou" at bounding box center [155, 147] width 12 height 36
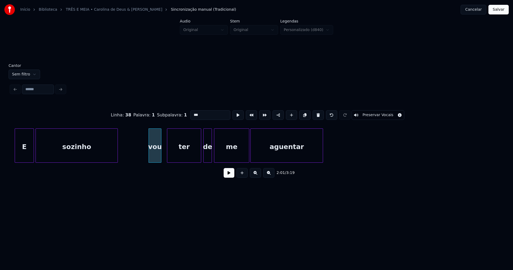
drag, startPoint x: 192, startPoint y: 113, endPoint x: 187, endPoint y: 113, distance: 4.8
click at [190, 113] on input "***" at bounding box center [210, 115] width 40 height 10
type input "***"
click at [230, 175] on button at bounding box center [229, 173] width 11 height 10
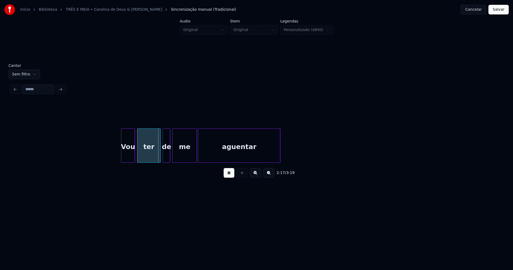
scroll to position [0, 7211]
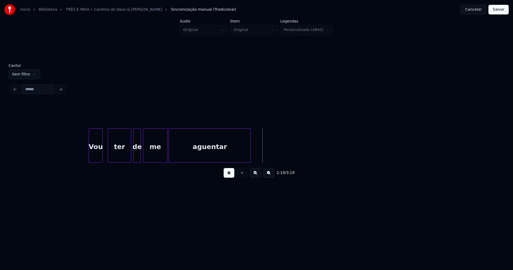
click at [97, 159] on div "Vou" at bounding box center [95, 147] width 13 height 36
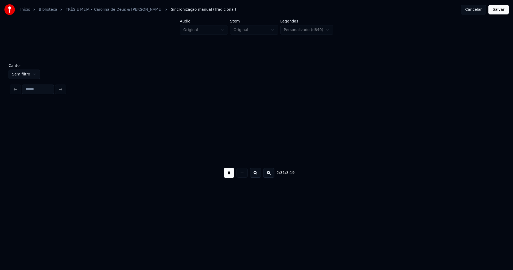
scroll to position [0, 8109]
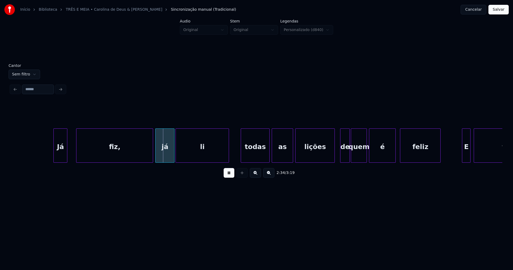
click at [61, 157] on div "Já" at bounding box center [60, 147] width 13 height 36
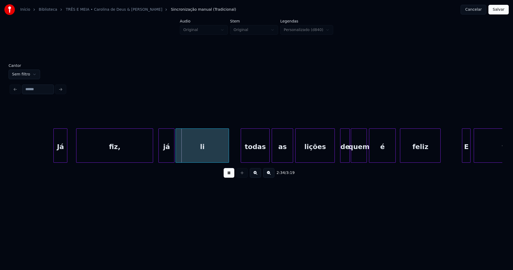
click at [160, 158] on div at bounding box center [160, 146] width 2 height 34
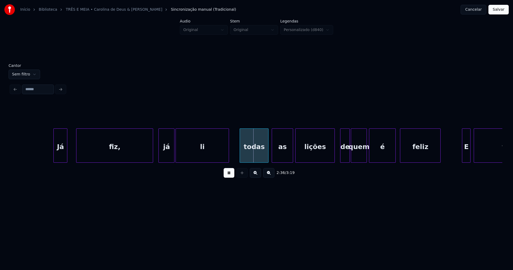
click at [256, 156] on div "todas" at bounding box center [254, 147] width 28 height 36
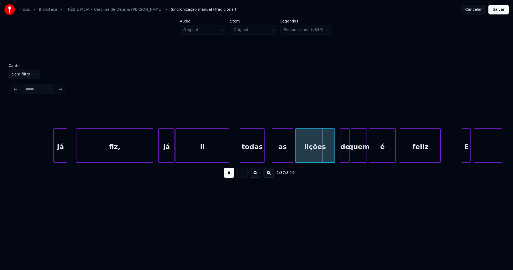
click at [263, 156] on div at bounding box center [264, 146] width 2 height 34
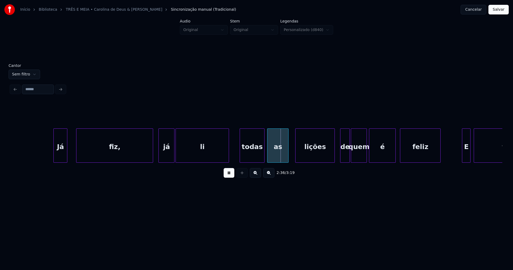
click at [278, 156] on div "as" at bounding box center [278, 147] width 21 height 36
click at [302, 158] on div "lições" at bounding box center [312, 147] width 39 height 36
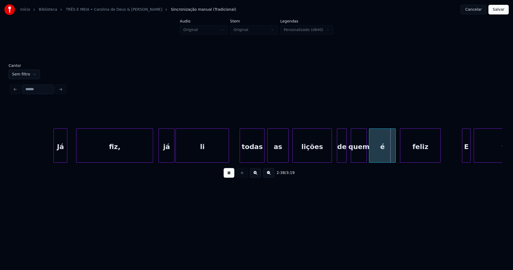
click at [343, 158] on div "de" at bounding box center [341, 147] width 9 height 36
click at [356, 158] on div "quem" at bounding box center [358, 147] width 16 height 36
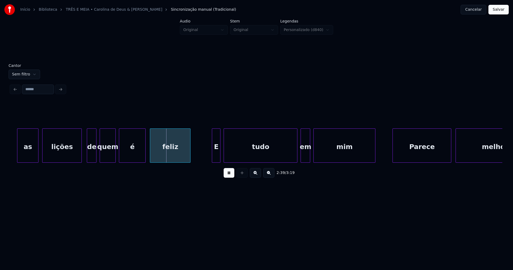
scroll to position [0, 8365]
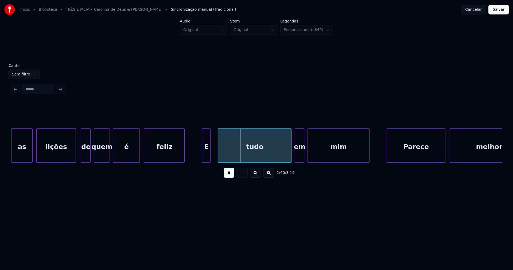
click at [207, 157] on div "E" at bounding box center [206, 147] width 8 height 36
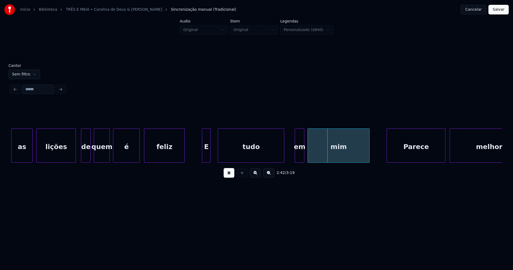
click at [283, 159] on div at bounding box center [284, 146] width 2 height 34
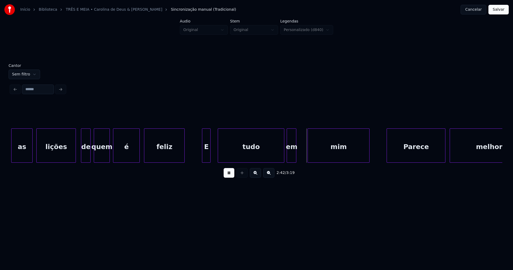
click at [292, 160] on div "as lições de quem é feliz E tudo em mim Parece melhorar" at bounding box center [257, 145] width 492 height 34
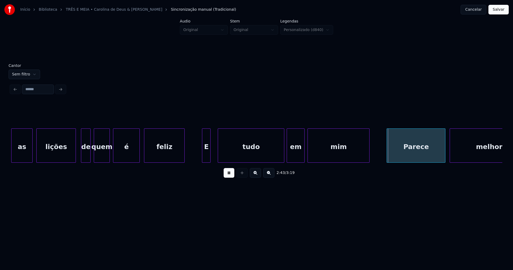
click at [304, 152] on div at bounding box center [304, 146] width 2 height 34
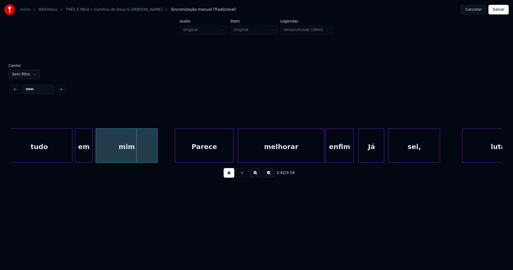
scroll to position [0, 8607]
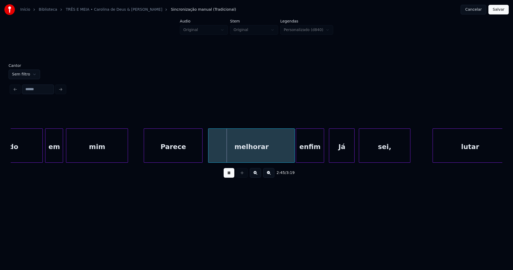
click at [182, 158] on div "Parece" at bounding box center [173, 147] width 58 height 36
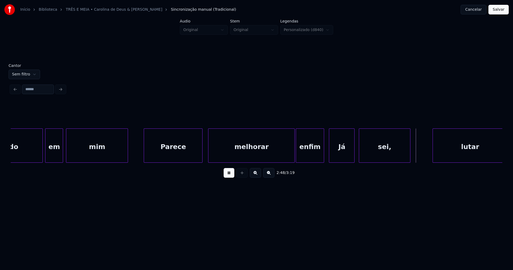
click at [268, 158] on div "melhorar" at bounding box center [251, 147] width 86 height 36
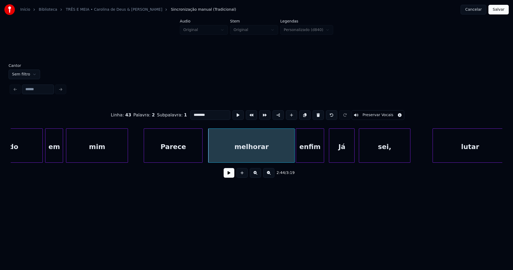
click at [232, 174] on button at bounding box center [229, 173] width 11 height 10
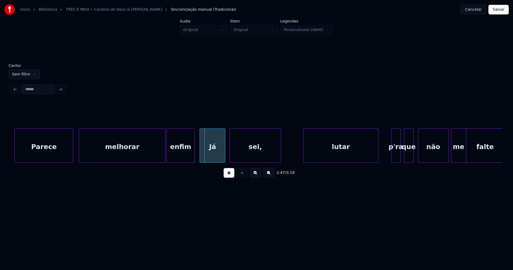
scroll to position [0, 8742]
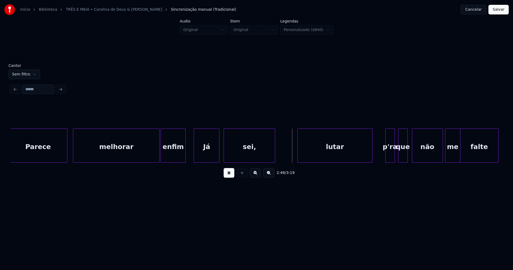
click at [184, 156] on div at bounding box center [185, 146] width 2 height 34
click at [198, 156] on div at bounding box center [199, 146] width 2 height 34
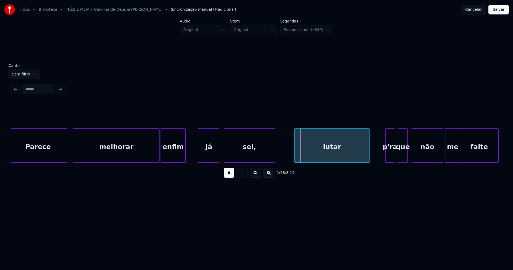
click at [312, 156] on div "lutar" at bounding box center [332, 147] width 74 height 36
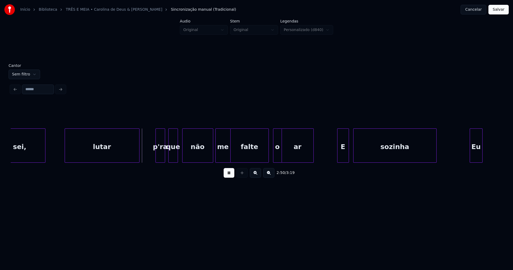
scroll to position [0, 8966]
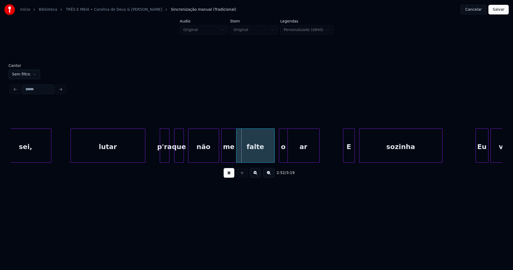
click at [164, 158] on div "p'ra" at bounding box center [164, 147] width 9 height 36
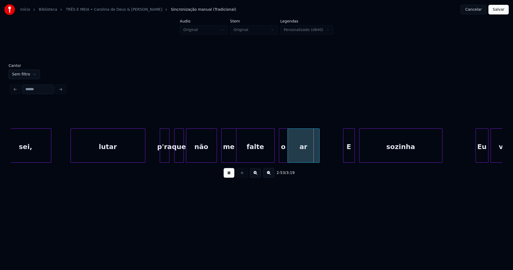
click at [208, 160] on div "não" at bounding box center [201, 147] width 30 height 36
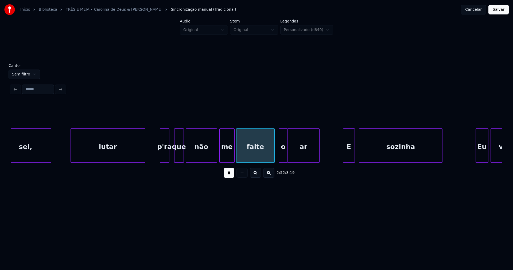
click at [227, 155] on div "me" at bounding box center [227, 147] width 15 height 36
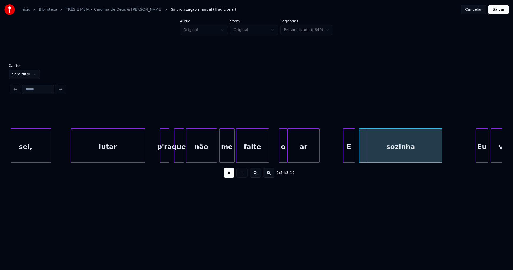
click at [268, 160] on div "falte" at bounding box center [252, 145] width 33 height 34
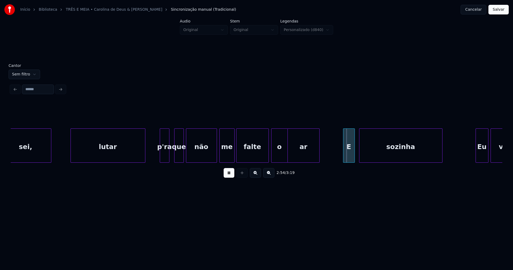
click at [273, 160] on div at bounding box center [273, 146] width 2 height 34
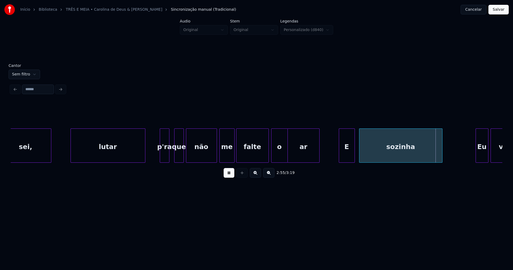
click at [340, 159] on div at bounding box center [340, 146] width 2 height 34
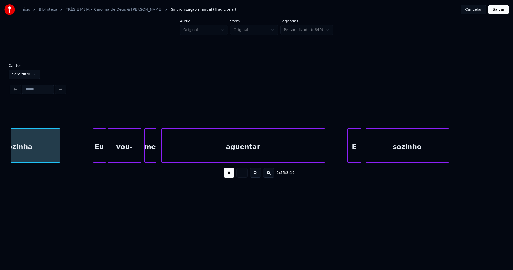
scroll to position [0, 9355]
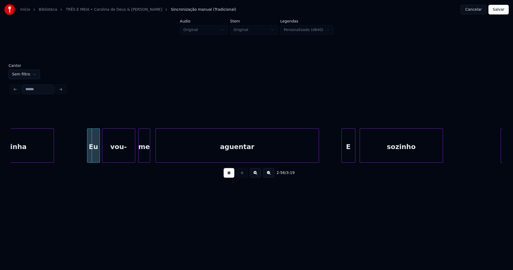
click at [27, 151] on div "sozinha" at bounding box center [12, 147] width 83 height 36
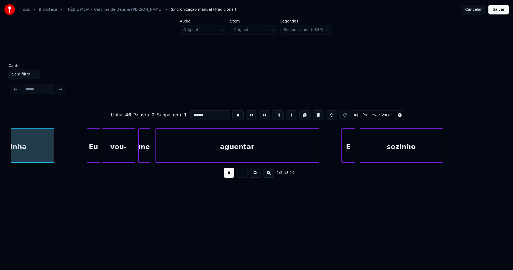
scroll to position [0, 9315]
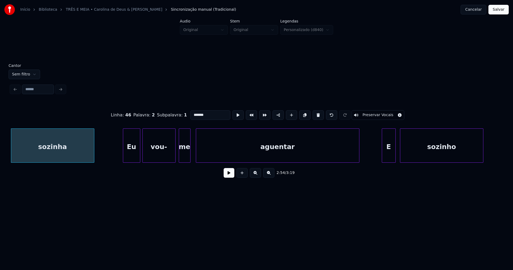
click at [123, 153] on div at bounding box center [124, 146] width 2 height 34
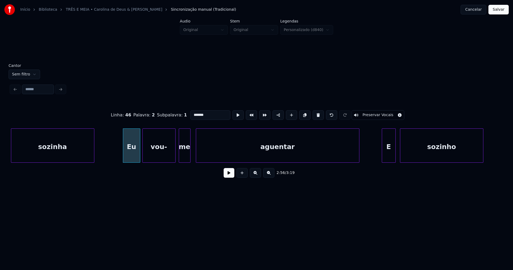
click at [226, 175] on button at bounding box center [229, 173] width 11 height 10
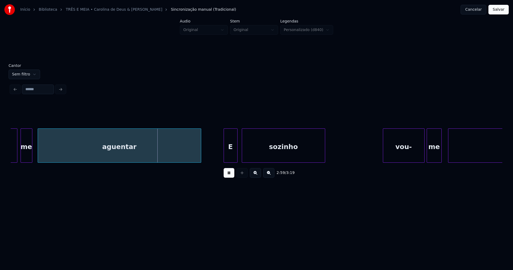
scroll to position [0, 9490]
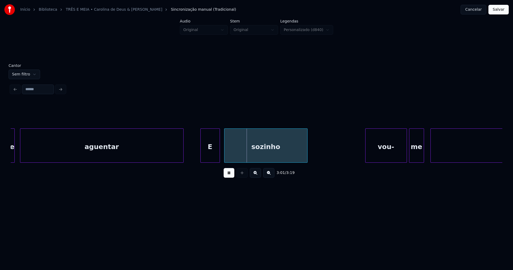
click at [201, 159] on div at bounding box center [202, 146] width 2 height 34
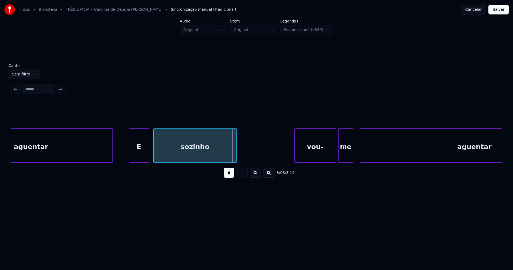
scroll to position [0, 9638]
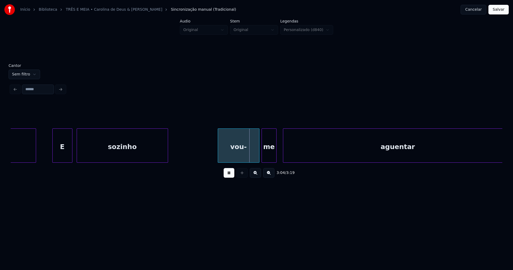
click at [168, 153] on div at bounding box center [167, 146] width 2 height 34
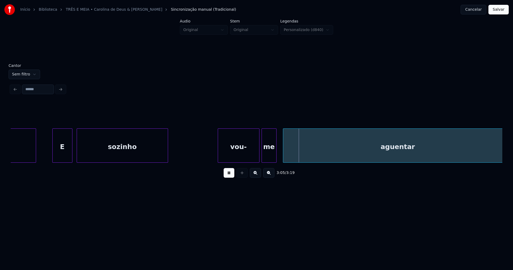
click at [230, 176] on button at bounding box center [229, 173] width 11 height 10
click at [188, 158] on div at bounding box center [188, 146] width 2 height 34
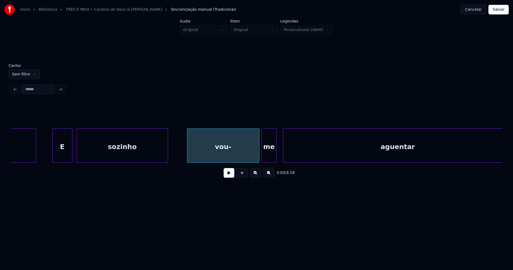
click at [198, 152] on div "vou-" at bounding box center [223, 147] width 72 height 36
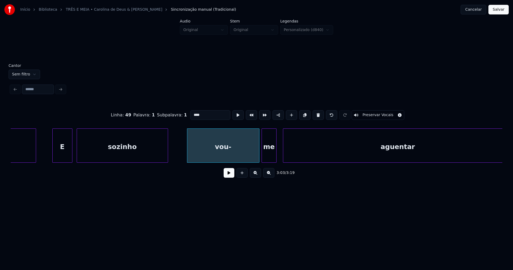
click at [190, 113] on input "****" at bounding box center [210, 115] width 40 height 10
type input "*******"
click at [231, 176] on button at bounding box center [229, 173] width 11 height 10
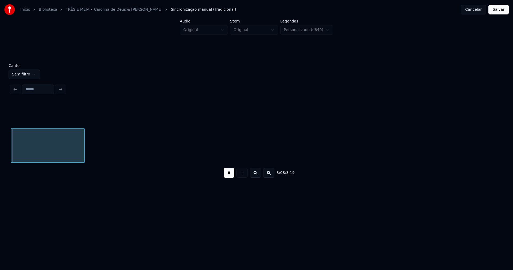
scroll to position [0, 10075]
click at [502, 11] on button "Salvar" at bounding box center [499, 10] width 20 height 10
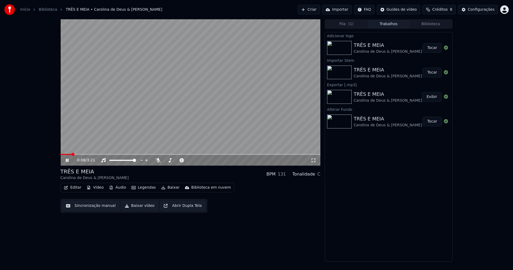
click at [312, 160] on icon at bounding box center [313, 160] width 5 height 4
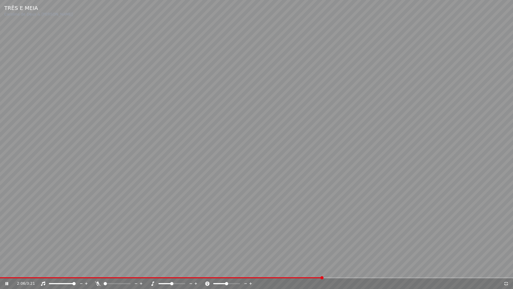
drag, startPoint x: 506, startPoint y: 283, endPoint x: 513, endPoint y: 100, distance: 183.5
click at [505, 269] on icon at bounding box center [506, 283] width 5 height 4
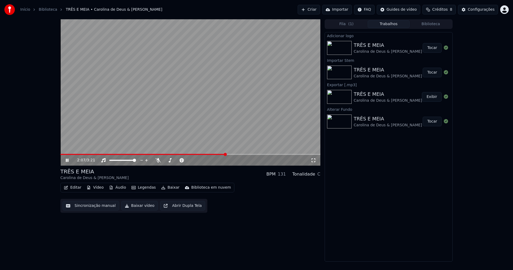
click at [67, 161] on icon at bounding box center [71, 160] width 13 height 4
